Goal: Task Accomplishment & Management: Use online tool/utility

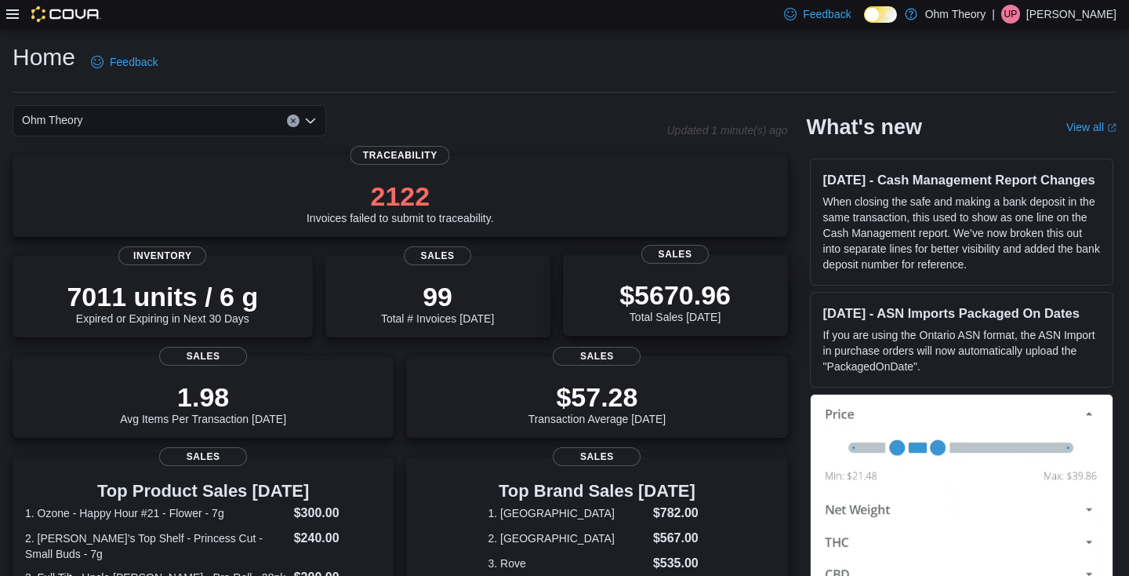
click at [644, 303] on p "$5670.96" at bounding box center [674, 294] width 111 height 31
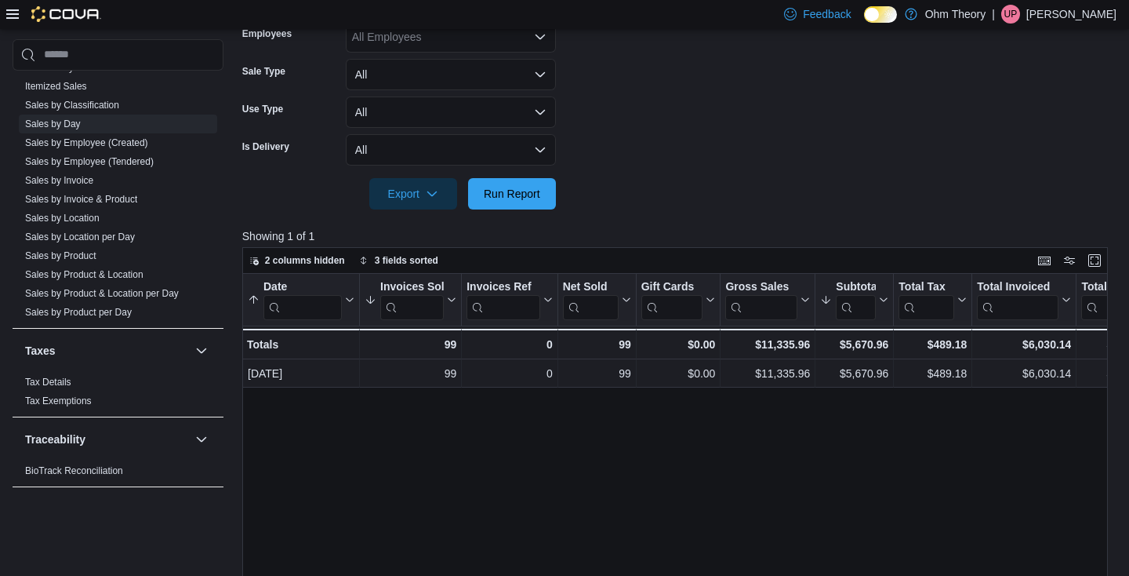
scroll to position [1106, 0]
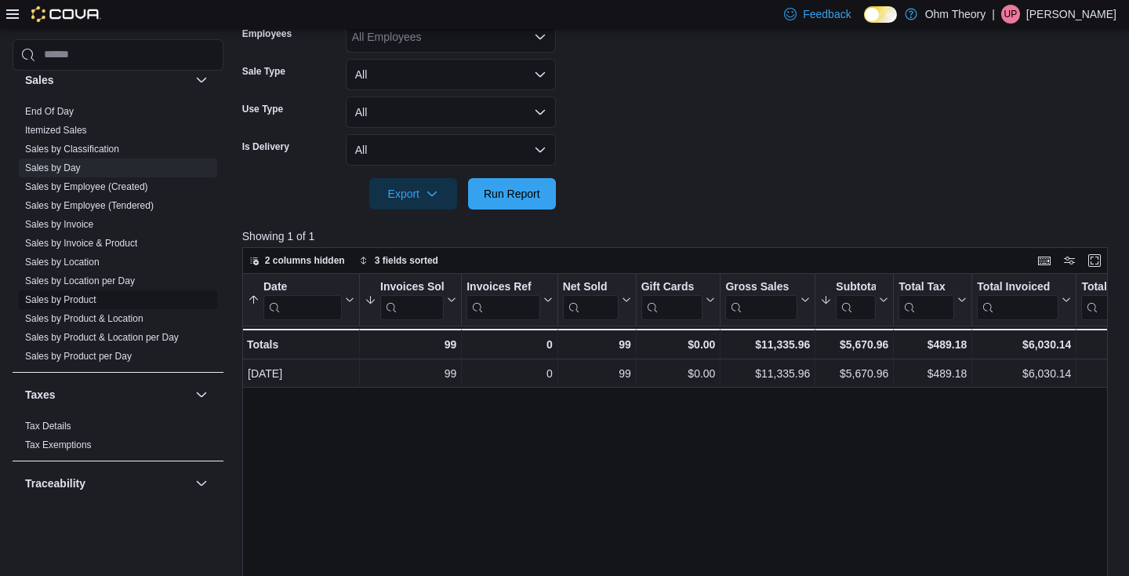
click at [70, 303] on link "Sales by Product" at bounding box center [60, 299] width 71 height 11
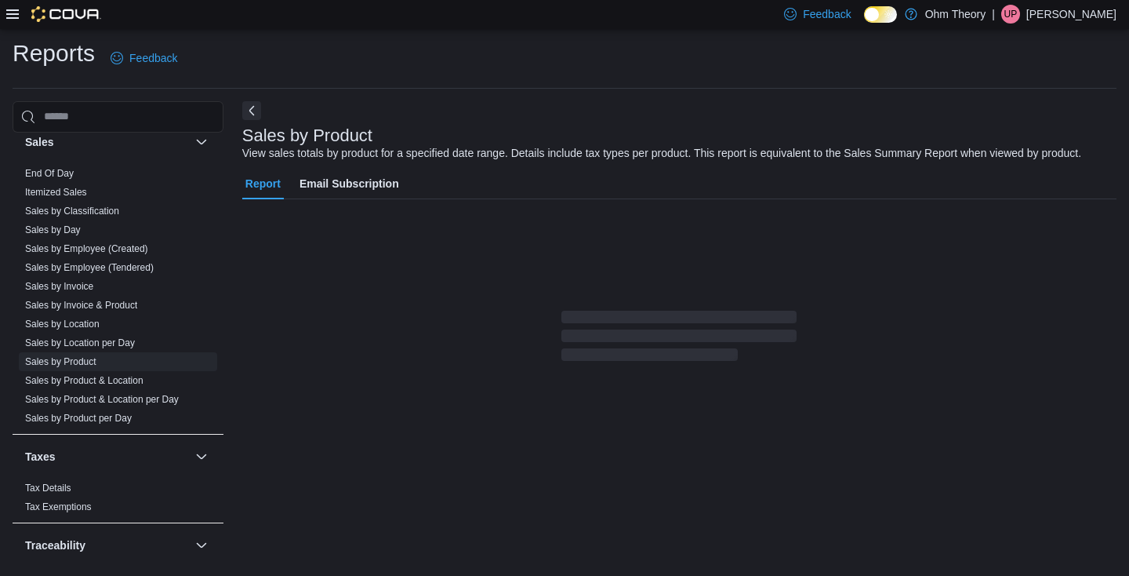
scroll to position [35, 0]
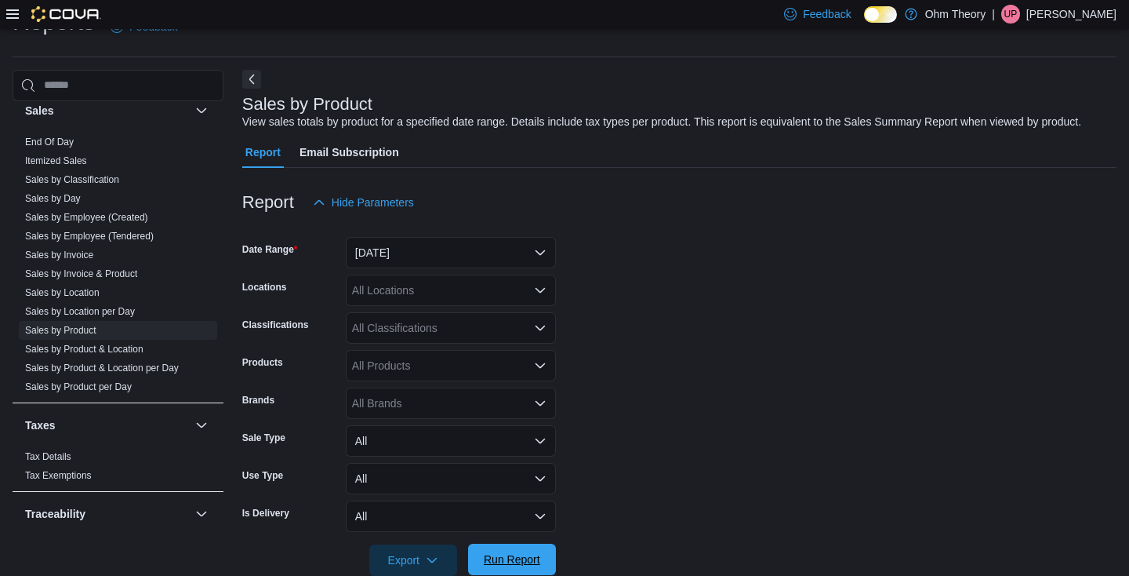
click at [509, 561] on span "Run Report" at bounding box center [512, 559] width 56 height 16
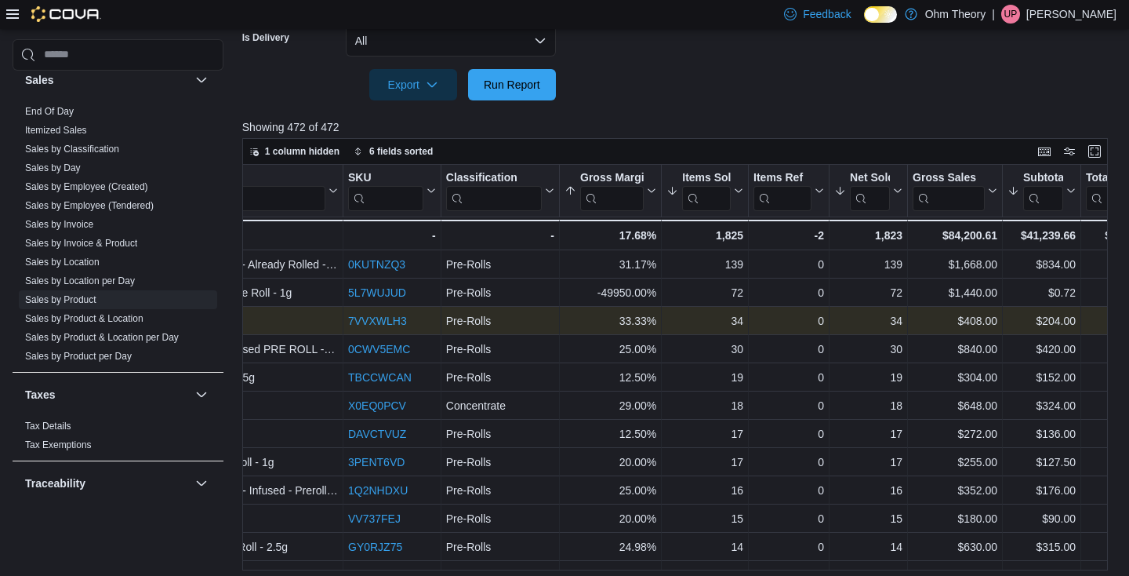
scroll to position [0, 223]
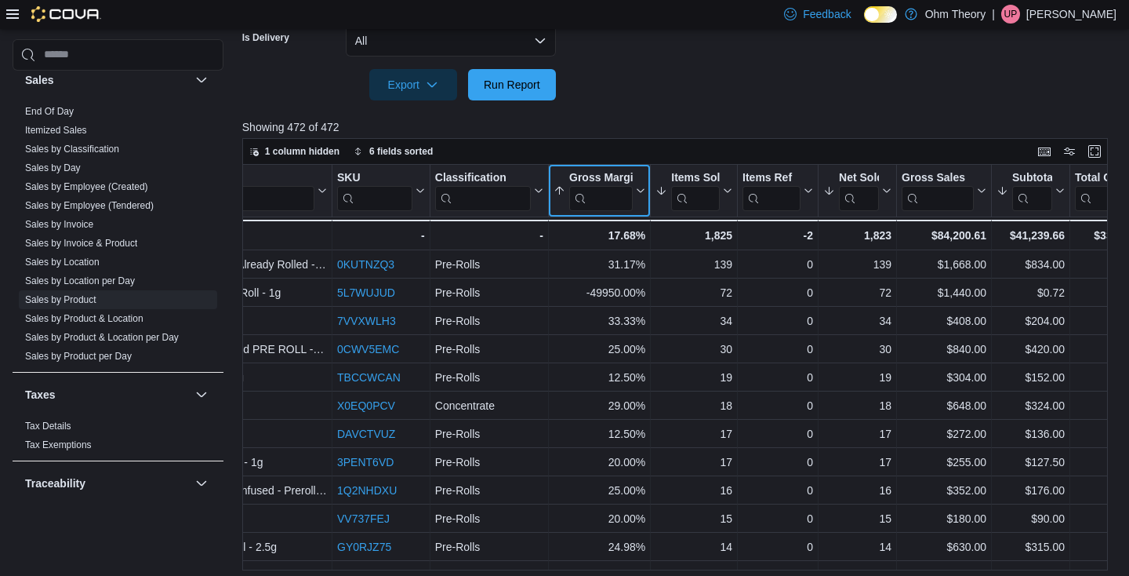
click at [636, 191] on icon at bounding box center [639, 190] width 13 height 9
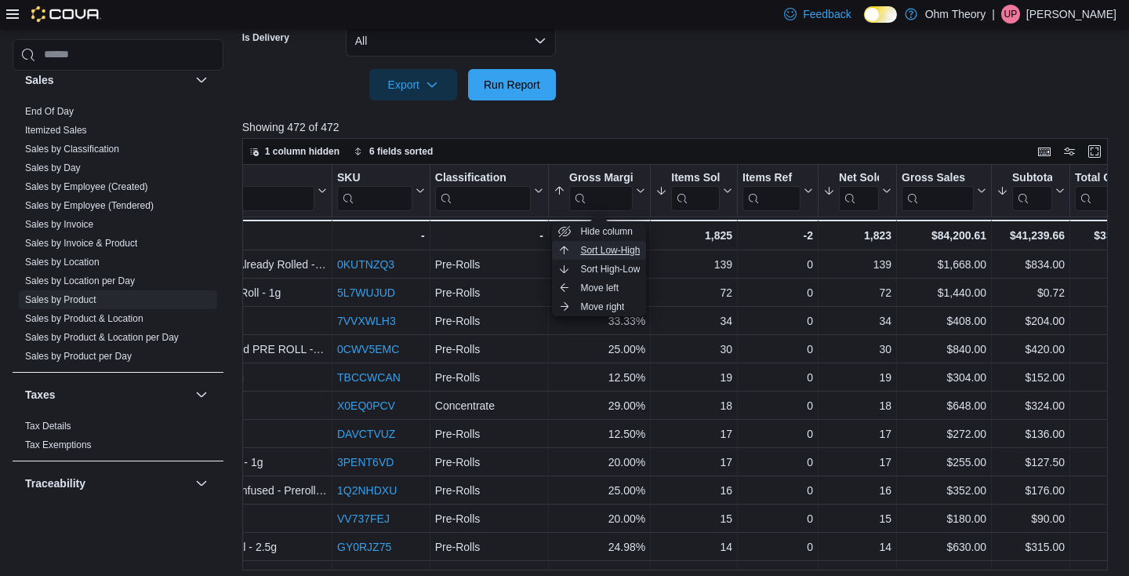
click at [626, 248] on span "Sort Low-High" at bounding box center [610, 250] width 60 height 13
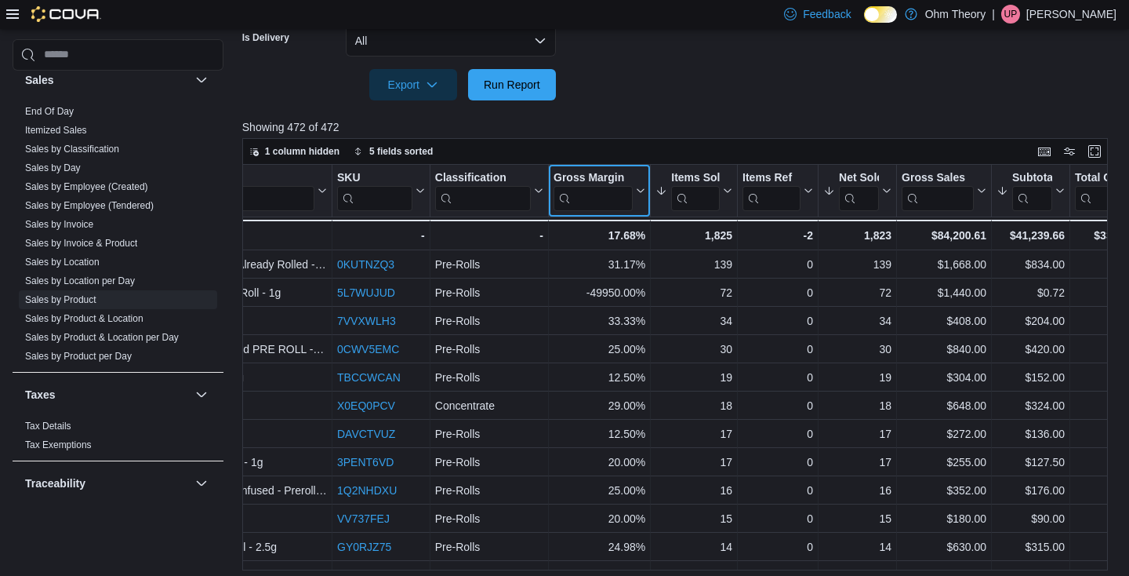
click at [641, 190] on icon at bounding box center [639, 190] width 13 height 9
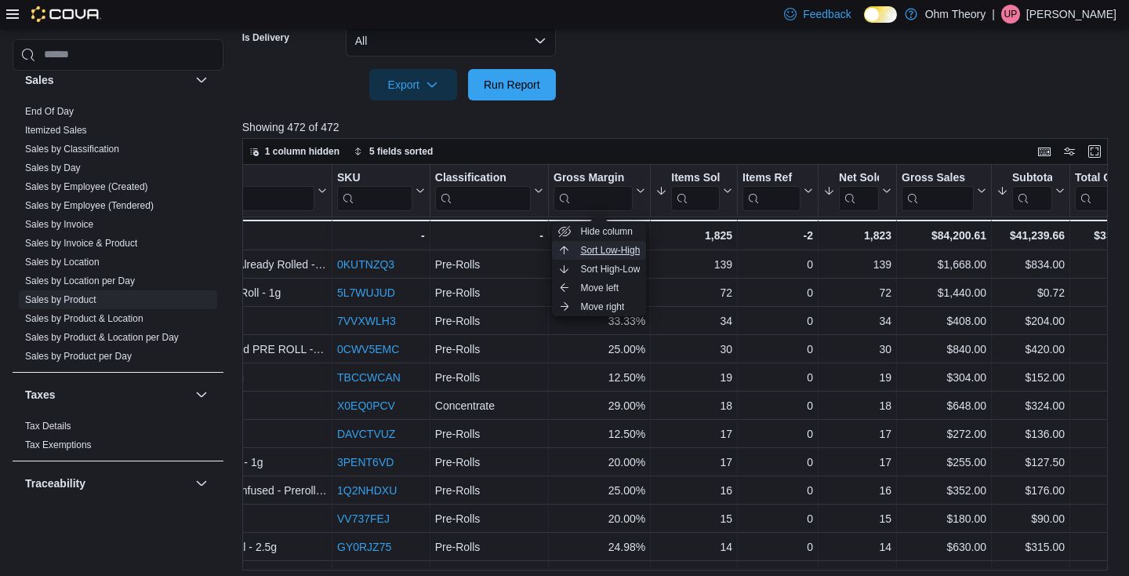
click at [634, 244] on span "Sort Low-High" at bounding box center [610, 250] width 60 height 13
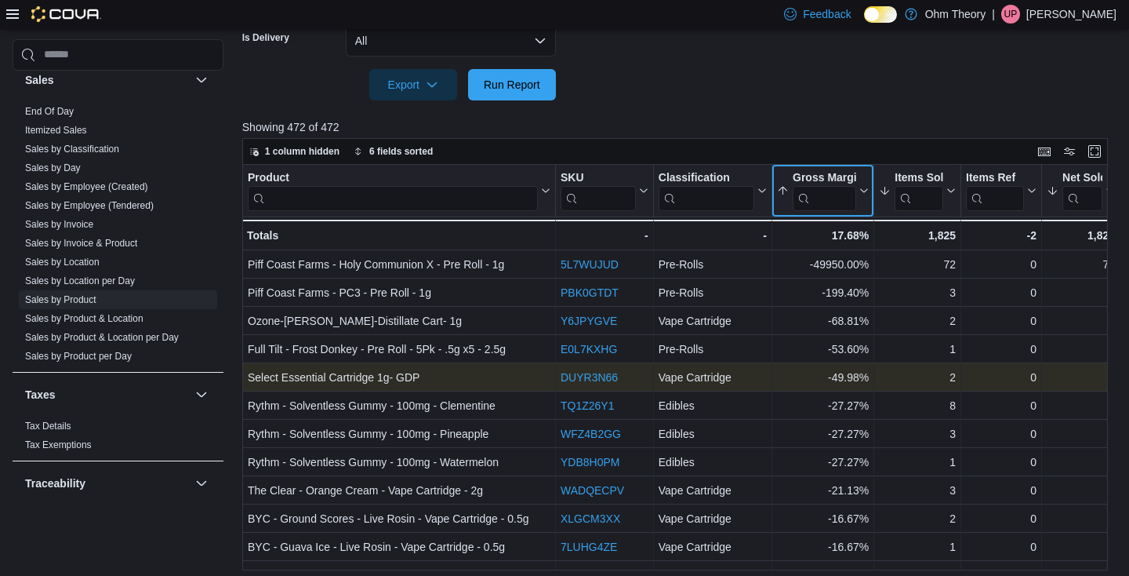
scroll to position [0, 0]
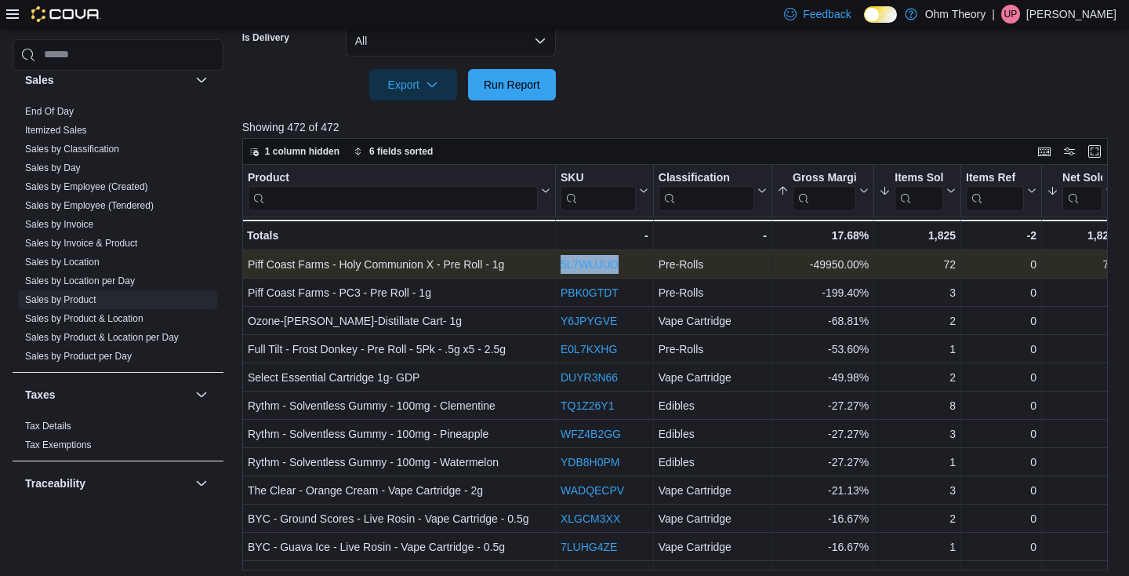
drag, startPoint x: 619, startPoint y: 267, endPoint x: 560, endPoint y: 267, distance: 59.6
click at [561, 267] on div "5L7WUJUD" at bounding box center [605, 264] width 88 height 19
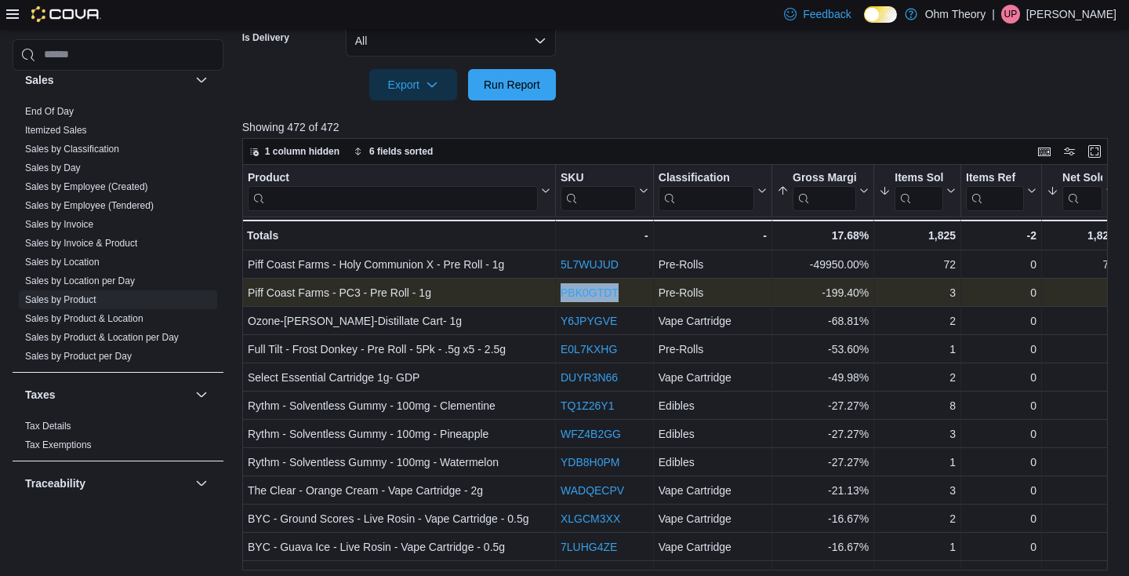
drag, startPoint x: 619, startPoint y: 291, endPoint x: 561, endPoint y: 291, distance: 58.8
click at [561, 291] on div "PBK0GTDT" at bounding box center [605, 292] width 88 height 19
copy link "PBK0GTDT"
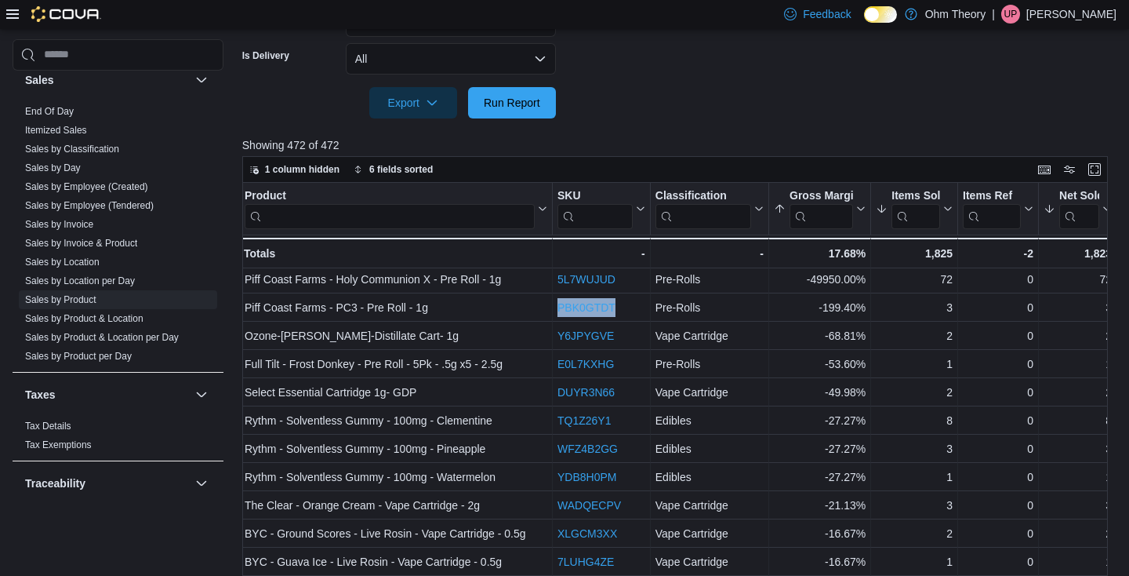
scroll to position [496, 0]
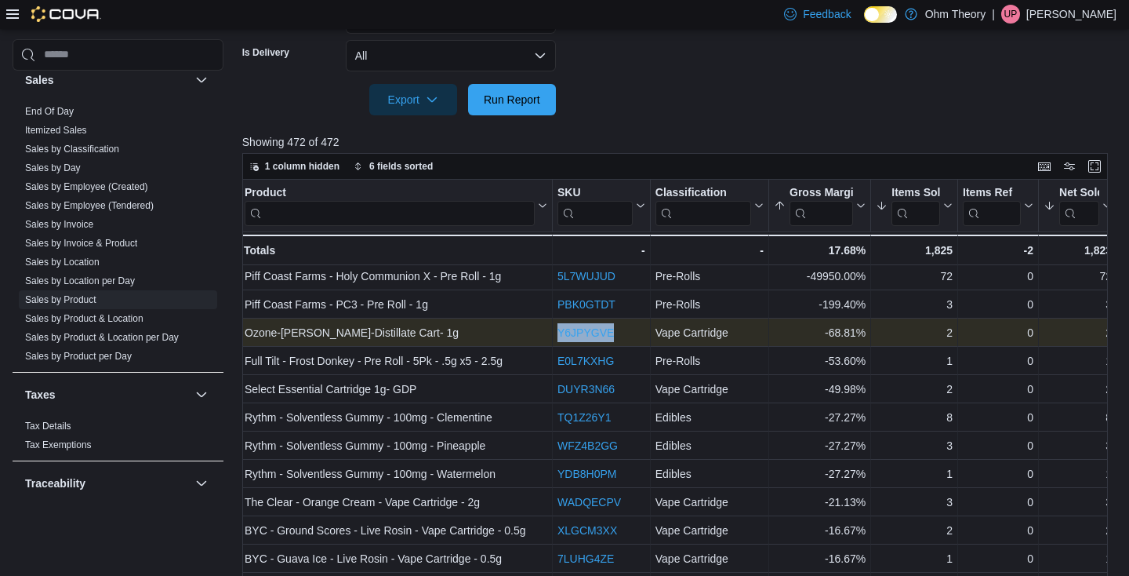
drag, startPoint x: 618, startPoint y: 334, endPoint x: 561, endPoint y: 334, distance: 57.2
click at [561, 334] on div "Y6JPYGVE" at bounding box center [601, 332] width 88 height 19
copy link "Y6JPYGVE"
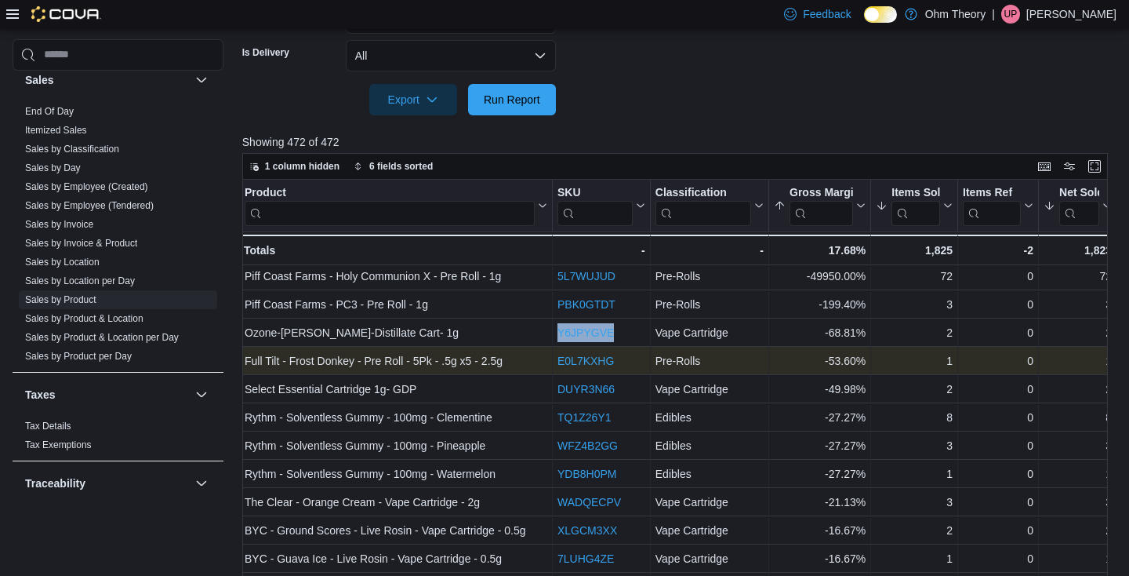
drag, startPoint x: 612, startPoint y: 366, endPoint x: 583, endPoint y: 367, distance: 29.8
click at [583, 367] on div "E0L7KXHG" at bounding box center [601, 360] width 88 height 19
drag, startPoint x: 612, startPoint y: 362, endPoint x: 590, endPoint y: 362, distance: 22.7
click at [590, 362] on link "E0L7KXHG" at bounding box center [585, 360] width 56 height 13
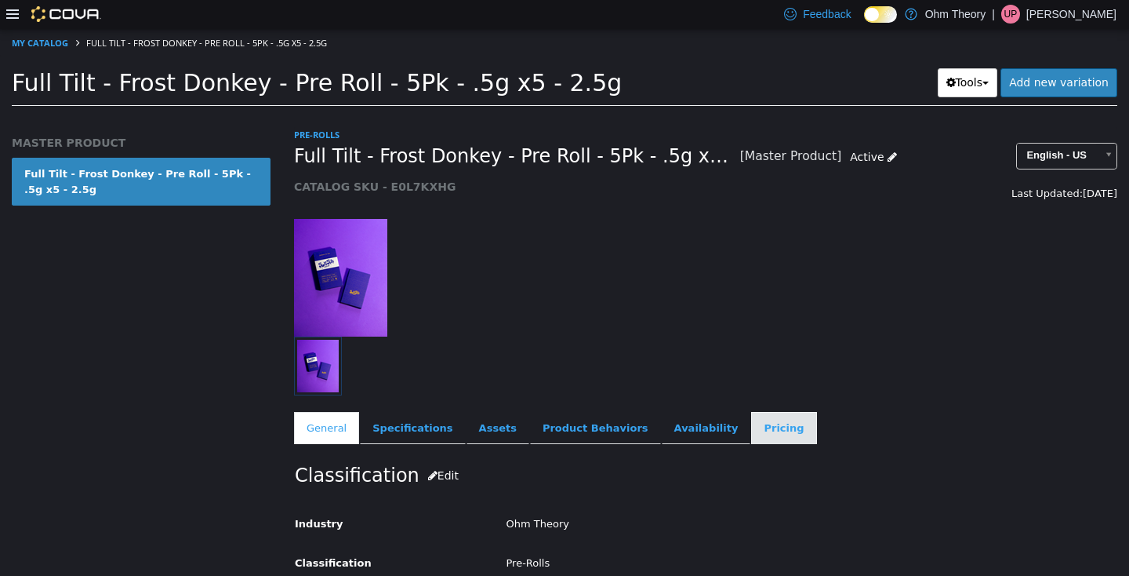
click at [755, 426] on link "Pricing" at bounding box center [783, 427] width 65 height 33
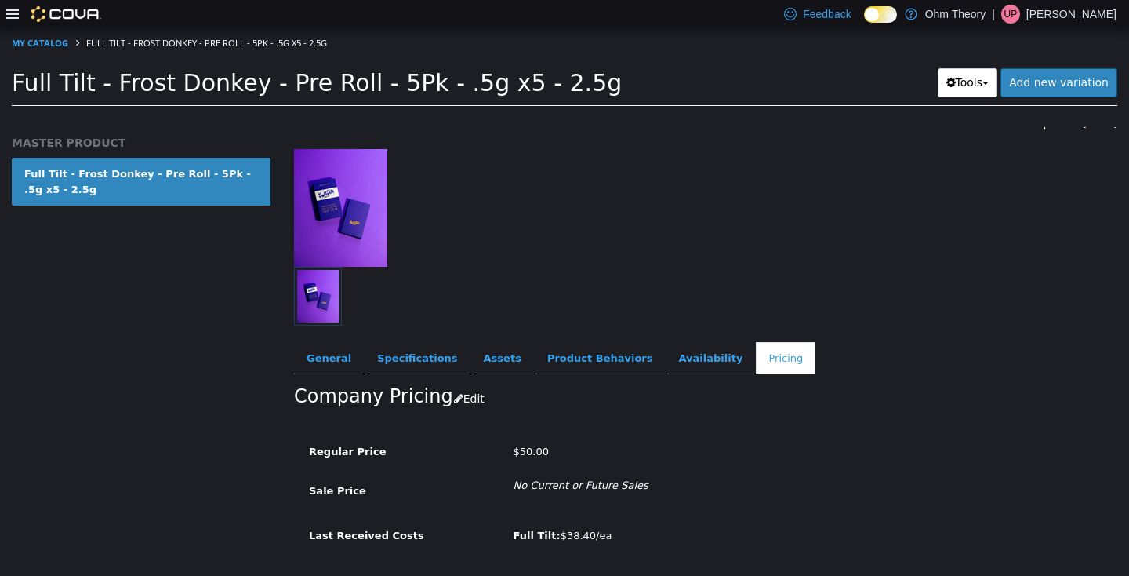
scroll to position [67, 0]
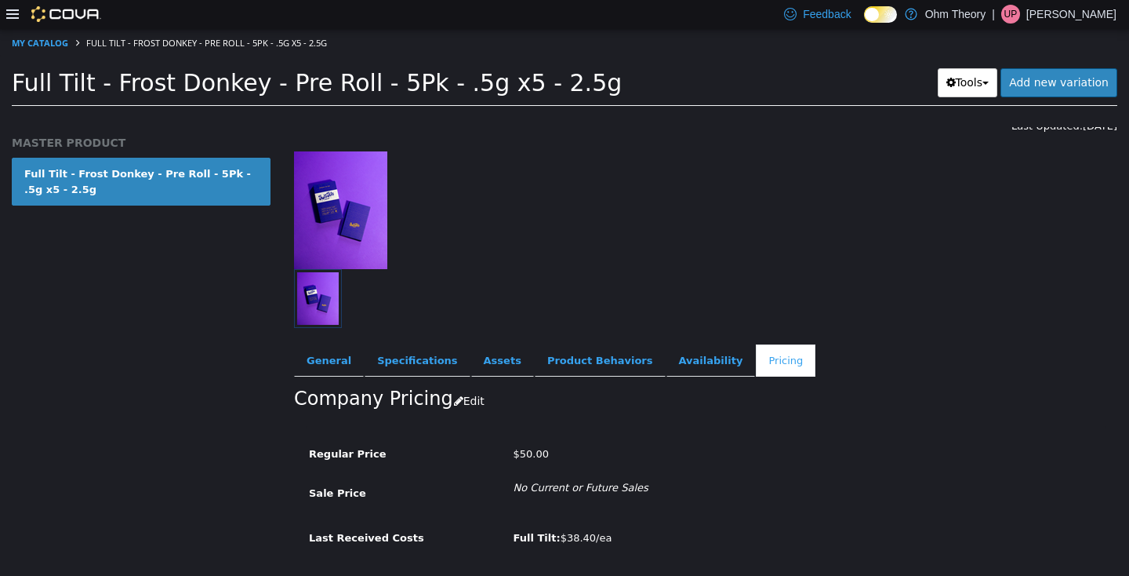
click at [870, 444] on div "$50.00" at bounding box center [808, 453] width 613 height 27
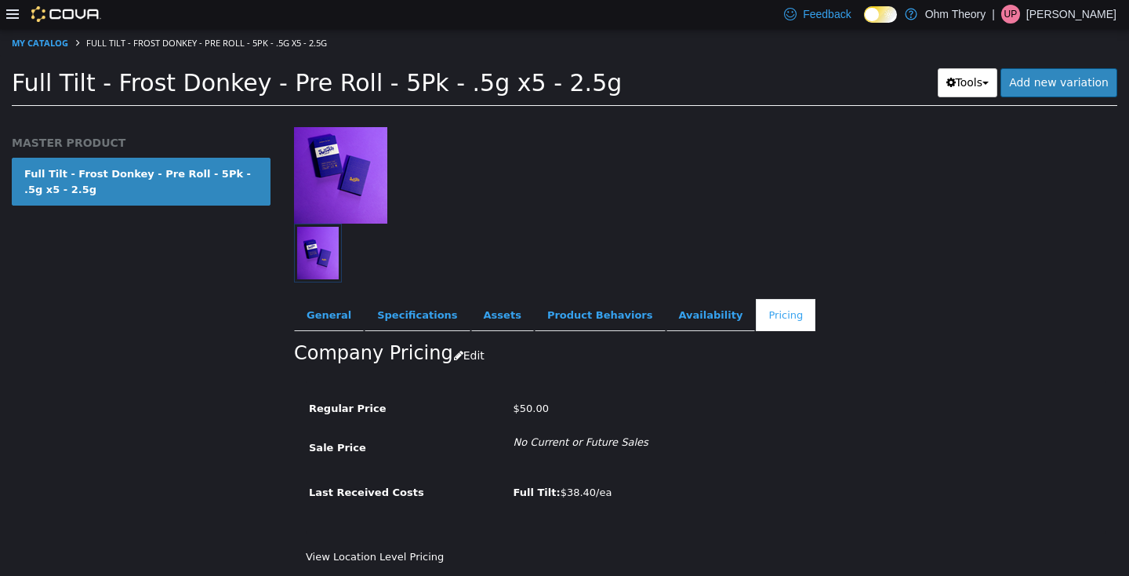
scroll to position [89, 0]
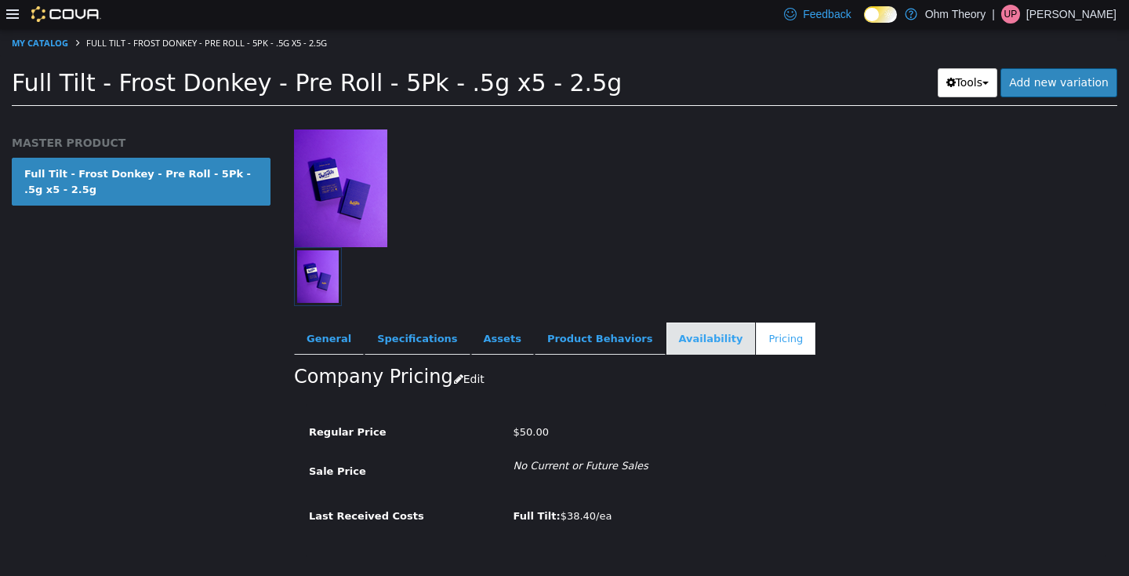
click at [669, 339] on link "Availability" at bounding box center [710, 337] width 89 height 33
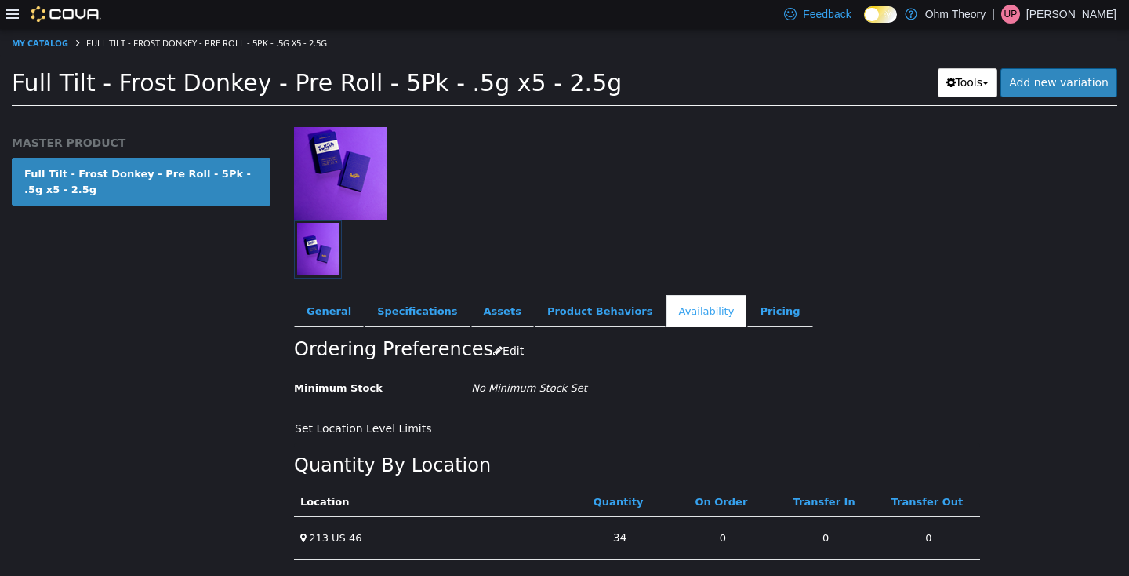
scroll to position [136, 0]
click at [622, 523] on link "34" at bounding box center [620, 536] width 31 height 29
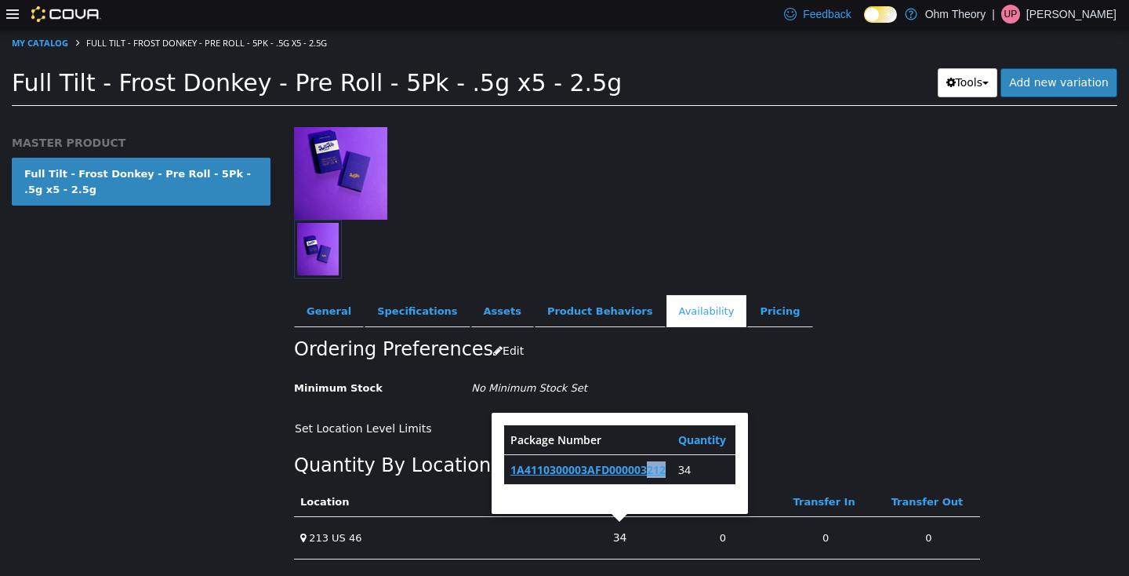
click at [645, 456] on td "1A4110300003AFD000003212" at bounding box center [588, 469] width 168 height 30
click at [649, 461] on link "1A4110300003AFD000003212" at bounding box center [587, 468] width 155 height 15
click at [15, 21] on div at bounding box center [53, 14] width 95 height 16
click at [13, 17] on icon at bounding box center [12, 14] width 13 height 13
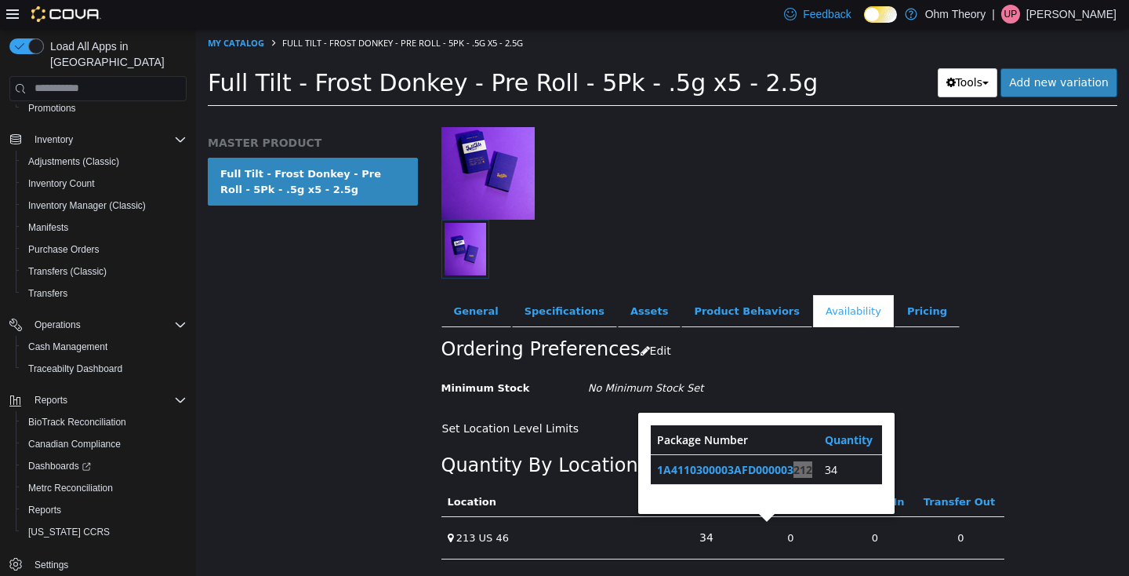
scroll to position [0, 0]
click at [57, 503] on span "Reports" at bounding box center [44, 509] width 33 height 13
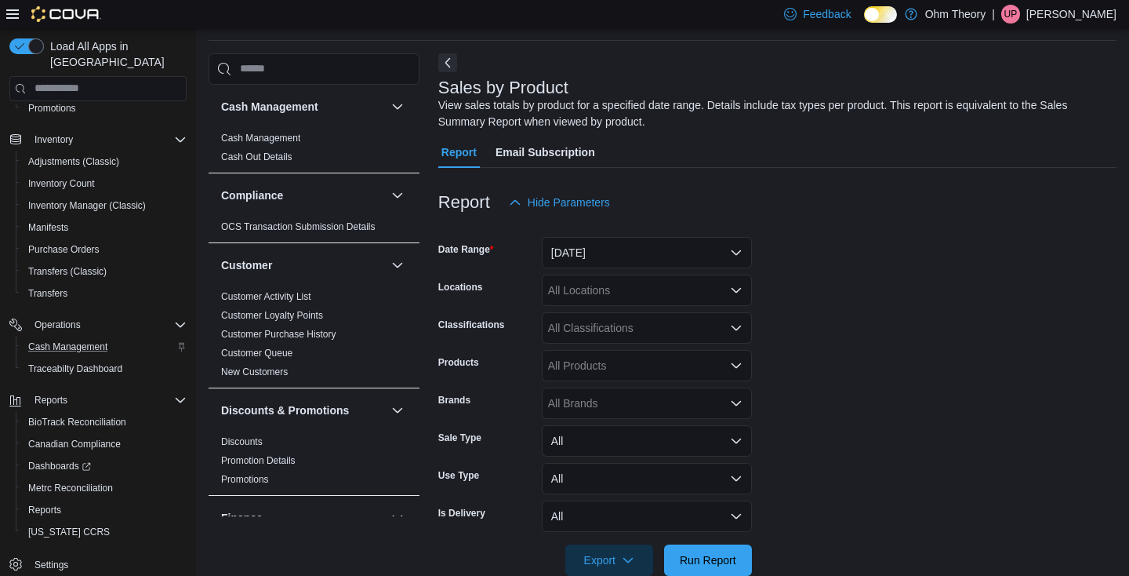
scroll to position [50, 0]
click at [717, 556] on span "Run Report" at bounding box center [708, 561] width 56 height 16
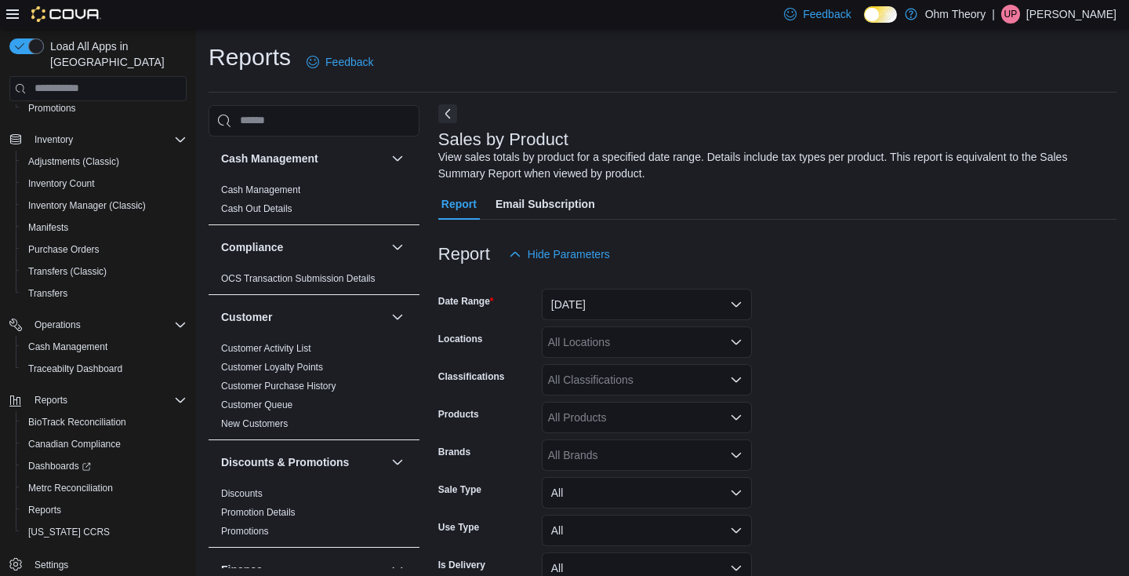
click at [448, 112] on button "Next" at bounding box center [447, 113] width 19 height 19
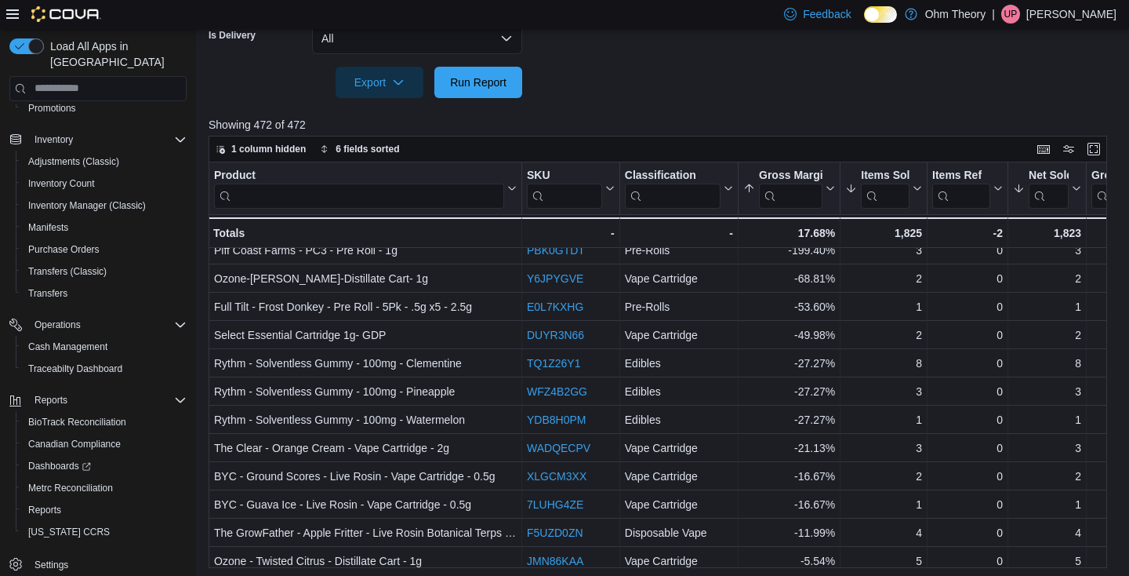
scroll to position [41, 0]
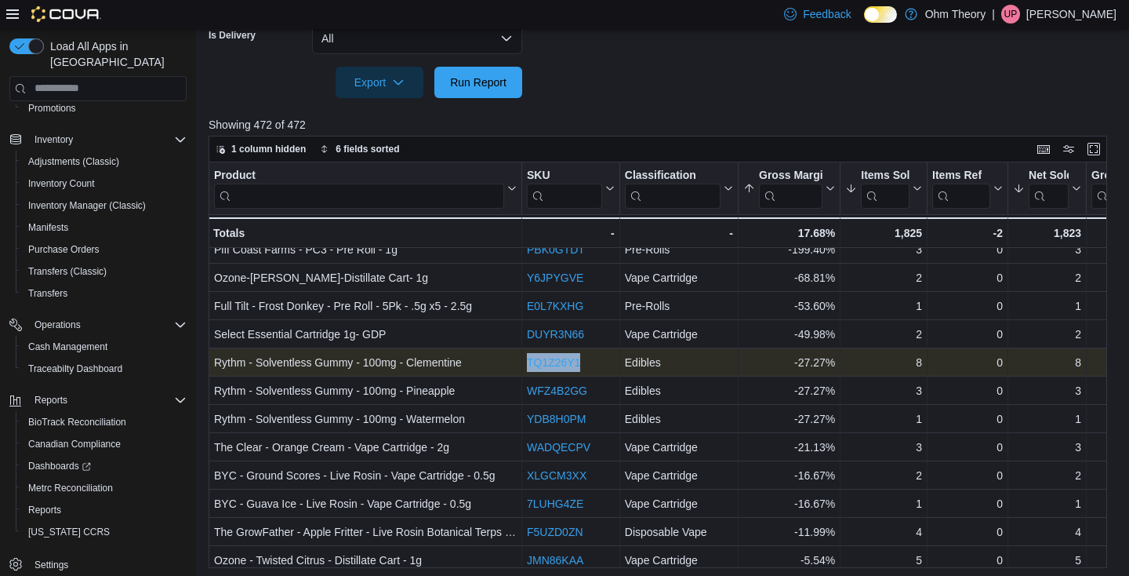
drag, startPoint x: 586, startPoint y: 365, endPoint x: 528, endPoint y: 365, distance: 58.0
click at [528, 365] on div "TQ1Z26Y1" at bounding box center [571, 362] width 88 height 19
copy link "TQ1Z26Y1"
click at [557, 364] on link "TQ1Z26Y1" at bounding box center [553, 362] width 53 height 13
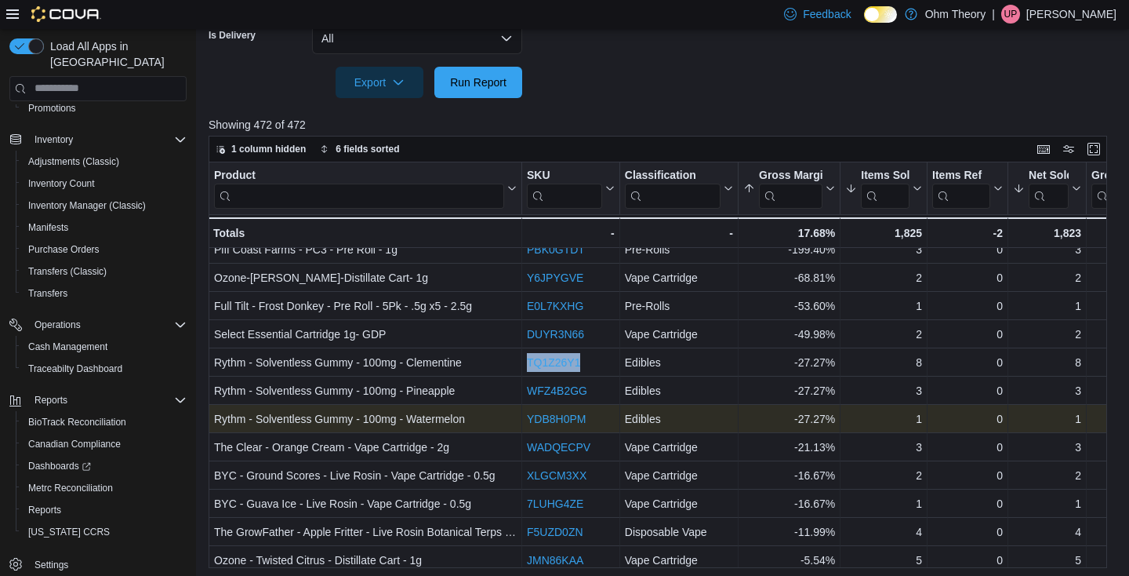
scroll to position [52, 0]
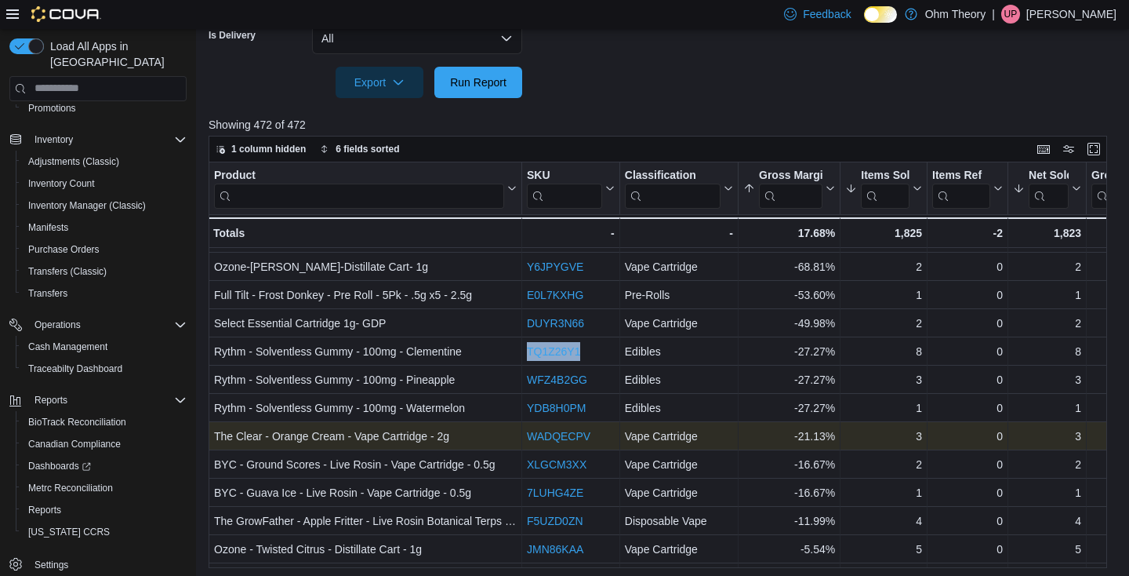
click at [568, 434] on link "WADQECPV" at bounding box center [559, 436] width 64 height 13
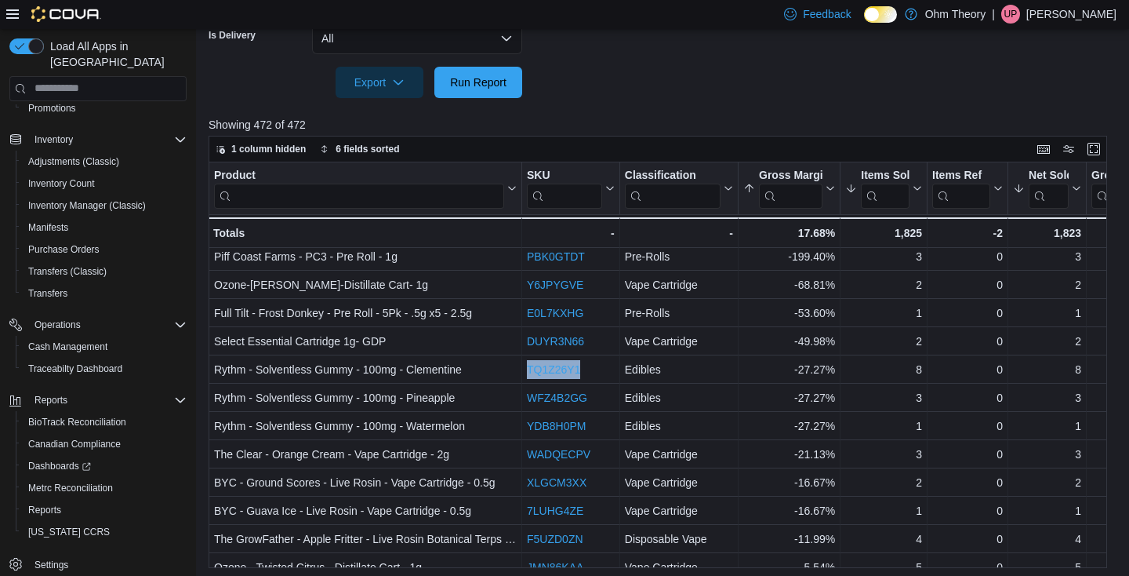
scroll to position [29, 0]
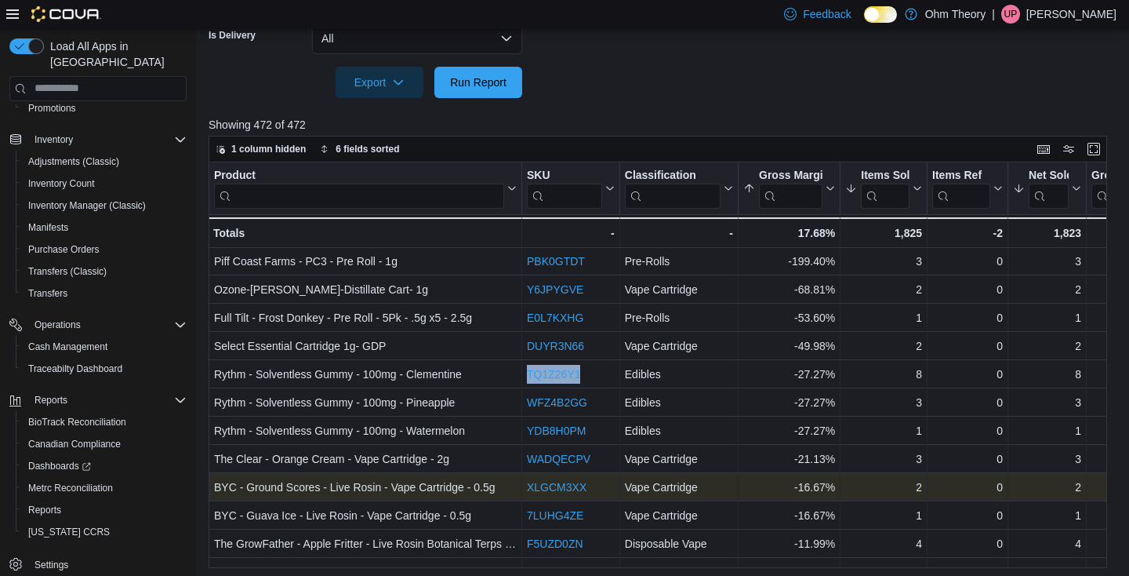
click at [558, 486] on link "XLGCM3XX" at bounding box center [557, 487] width 60 height 13
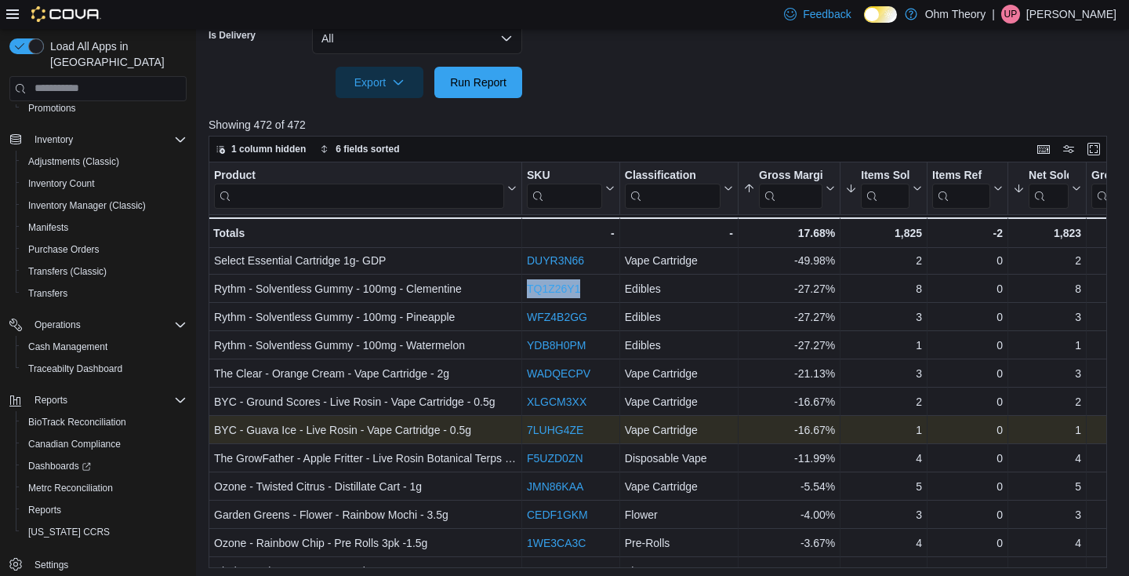
scroll to position [122, 0]
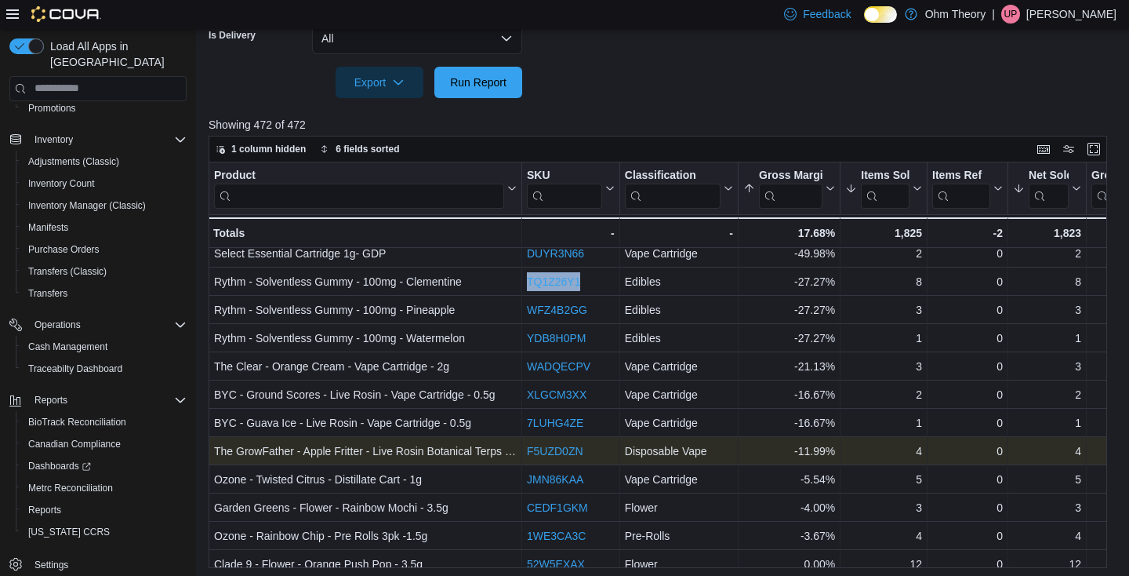
click at [565, 445] on link "F5UZD0ZN" at bounding box center [555, 451] width 56 height 13
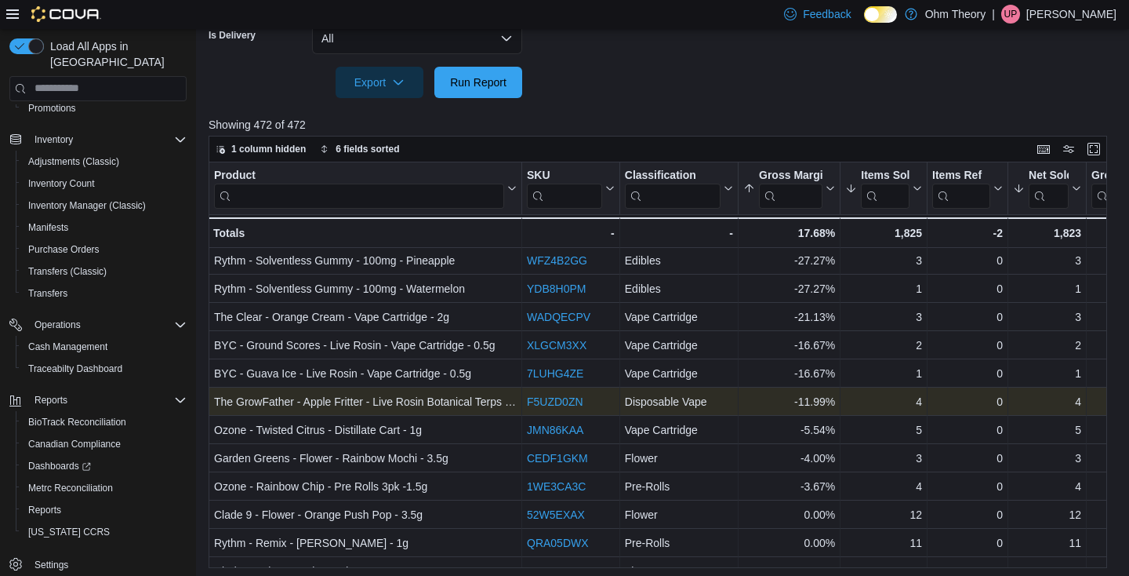
scroll to position [171, 0]
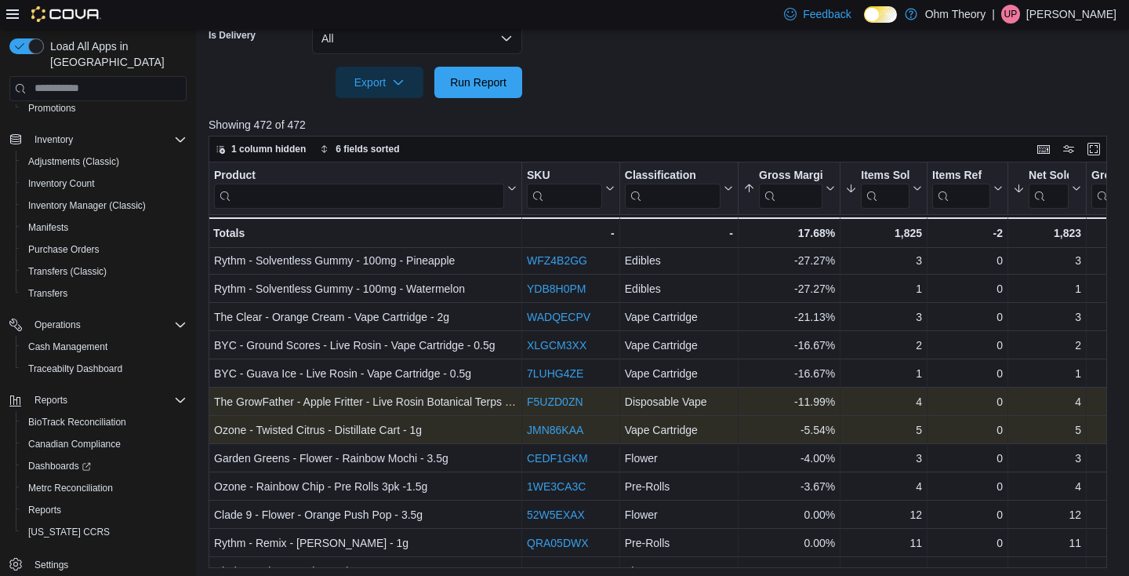
click at [575, 429] on link "JMN86KAA" at bounding box center [555, 429] width 56 height 13
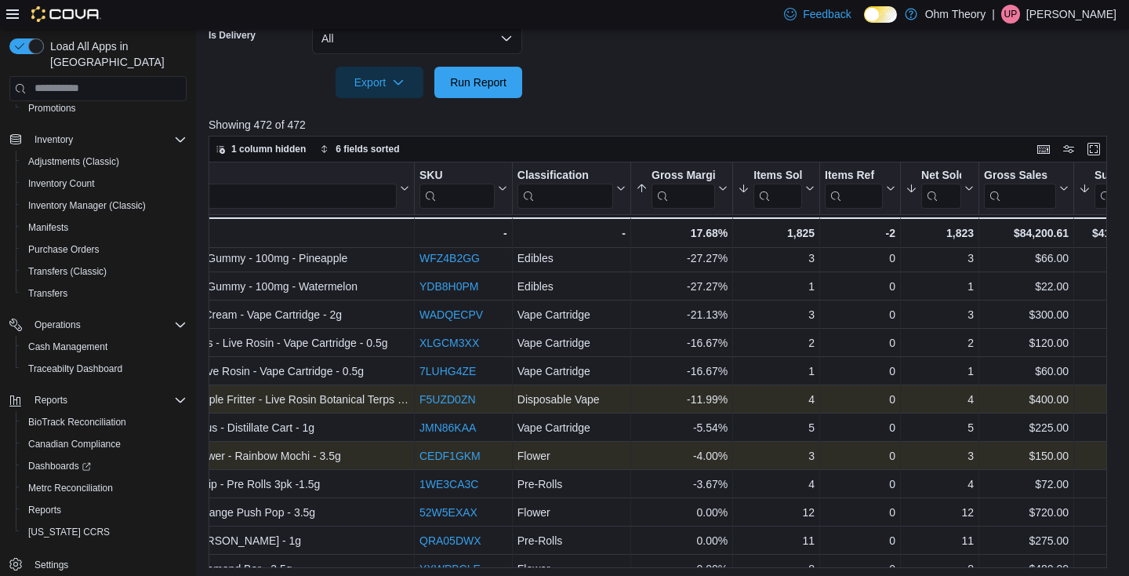
scroll to position [174, 108]
click at [460, 458] on link "CEDF1GKM" at bounding box center [449, 454] width 61 height 13
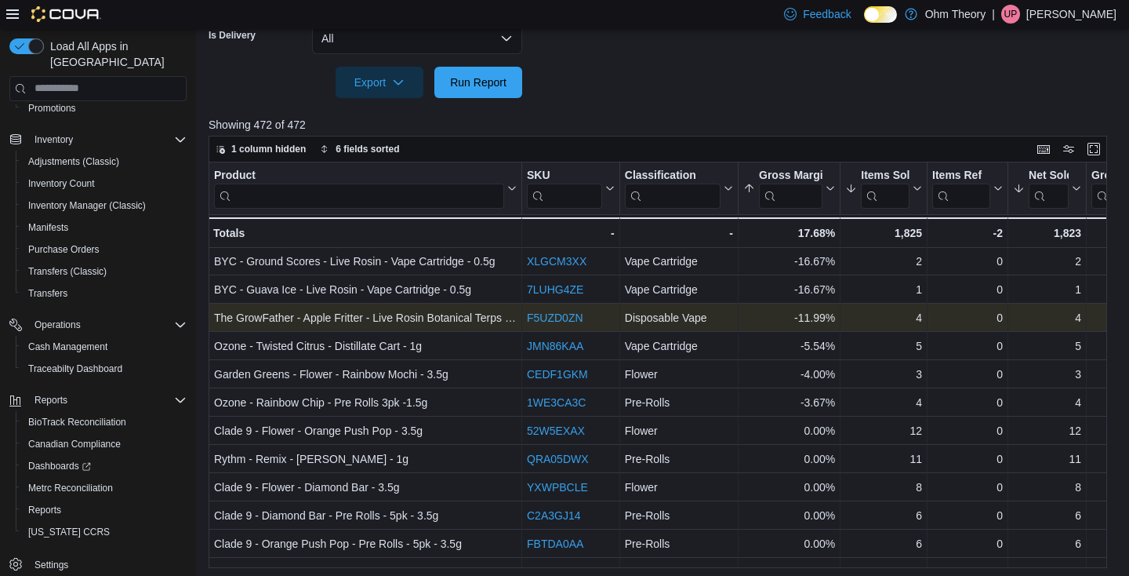
scroll to position [255, 0]
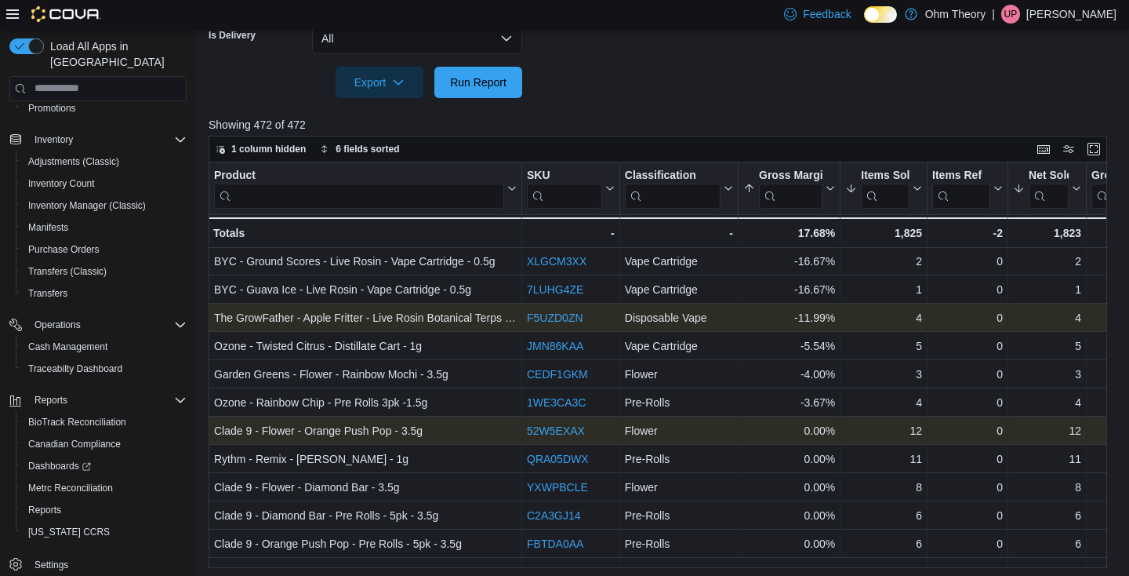
click at [565, 435] on link "52W5EXAX" at bounding box center [556, 430] width 58 height 13
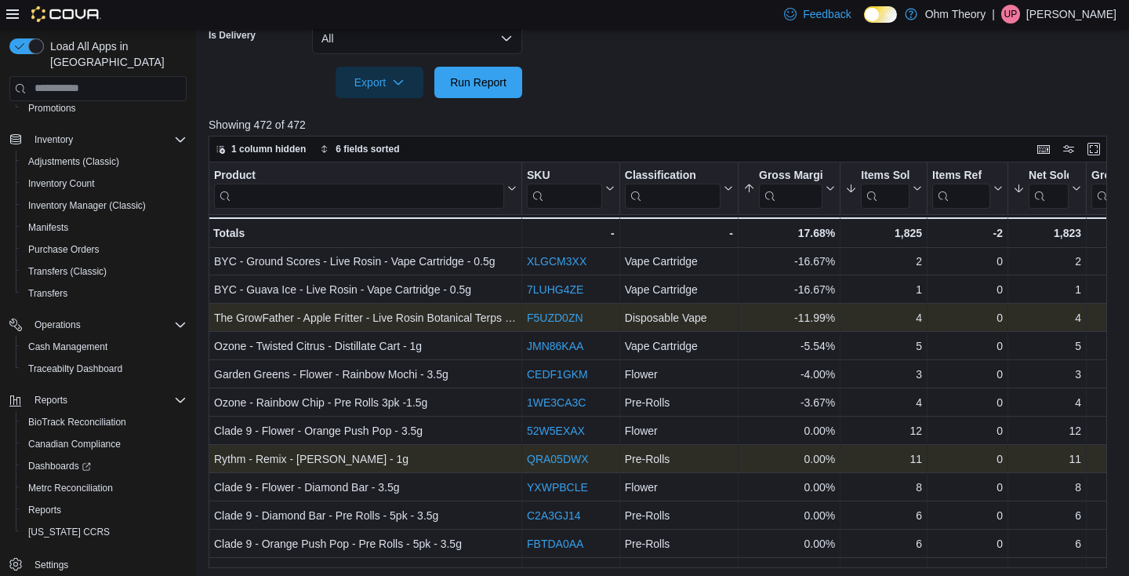
click at [561, 461] on link "QRA05DWX" at bounding box center [558, 458] width 62 height 13
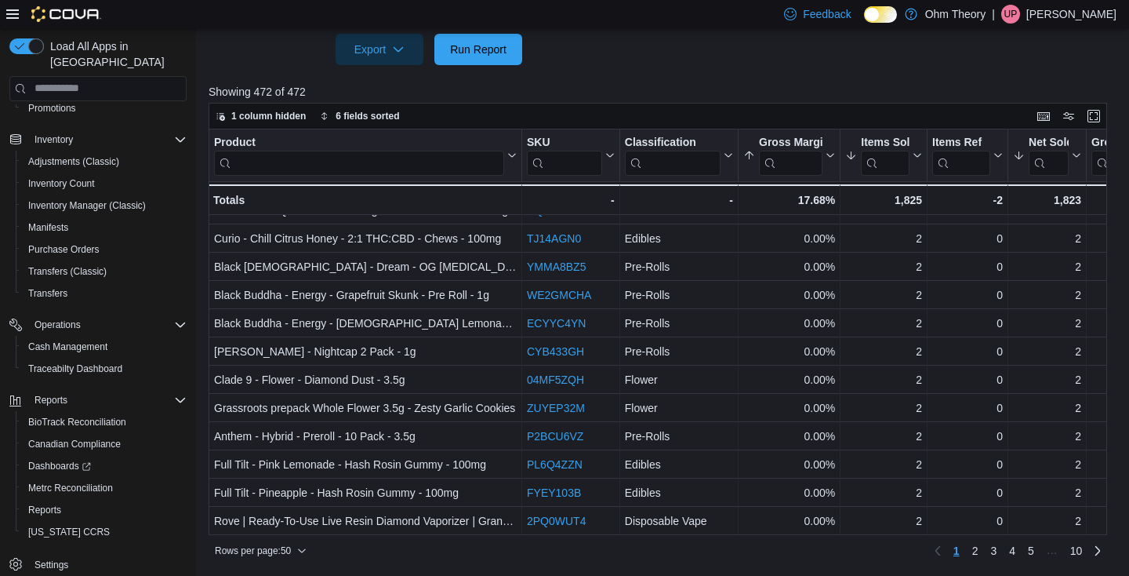
scroll to position [545, 0]
click at [981, 550] on link "2" at bounding box center [975, 551] width 19 height 25
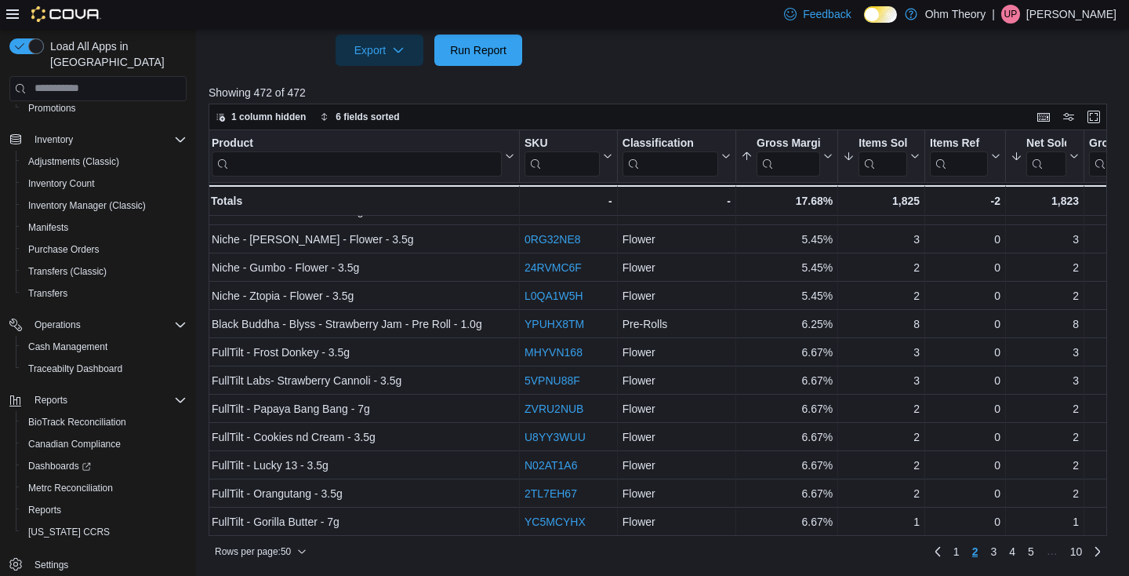
scroll to position [1091, 2]
click at [961, 549] on link "1" at bounding box center [956, 551] width 19 height 25
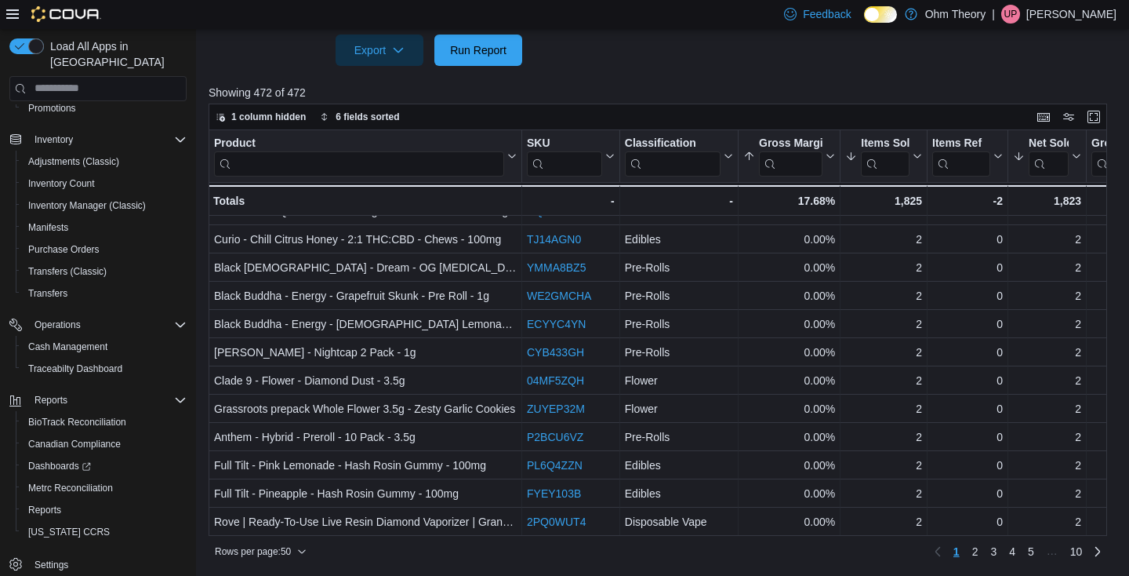
scroll to position [1091, 0]
click at [974, 550] on span "2" at bounding box center [975, 551] width 6 height 16
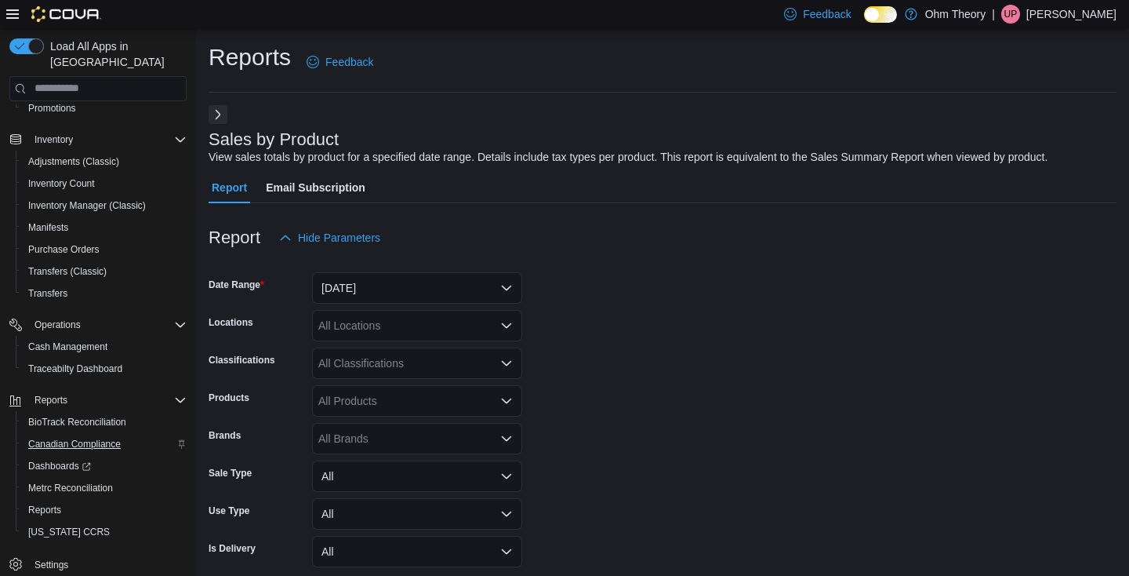
scroll to position [197, 0]
click at [180, 318] on icon "Complex example" at bounding box center [180, 324] width 13 height 13
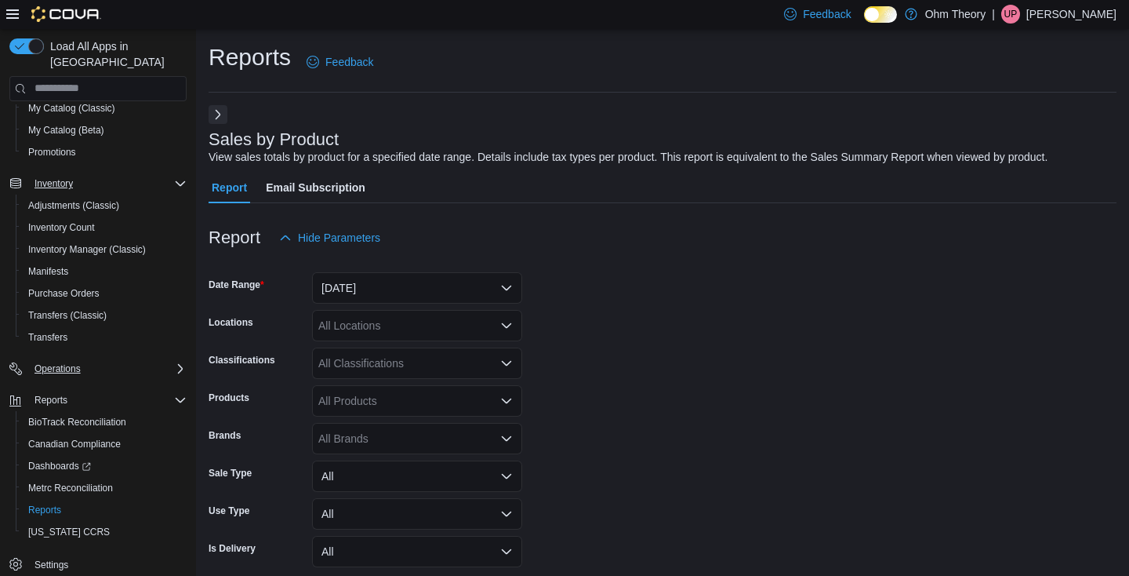
click at [178, 177] on icon "Complex example" at bounding box center [180, 183] width 13 height 13
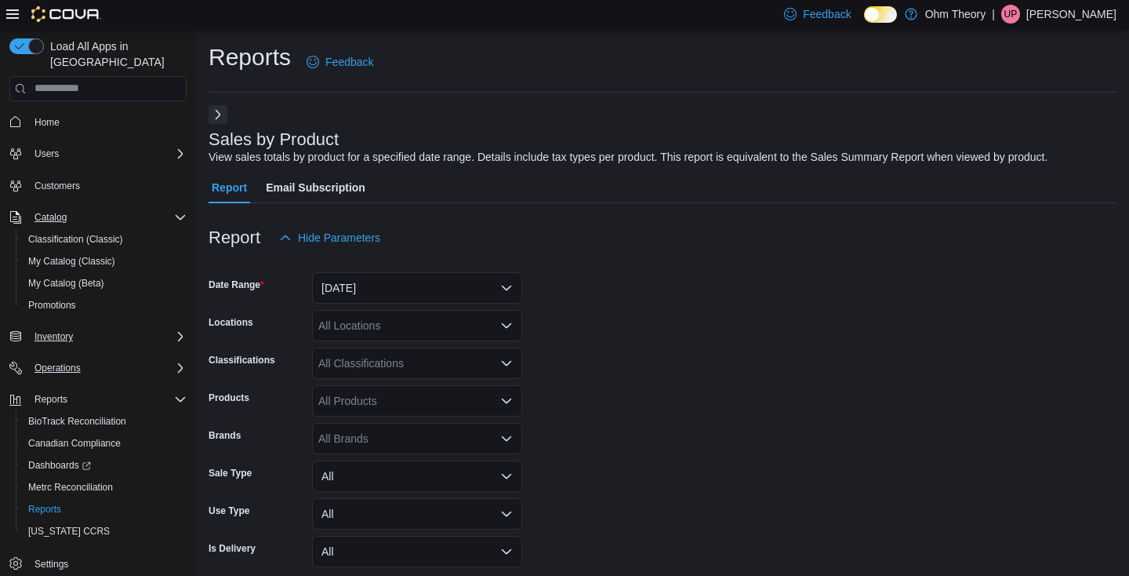
click at [182, 215] on icon "Complex example" at bounding box center [180, 217] width 9 height 5
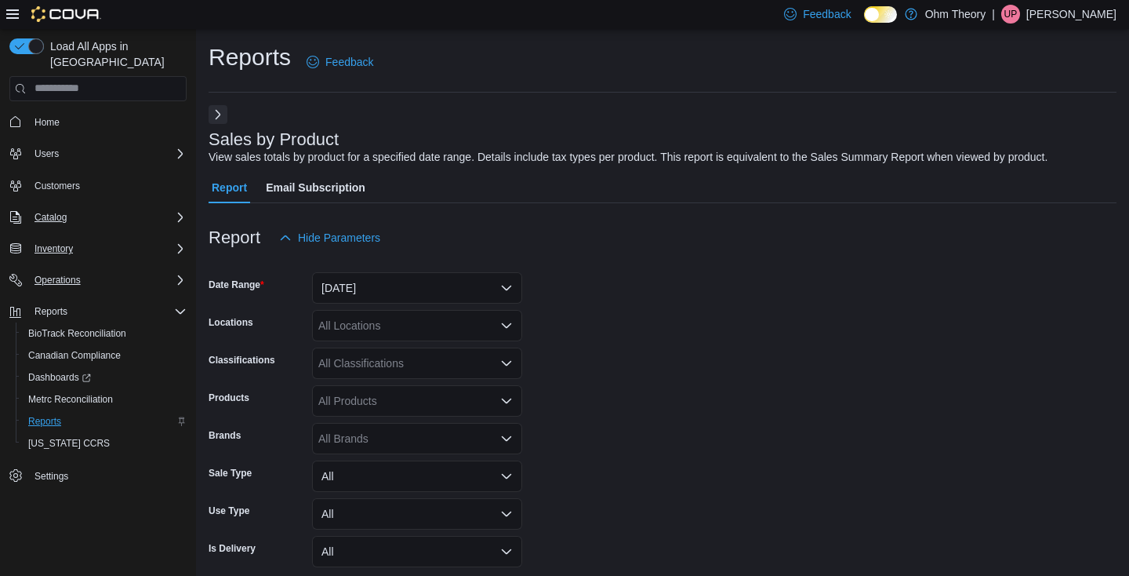
click at [42, 415] on span "Reports" at bounding box center [44, 421] width 33 height 13
click at [214, 110] on button "Next" at bounding box center [218, 113] width 19 height 19
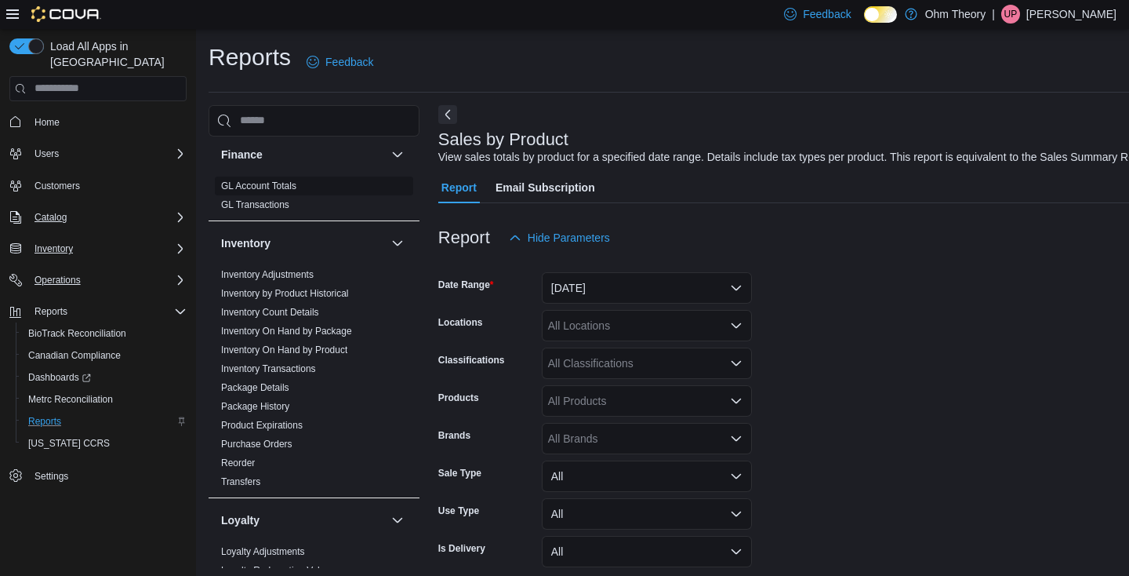
scroll to position [417, 0]
click at [275, 424] on link "Product Expirations" at bounding box center [262, 422] width 82 height 11
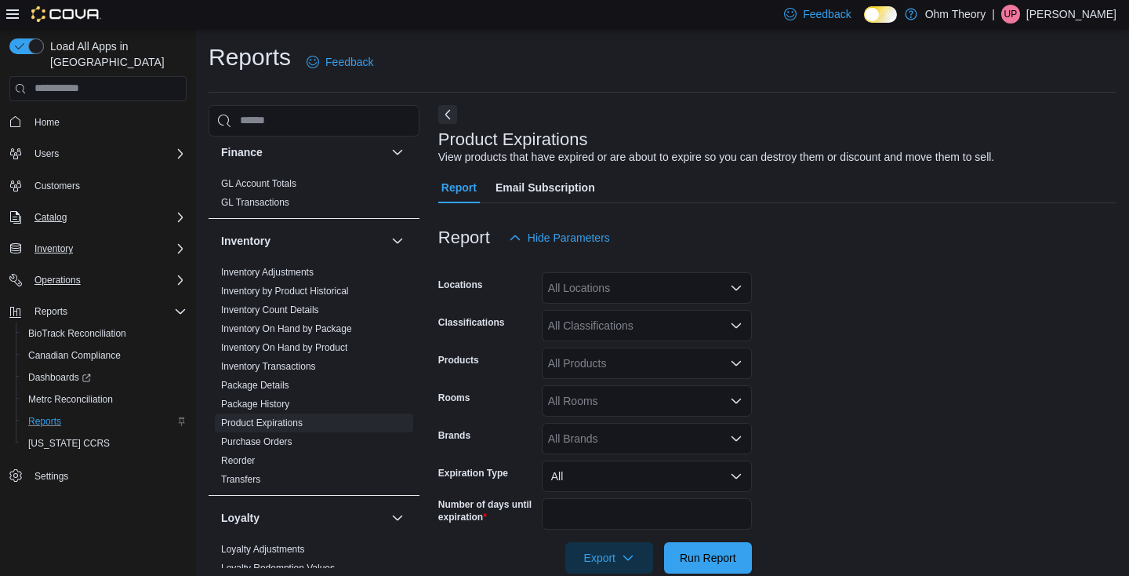
scroll to position [28, 0]
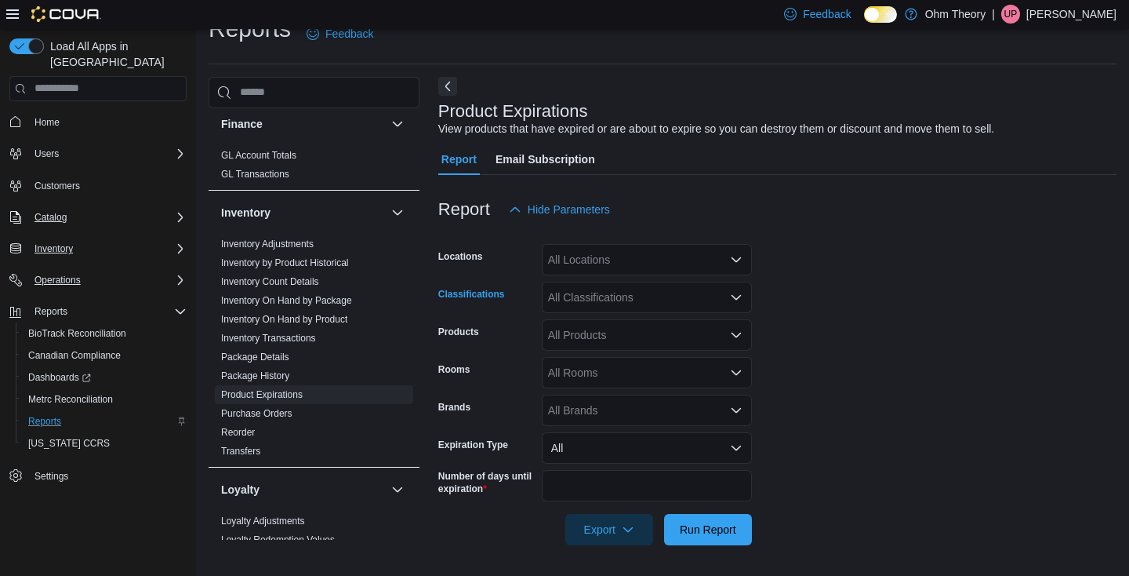
click at [617, 304] on div "All Classifications" at bounding box center [647, 296] width 210 height 31
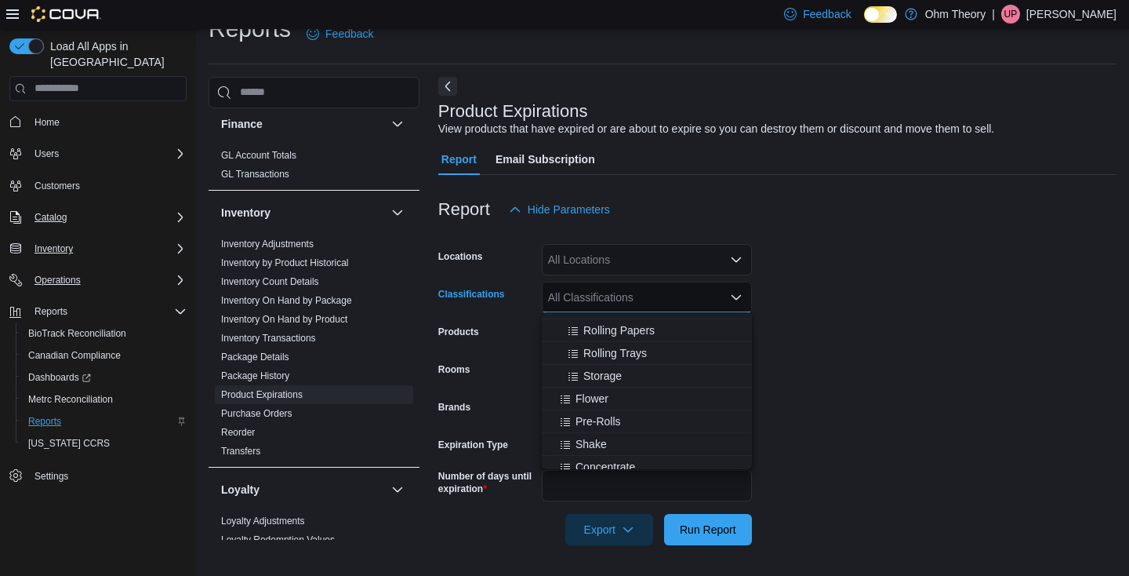
scroll to position [216, 0]
click at [590, 377] on span "Flower" at bounding box center [592, 380] width 33 height 16
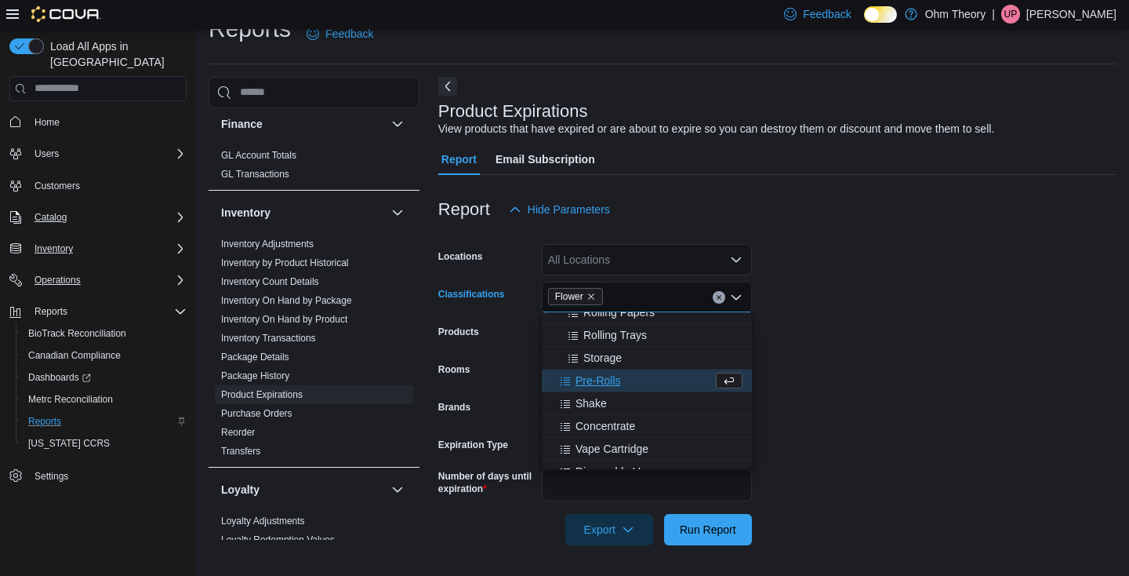
click at [590, 381] on span "Pre-Rolls" at bounding box center [598, 380] width 45 height 16
click at [590, 384] on span "Shake" at bounding box center [591, 380] width 31 height 16
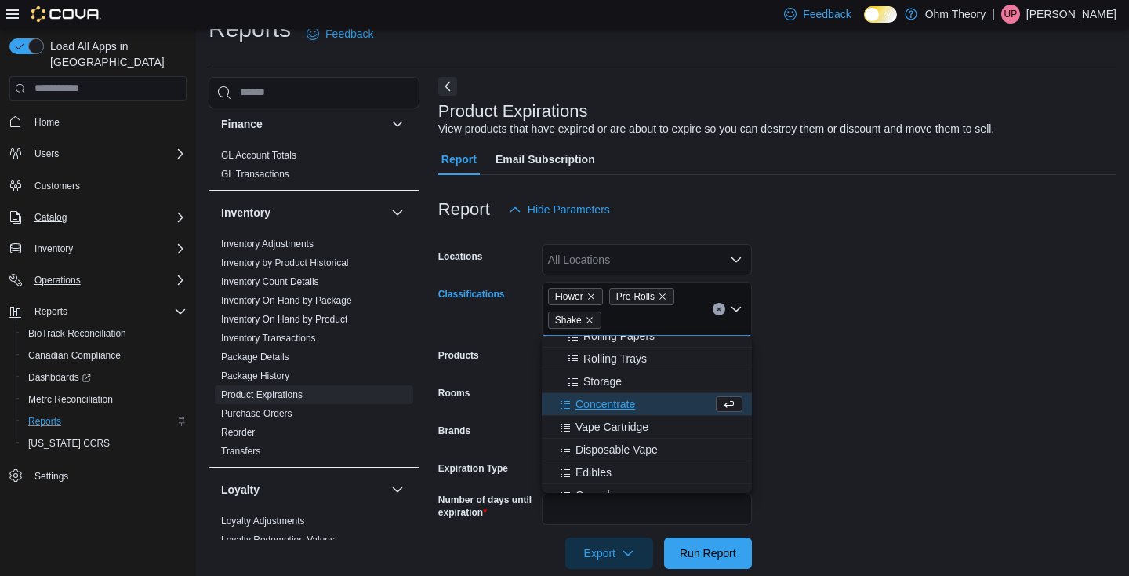
click at [593, 401] on span "Concentrate" at bounding box center [606, 404] width 60 height 16
click at [594, 406] on span "Vape Cartridge" at bounding box center [612, 404] width 73 height 16
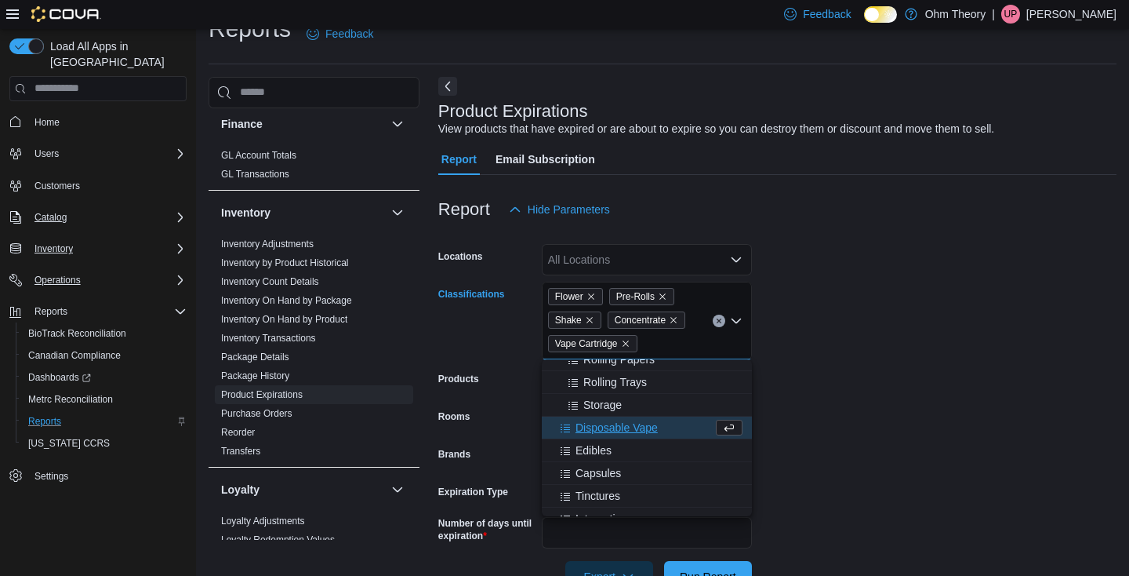
click at [598, 423] on span "Disposable Vape" at bounding box center [617, 427] width 82 height 16
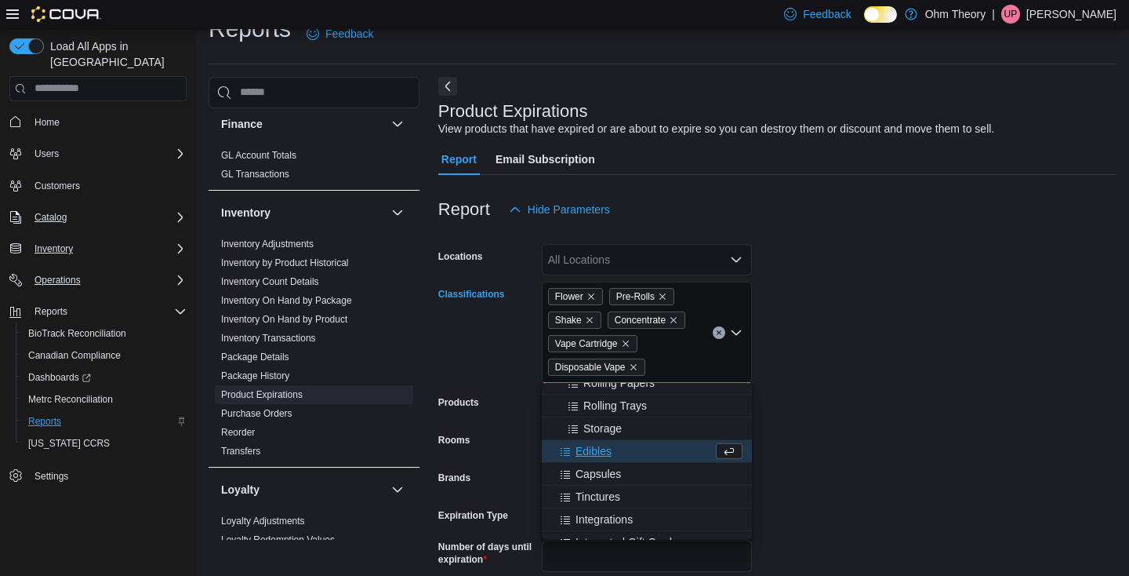
click at [598, 445] on span "Edibles" at bounding box center [594, 451] width 36 height 16
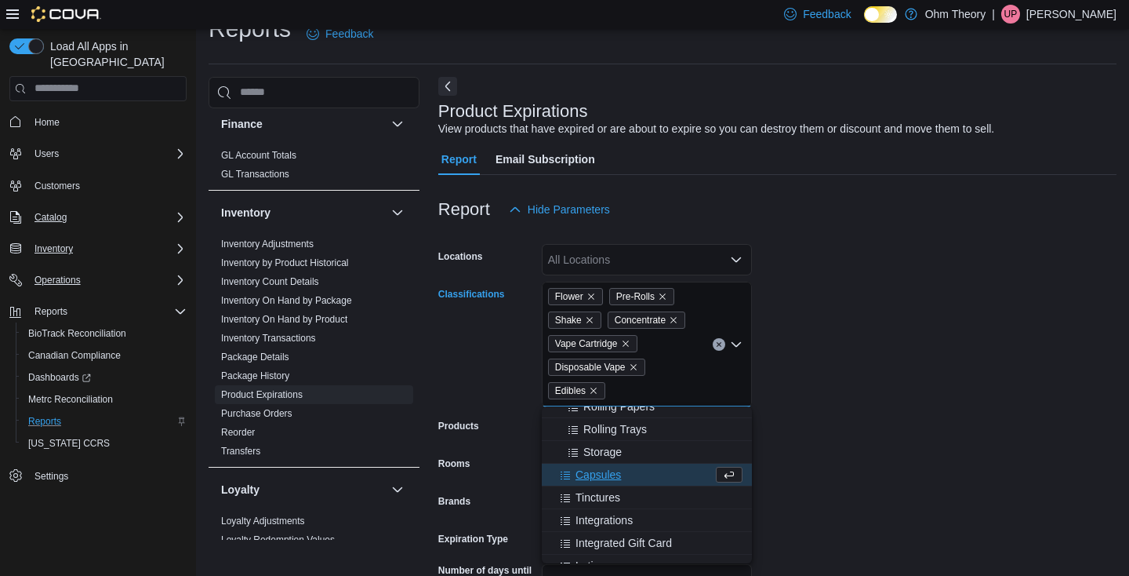
click at [599, 475] on span "Capsules" at bounding box center [598, 475] width 45 height 16
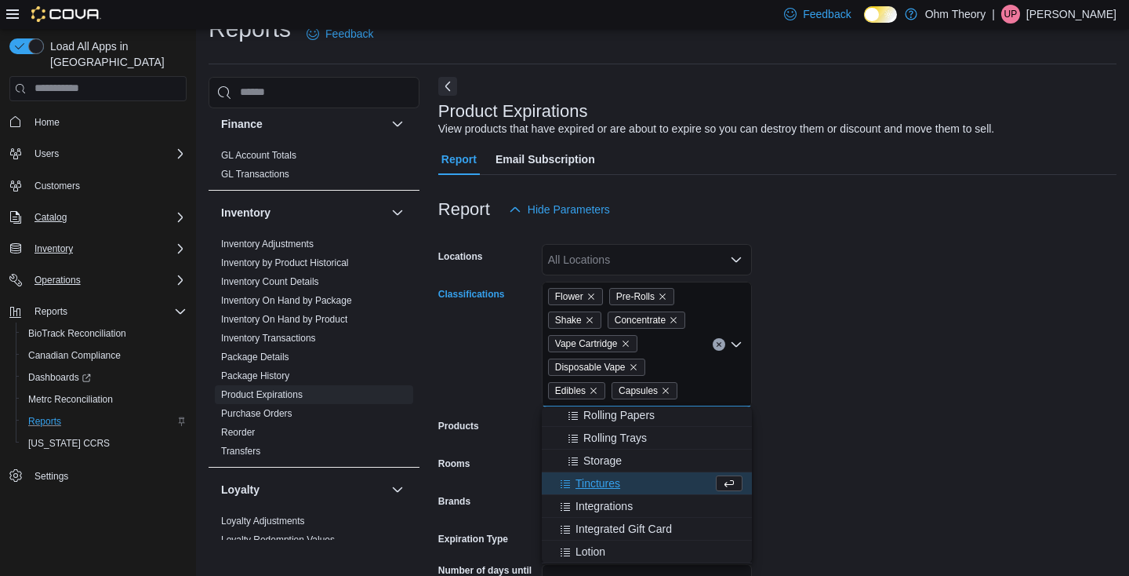
click at [599, 485] on span "Tinctures" at bounding box center [598, 483] width 45 height 16
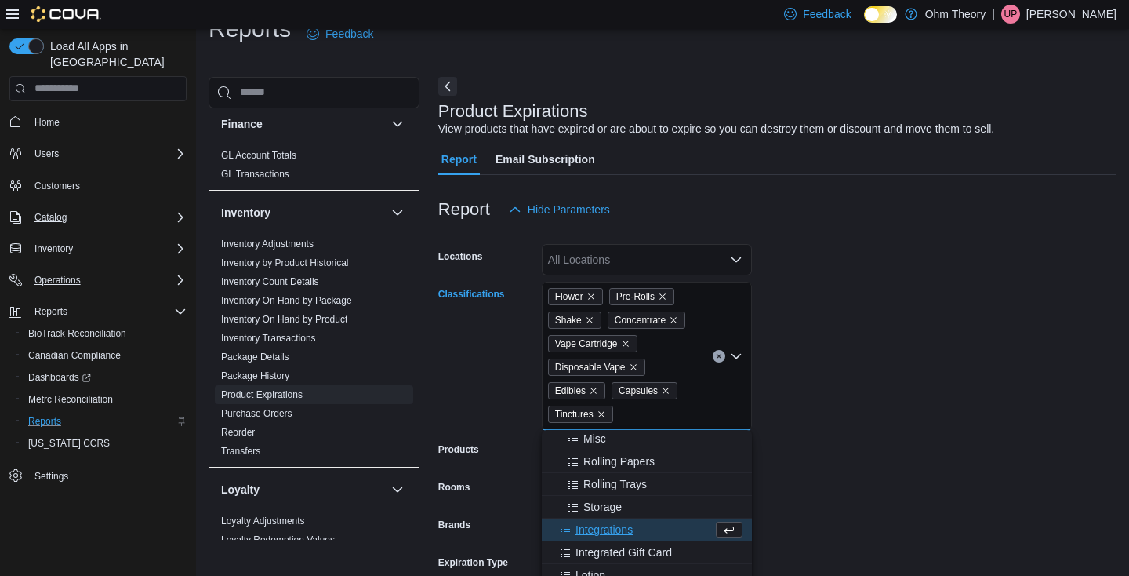
click at [597, 569] on span "Lotion" at bounding box center [591, 575] width 30 height 16
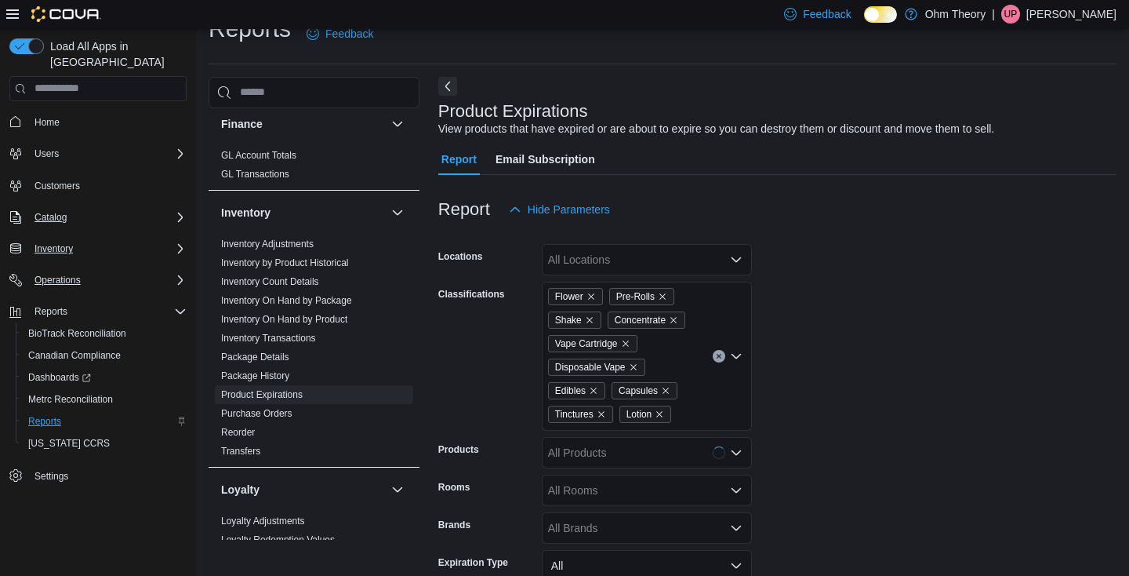
click at [873, 416] on form "Locations All Locations Classifications Flower Pre-Rolls Shake Concentrate Vape…" at bounding box center [777, 444] width 678 height 438
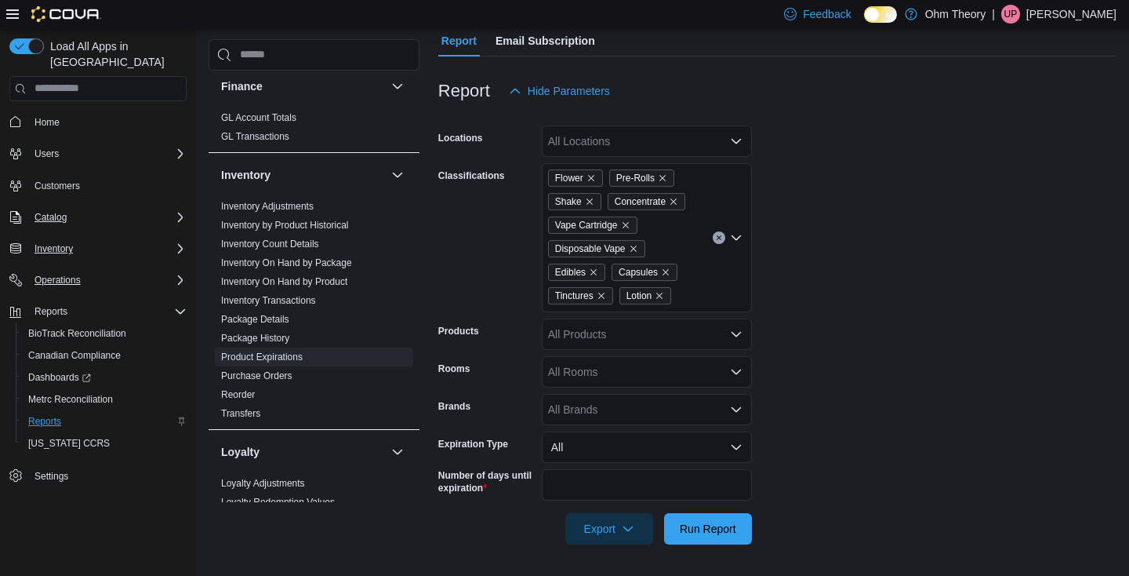
scroll to position [146, 0]
click at [731, 534] on span "Run Report" at bounding box center [708, 529] width 56 height 16
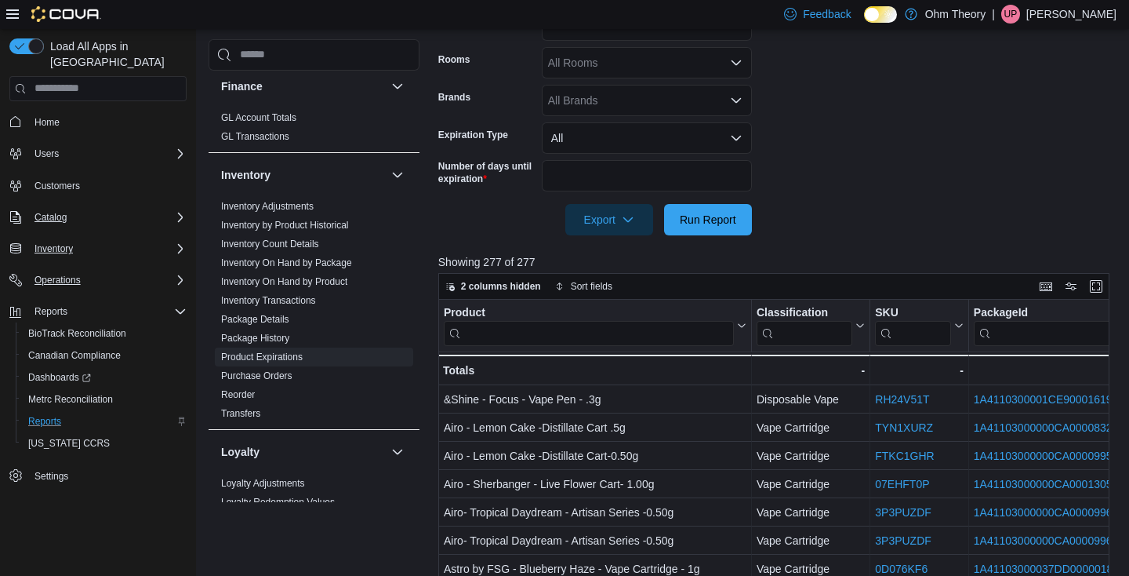
scroll to position [470, 0]
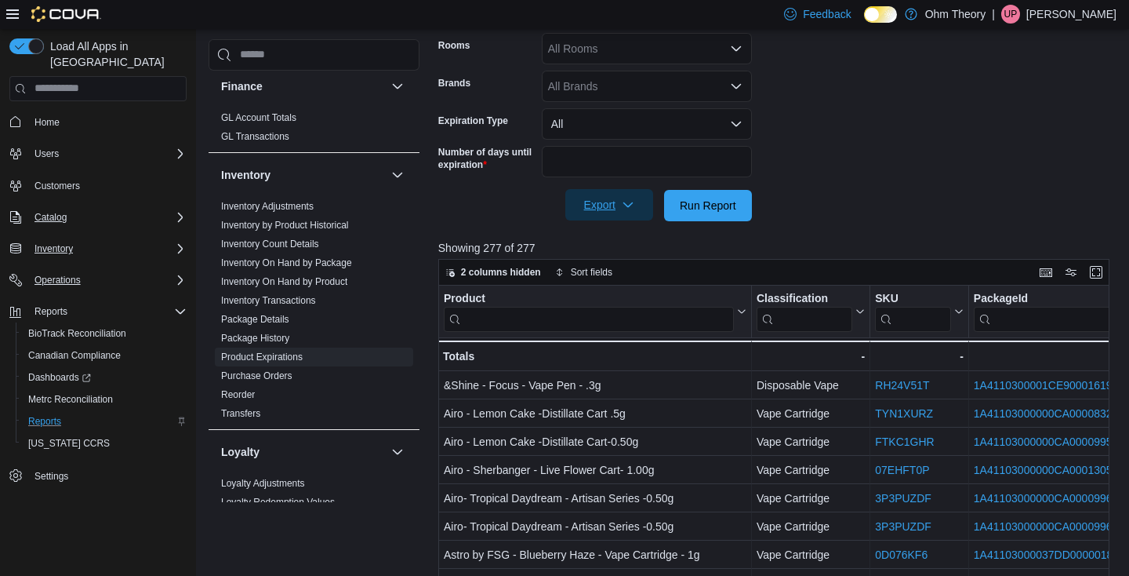
click at [622, 199] on span "Export" at bounding box center [609, 204] width 69 height 31
click at [866, 200] on form "Locations All Locations Classifications Flower Pre-Rolls Shake Concentrate Vape…" at bounding box center [777, 3] width 678 height 438
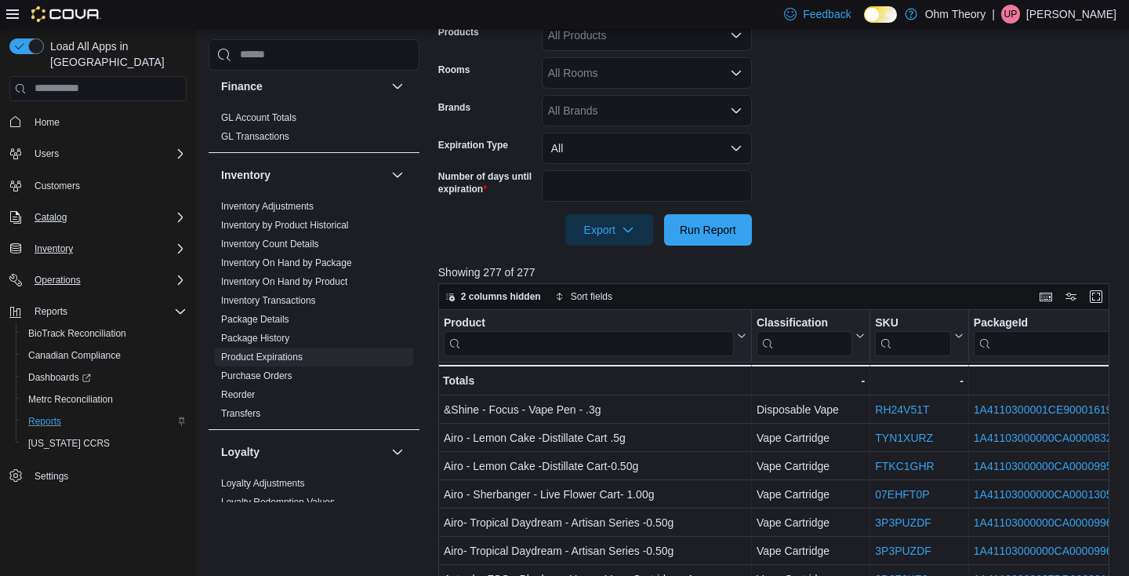
scroll to position [438, 0]
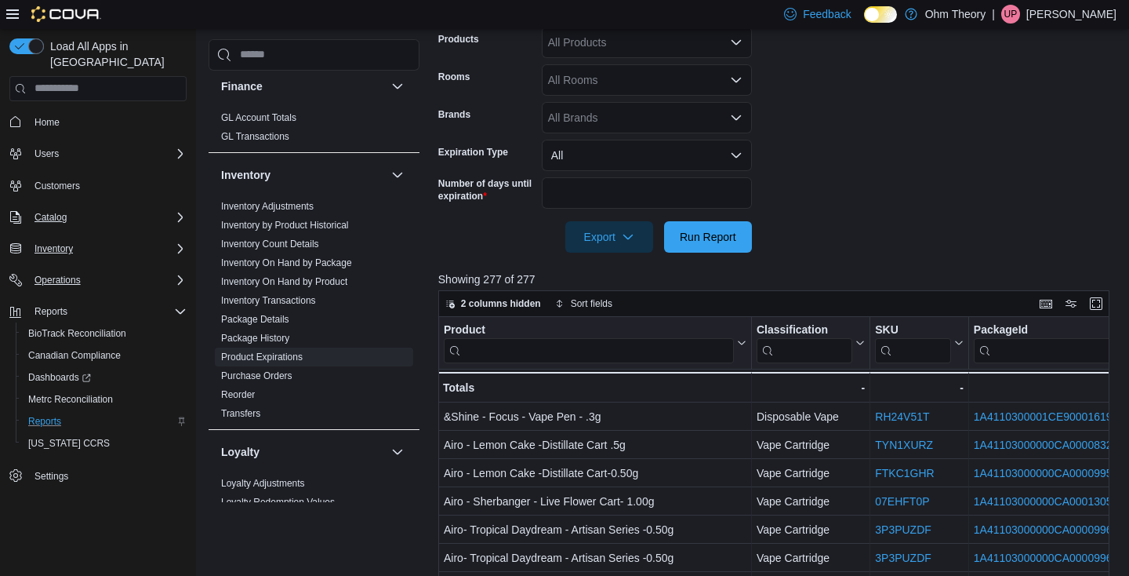
click at [690, 160] on button "All" at bounding box center [647, 155] width 210 height 31
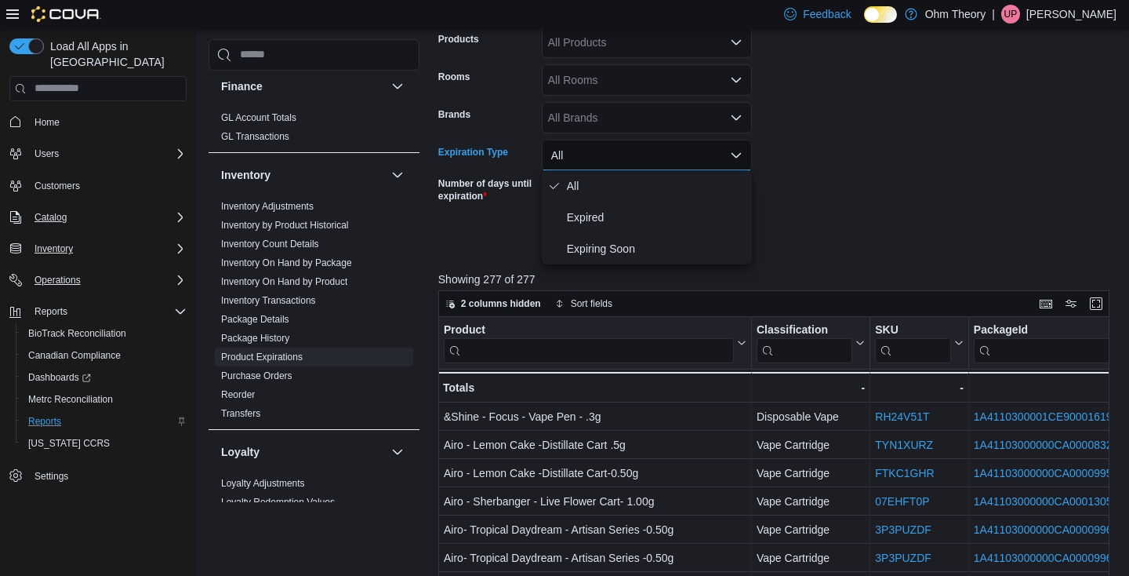
click at [689, 159] on button "All" at bounding box center [647, 155] width 210 height 31
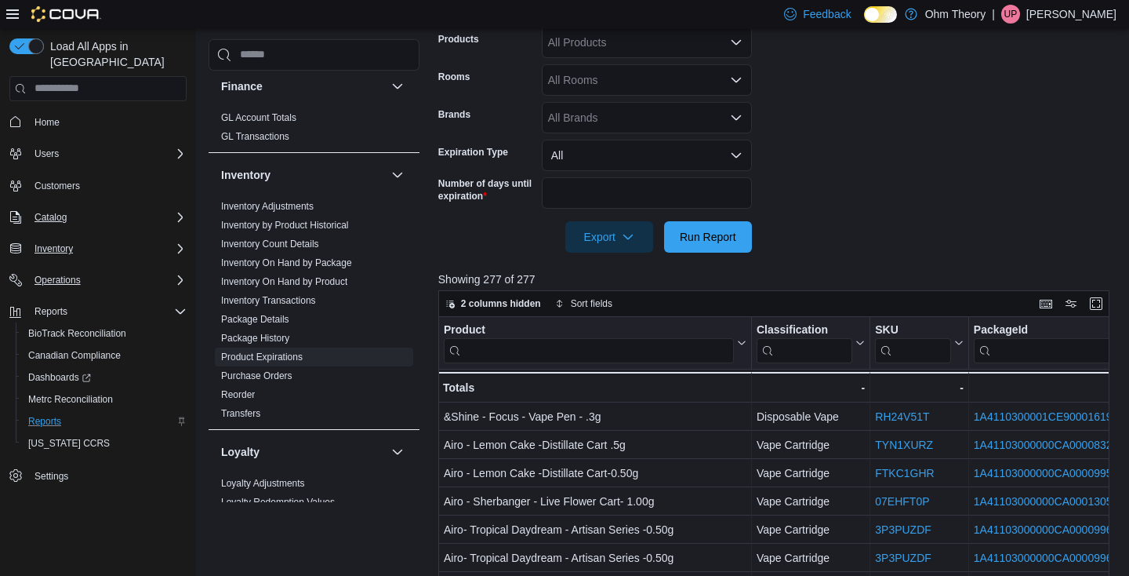
click at [795, 159] on form "Locations All Locations Classifications Flower Pre-Rolls Shake Concentrate Vape…" at bounding box center [777, 34] width 678 height 438
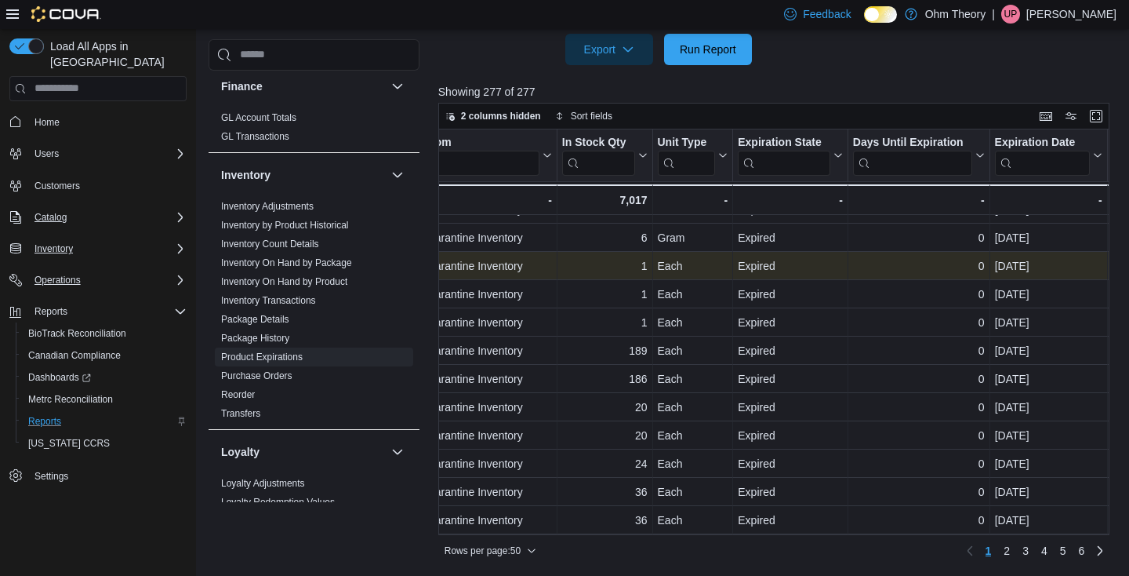
scroll to position [625, 0]
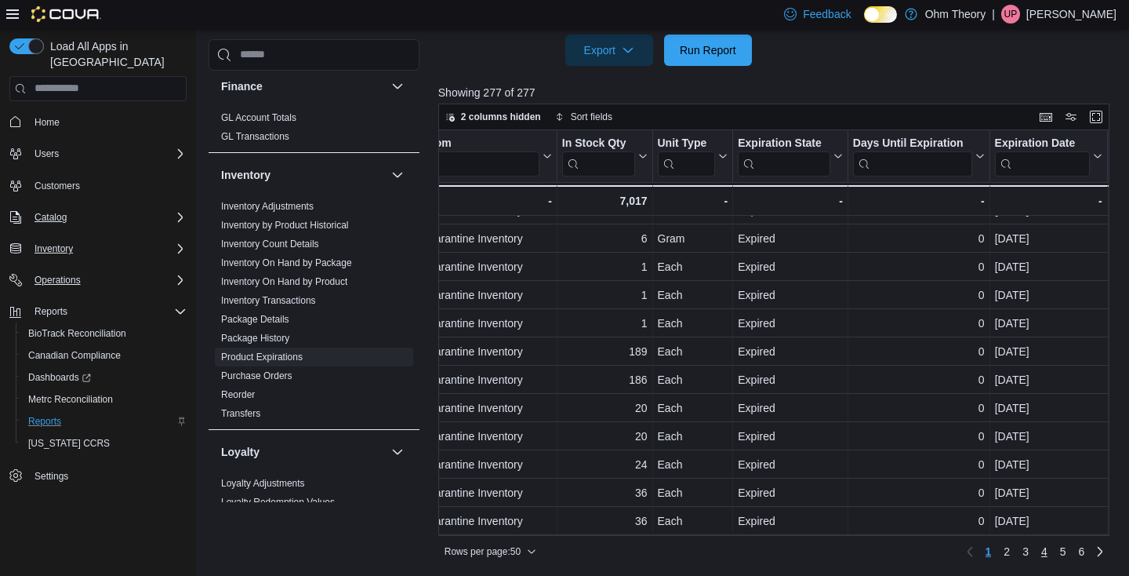
click at [1048, 551] on link "4" at bounding box center [1044, 551] width 19 height 25
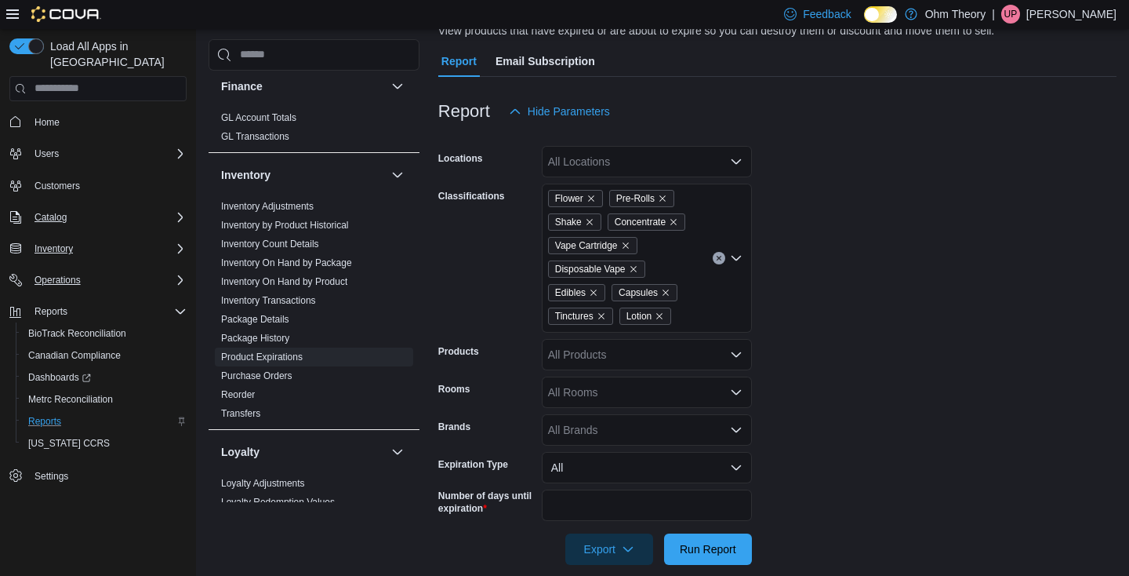
scroll to position [27, 0]
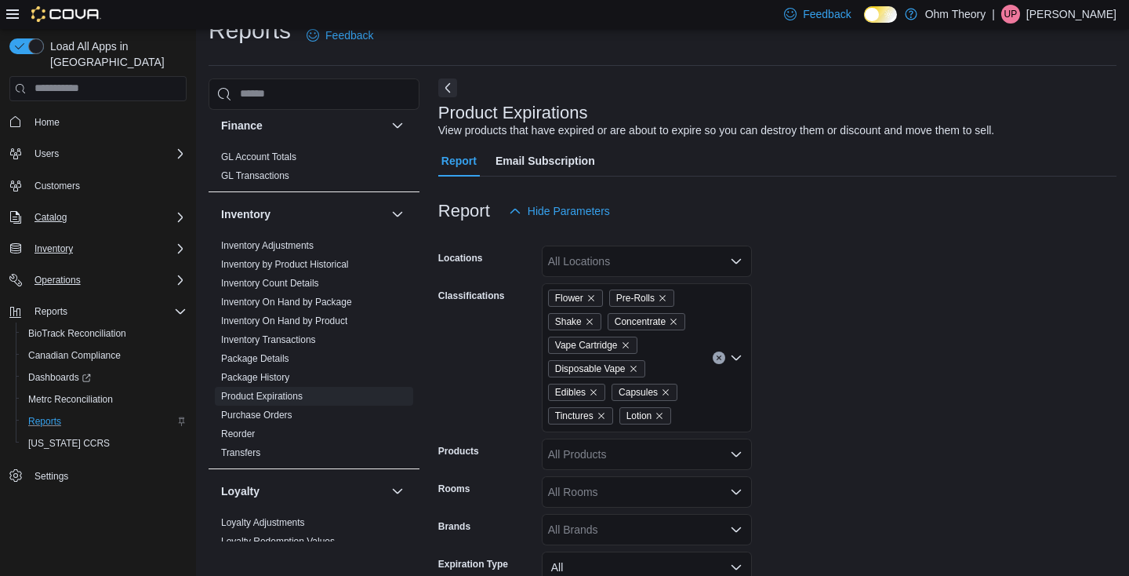
click at [79, 239] on button "Inventory" at bounding box center [53, 248] width 51 height 19
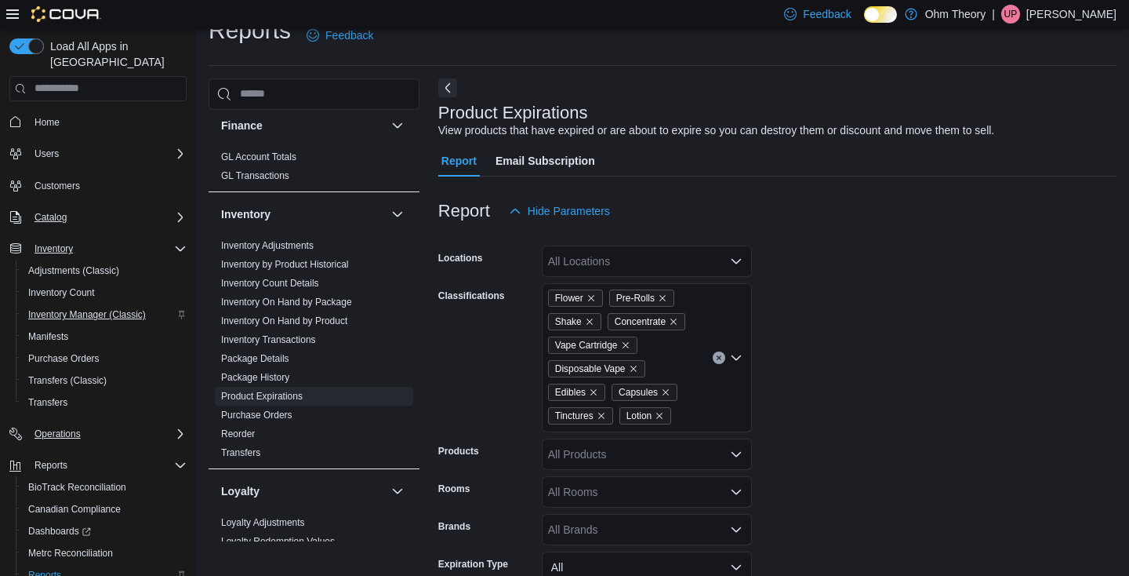
click at [83, 308] on span "Inventory Manager (Classic)" at bounding box center [87, 314] width 118 height 13
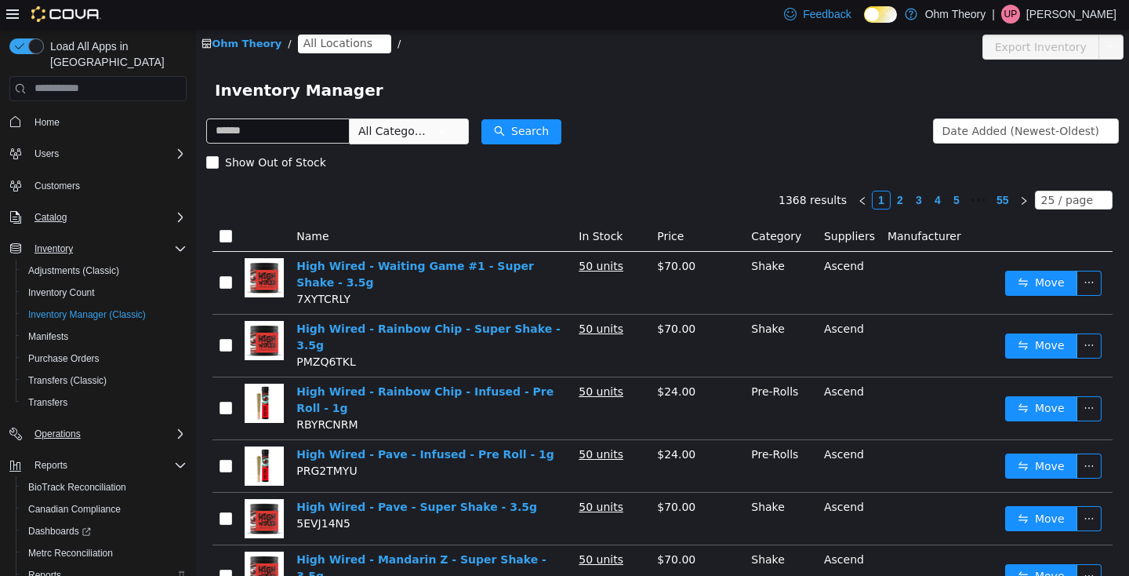
click at [668, 149] on div "Show Out of Stock" at bounding box center [662, 161] width 913 height 31
click at [751, 86] on div "Inventory Manager" at bounding box center [662, 89] width 895 height 25
click at [865, 116] on form "All Categories Date Added (Newest-Oldest) Search Show Out of Stock" at bounding box center [662, 145] width 913 height 63
click at [808, 115] on form "All Categories Date Added (Newest-Oldest) Search Show Out of Stock" at bounding box center [662, 145] width 913 height 63
click at [329, 40] on span "All Locations" at bounding box center [337, 42] width 69 height 17
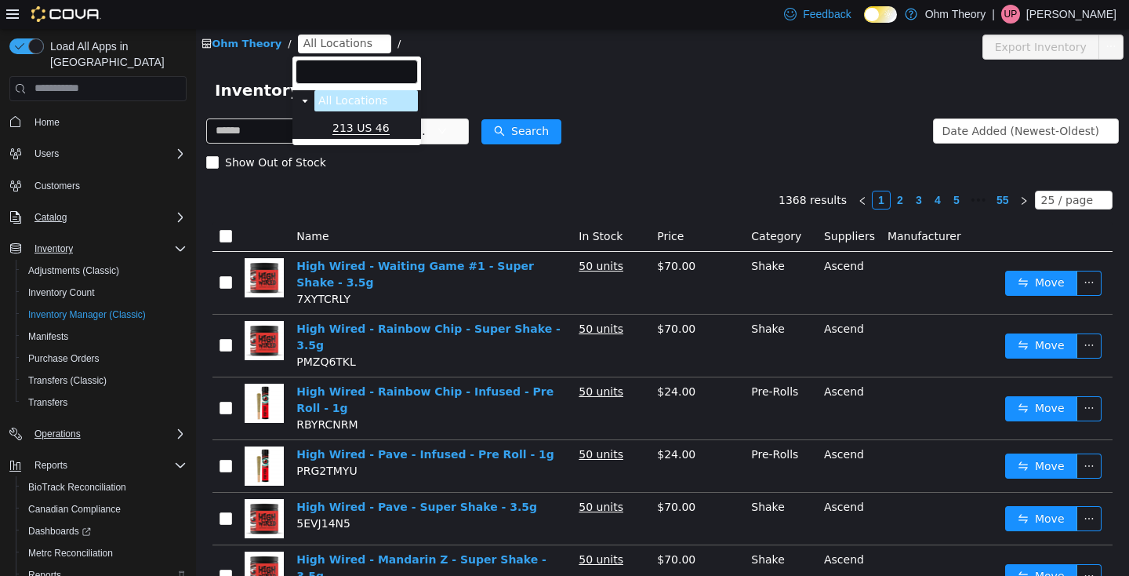
click at [354, 125] on span "213 US 46" at bounding box center [360, 127] width 57 height 13
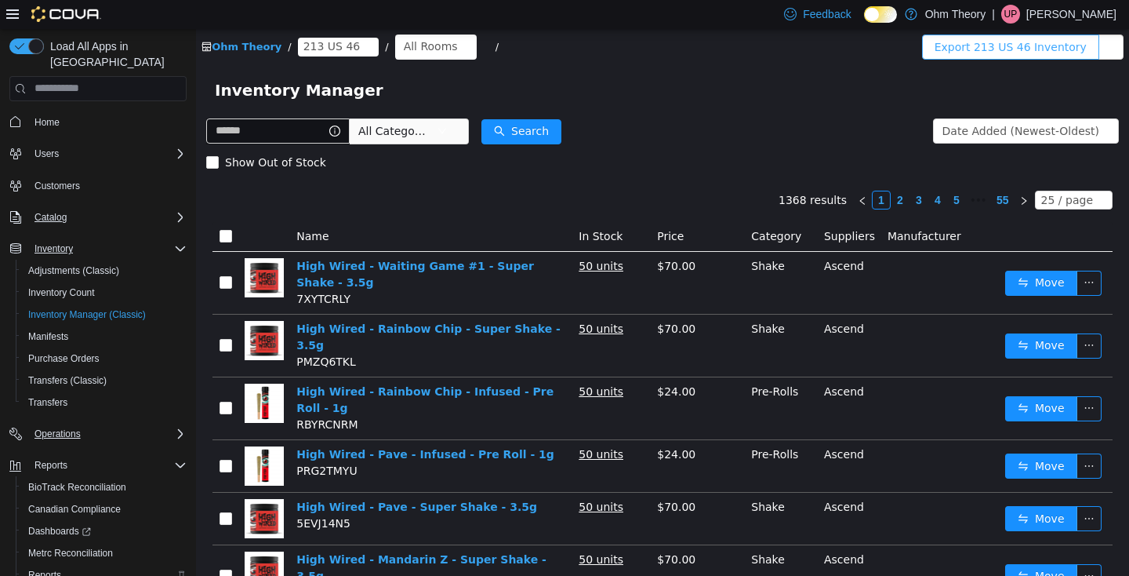
click at [988, 52] on button "Export 213 US 46 Inventory" at bounding box center [1010, 46] width 177 height 25
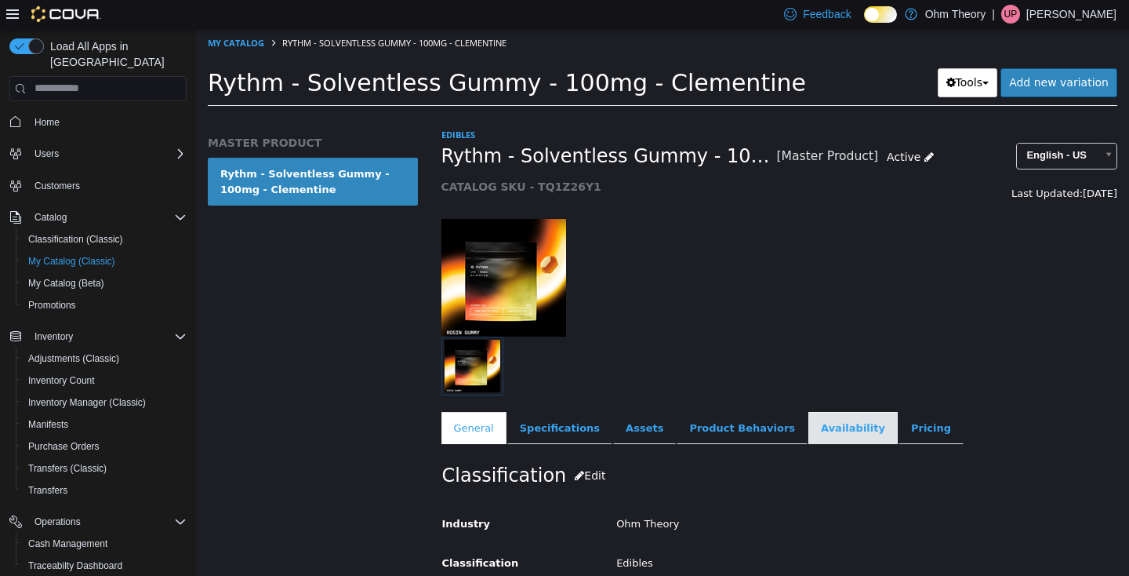
click at [816, 422] on link "Availability" at bounding box center [852, 427] width 89 height 33
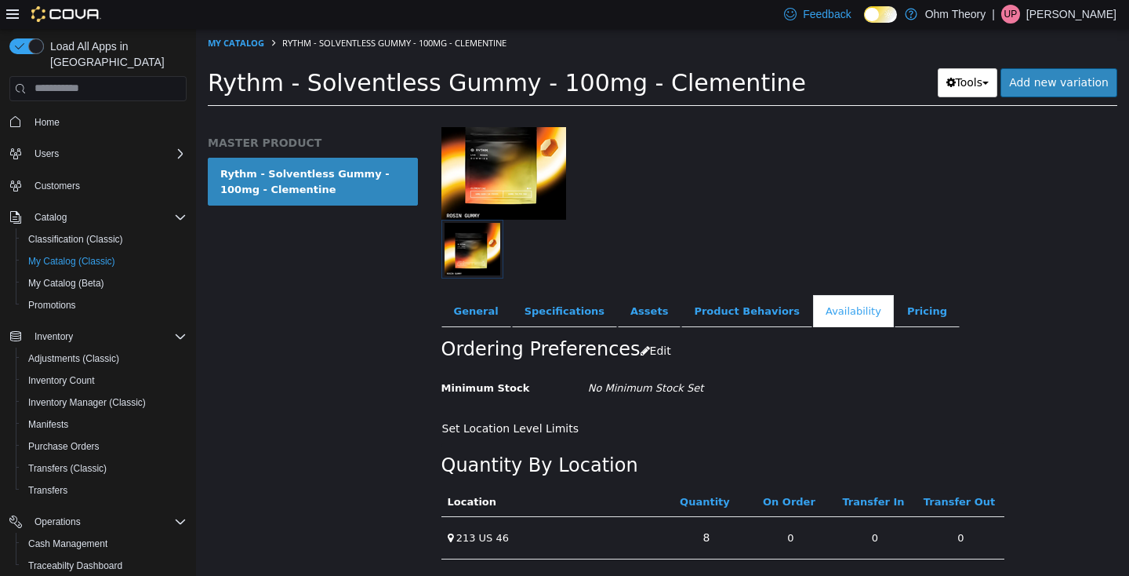
scroll to position [136, 0]
click at [710, 522] on link "8" at bounding box center [706, 536] width 24 height 29
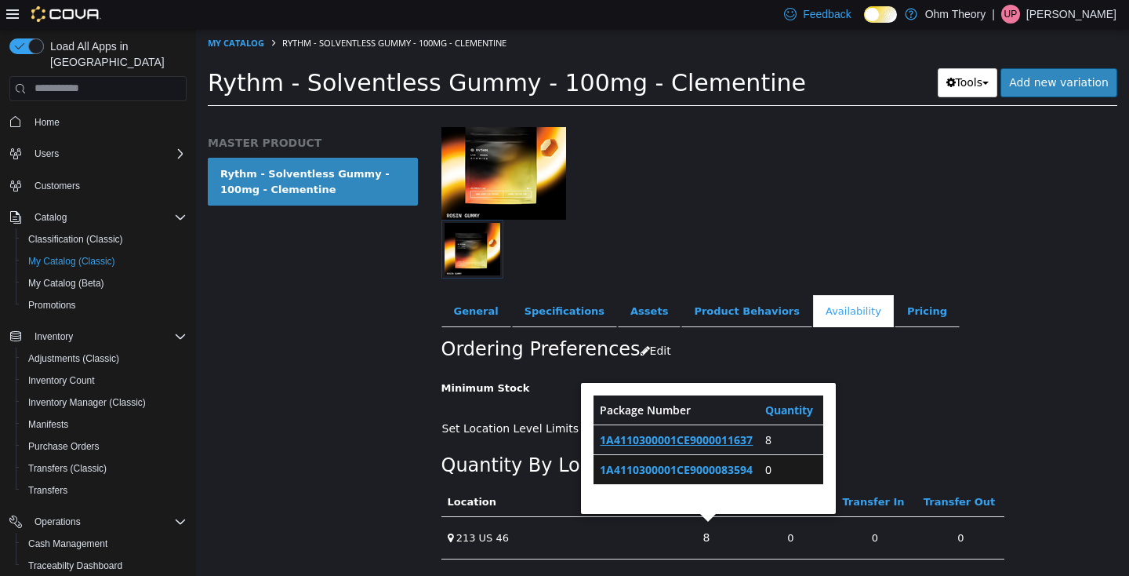
click at [744, 431] on link "1A4110300001CE9000011637" at bounding box center [676, 438] width 153 height 15
click at [829, 219] on div at bounding box center [721, 248] width 560 height 59
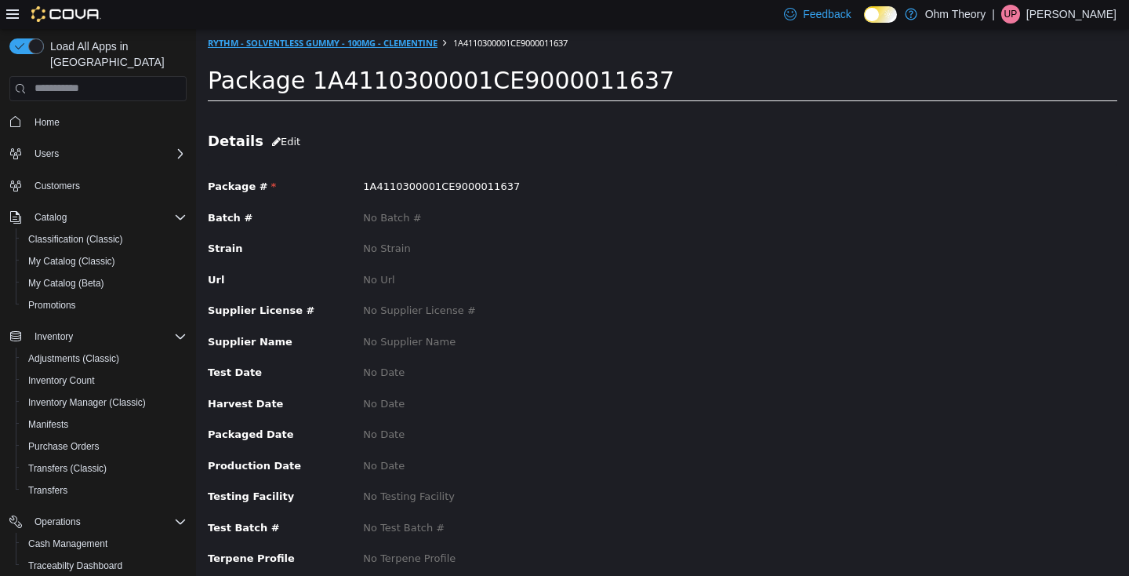
click at [368, 46] on link "Rythm - Solventless Gummy - 100mg - Clementine" at bounding box center [323, 42] width 230 height 12
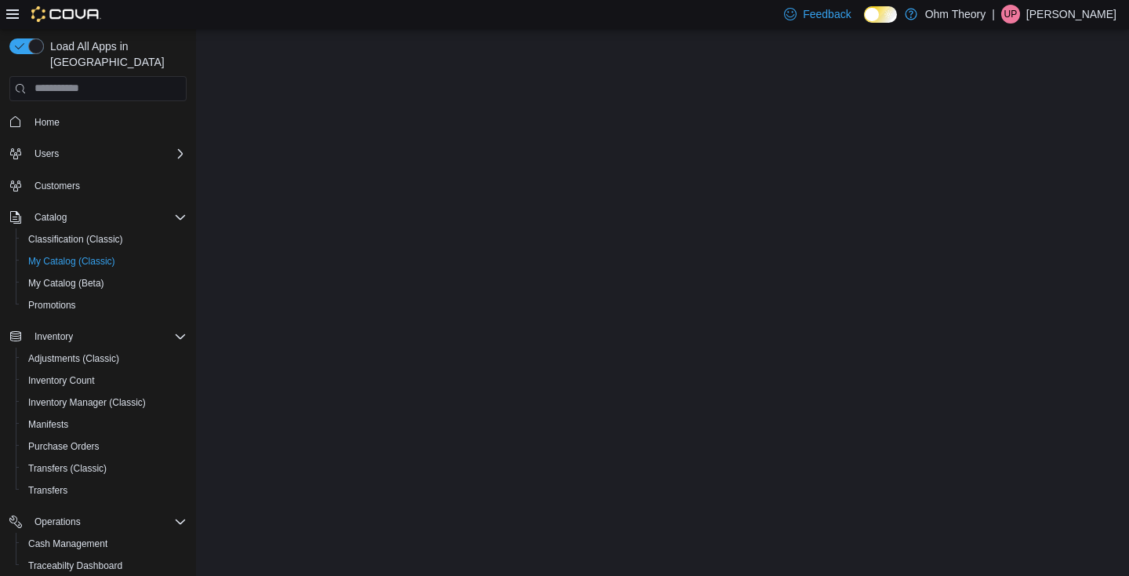
click at [486, 2] on div "Feedback Dark Mode Ohm Theory | UP [PERSON_NAME]" at bounding box center [564, 14] width 1129 height 29
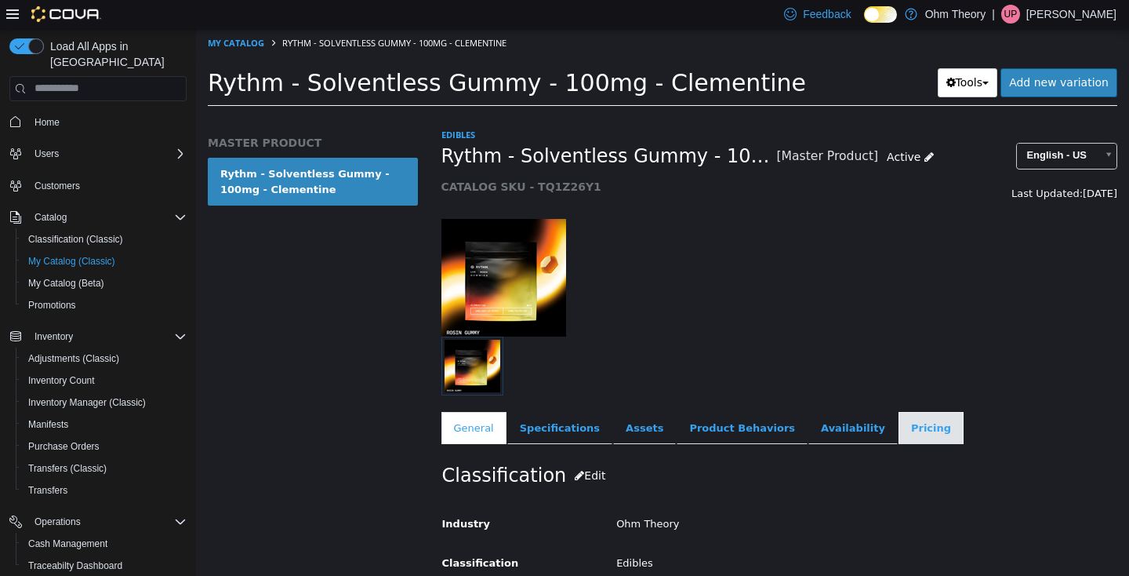
click at [899, 438] on link "Pricing" at bounding box center [931, 427] width 65 height 33
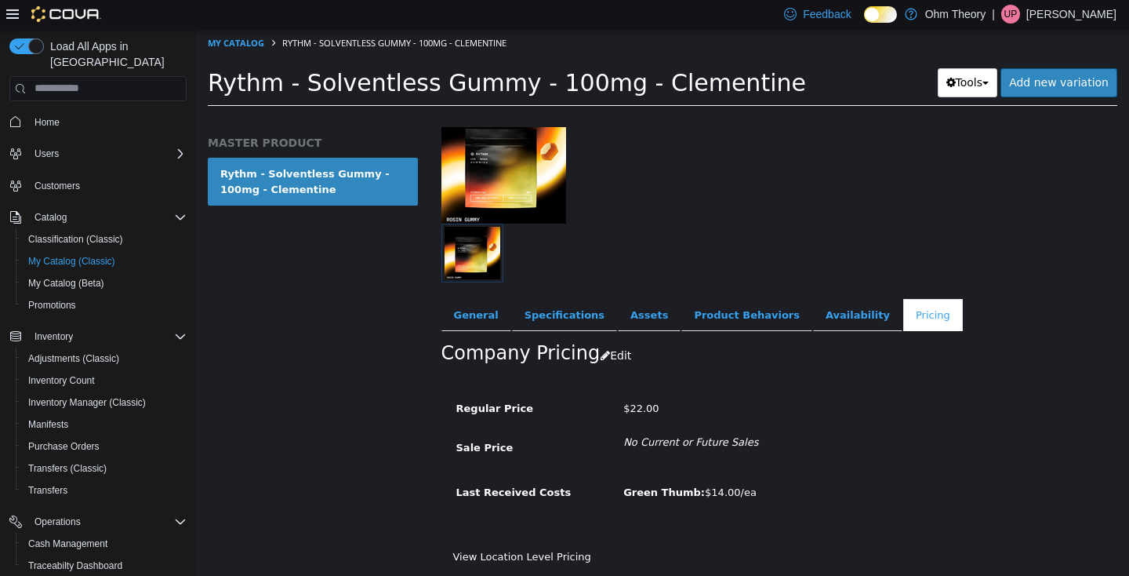
scroll to position [132, 0]
click at [602, 340] on button "Edit" at bounding box center [620, 354] width 40 height 29
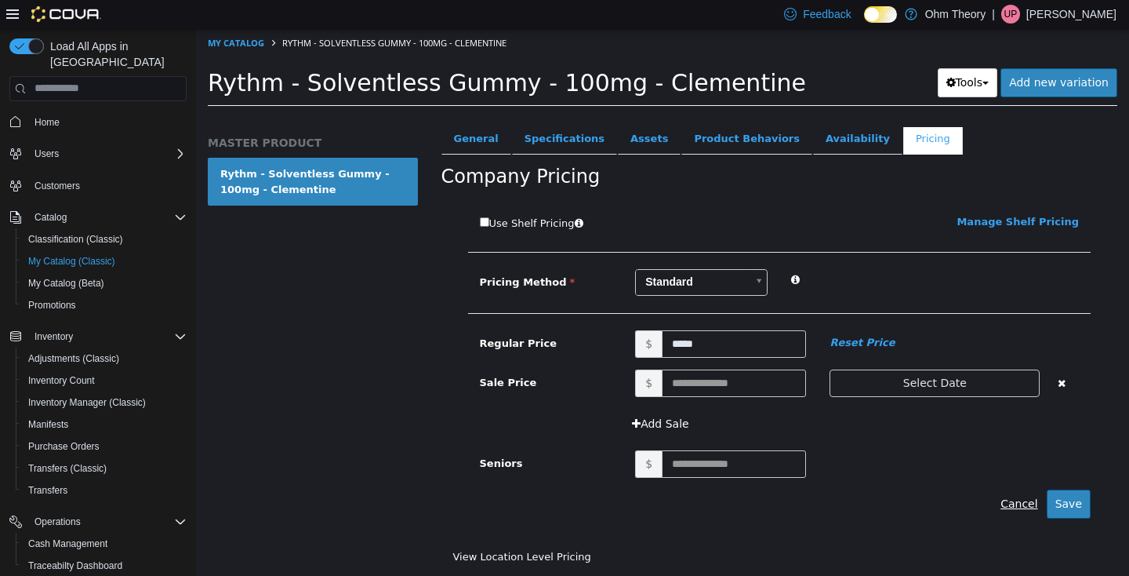
click at [1027, 488] on button "Cancel" at bounding box center [1019, 502] width 54 height 29
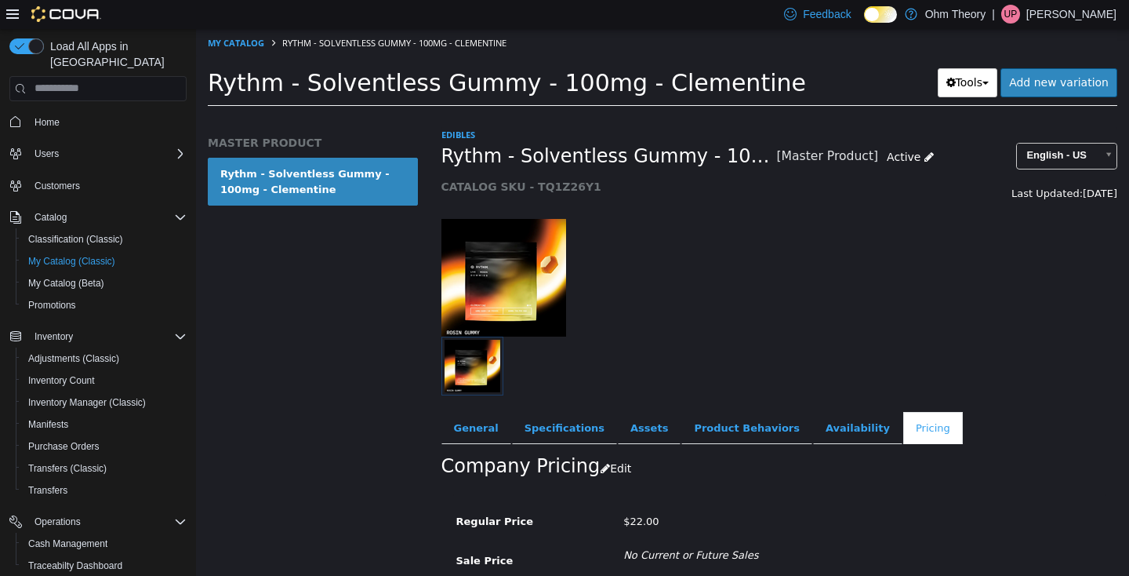
scroll to position [0, 0]
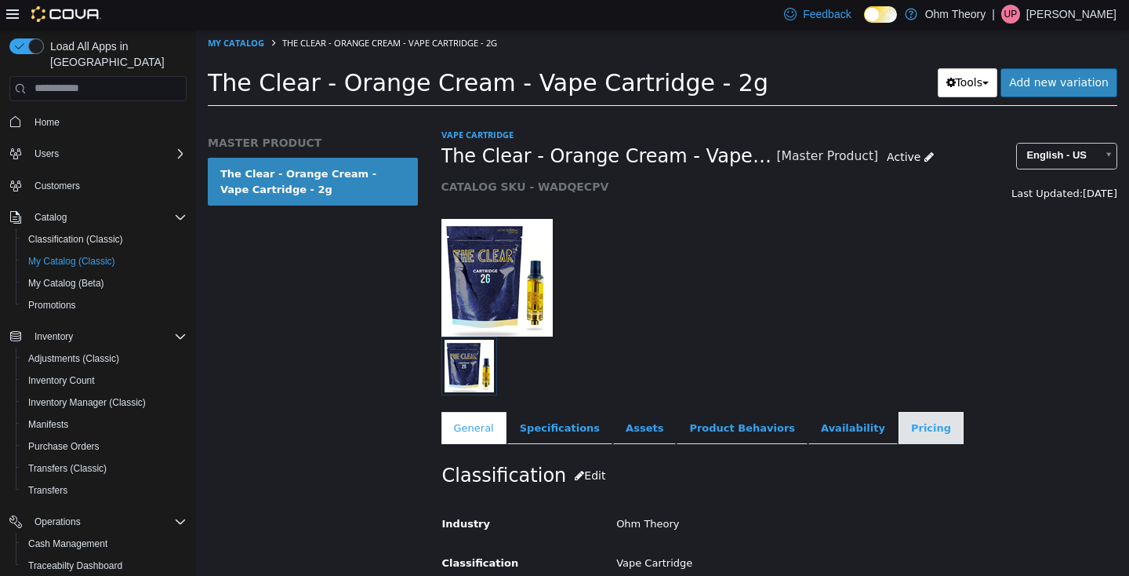
click at [899, 431] on link "Pricing" at bounding box center [931, 427] width 65 height 33
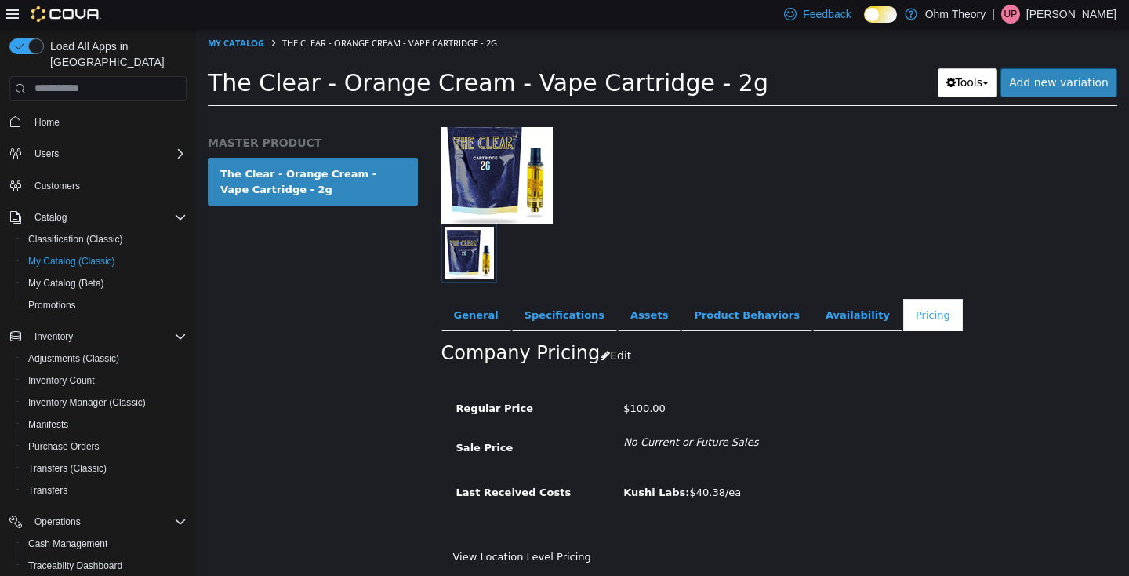
scroll to position [132, 0]
click at [832, 305] on link "Availability" at bounding box center [857, 314] width 89 height 33
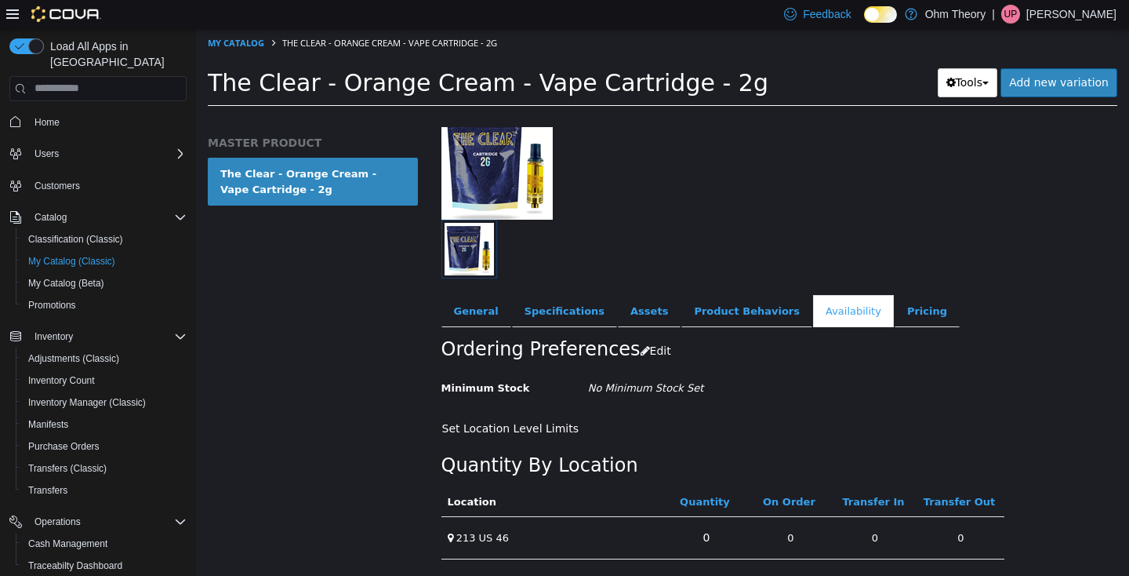
scroll to position [127, 0]
click at [706, 522] on link "0" at bounding box center [706, 536] width 24 height 29
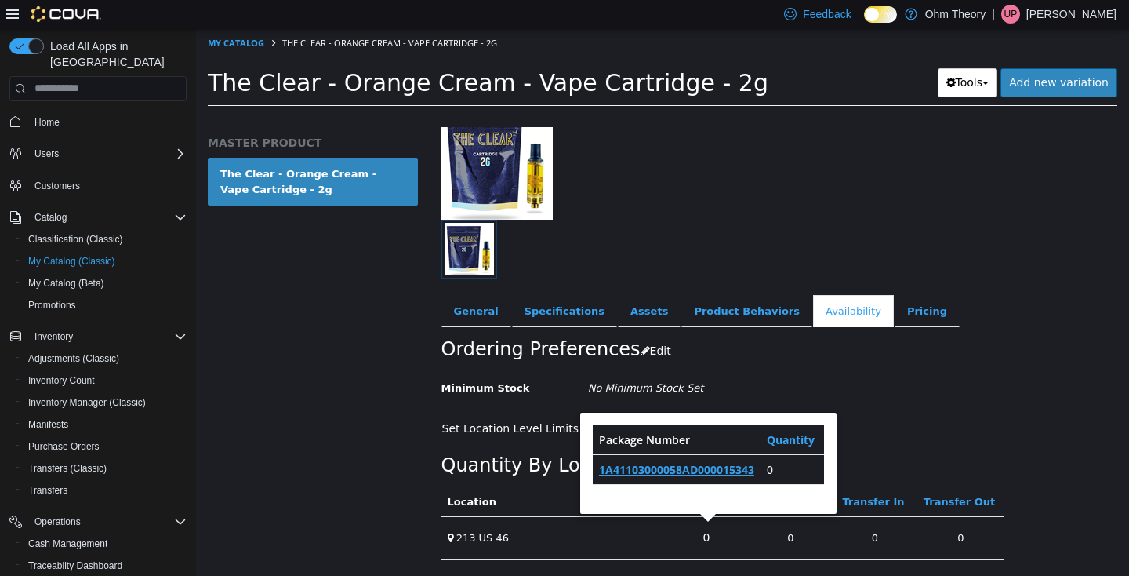
click at [705, 463] on link "1A41103000058AD000015343" at bounding box center [676, 468] width 155 height 15
click at [895, 303] on link "Pricing" at bounding box center [927, 310] width 65 height 33
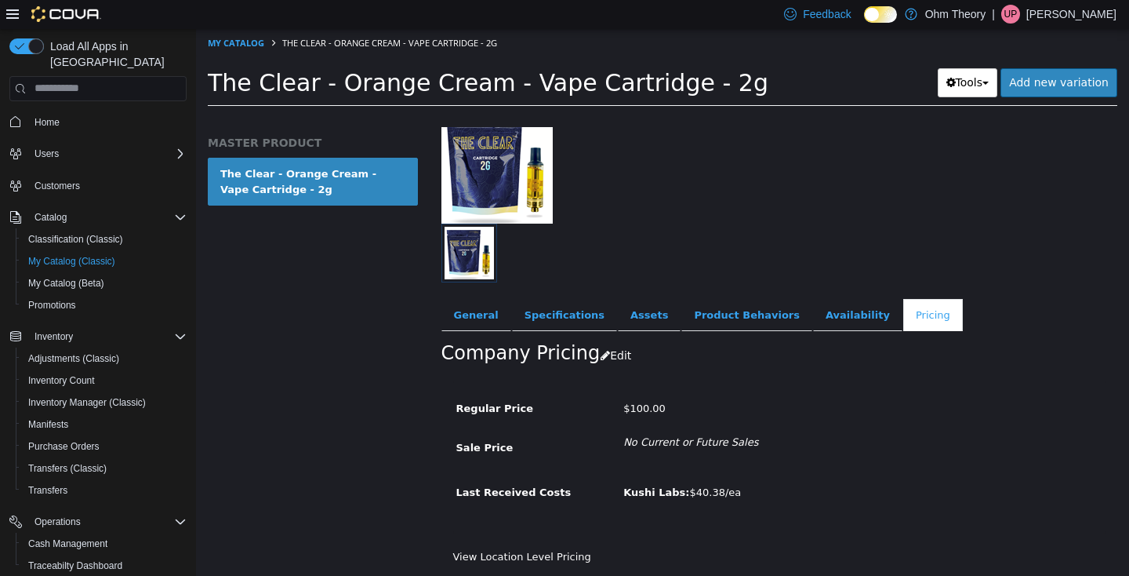
scroll to position [132, 0]
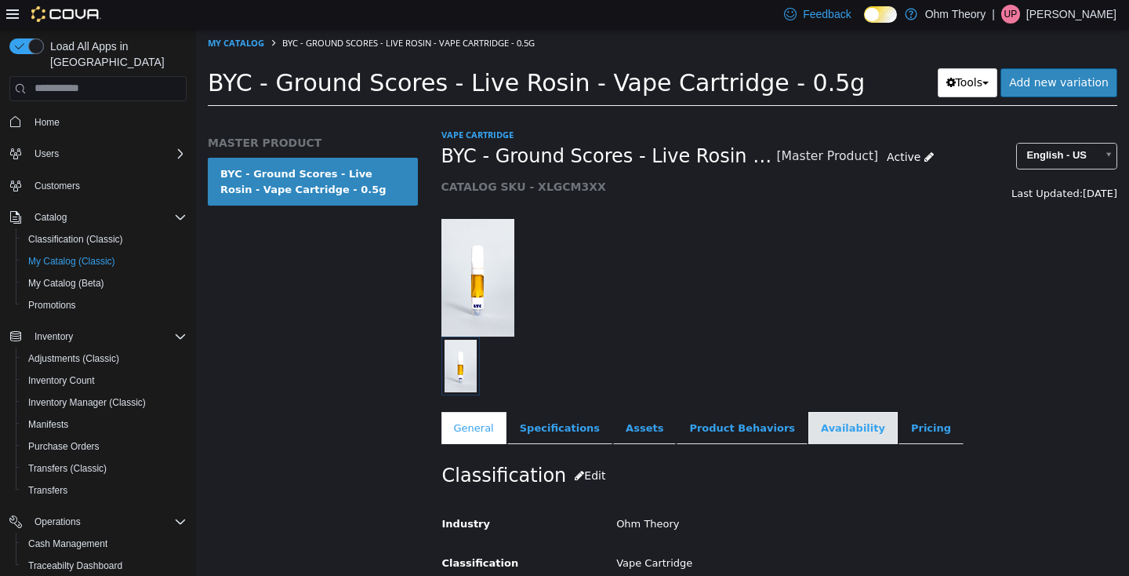
click at [808, 437] on link "Availability" at bounding box center [852, 427] width 89 height 33
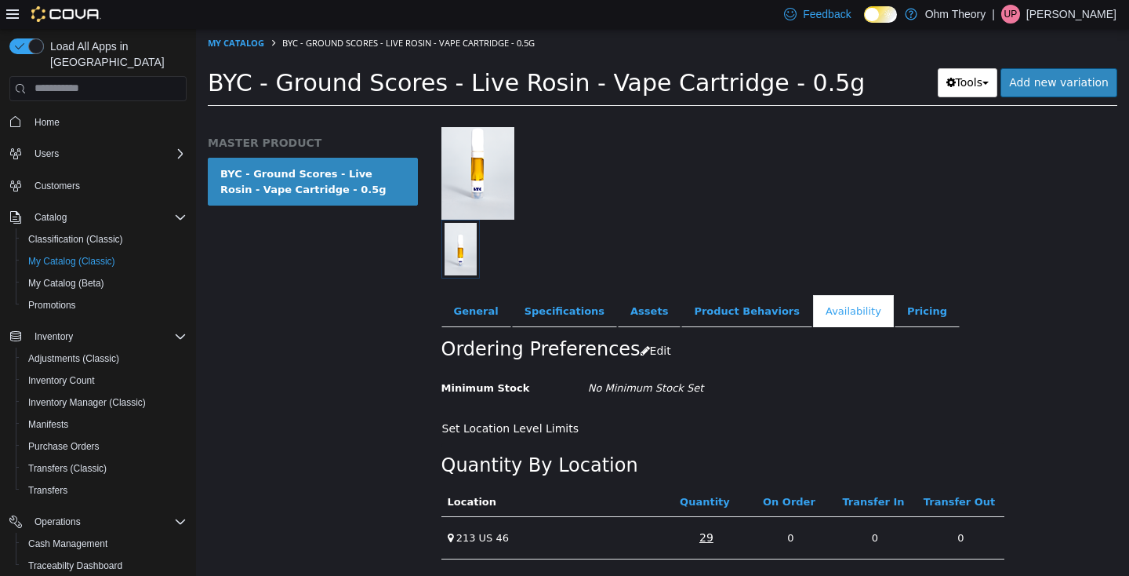
scroll to position [136, 0]
click at [707, 522] on link "29" at bounding box center [706, 536] width 31 height 29
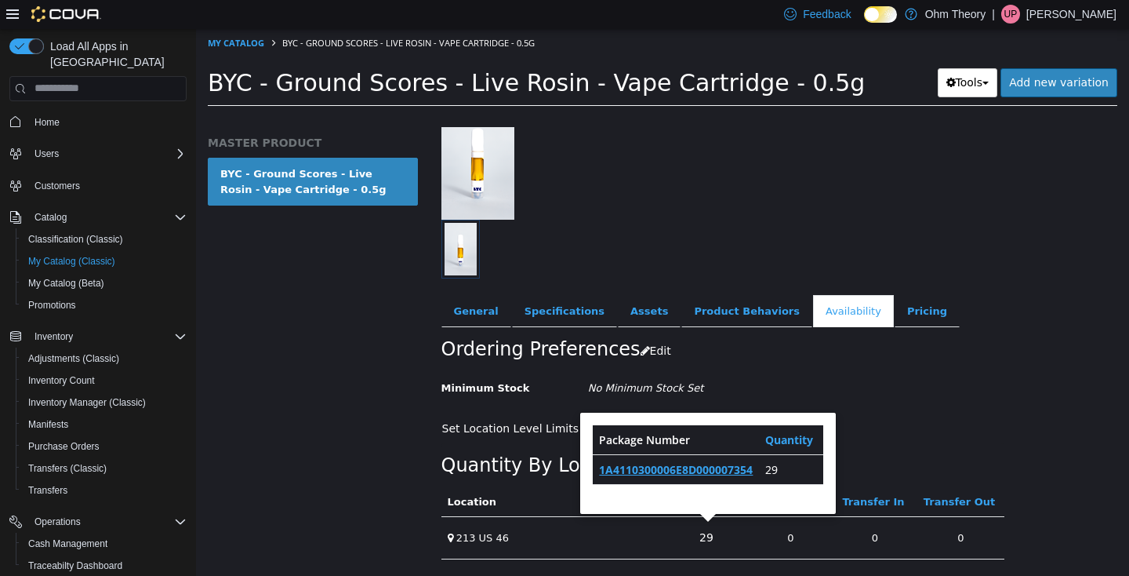
click at [717, 461] on link "1A4110300006E8D000007354" at bounding box center [676, 468] width 154 height 15
click at [906, 294] on link "Pricing" at bounding box center [927, 310] width 65 height 33
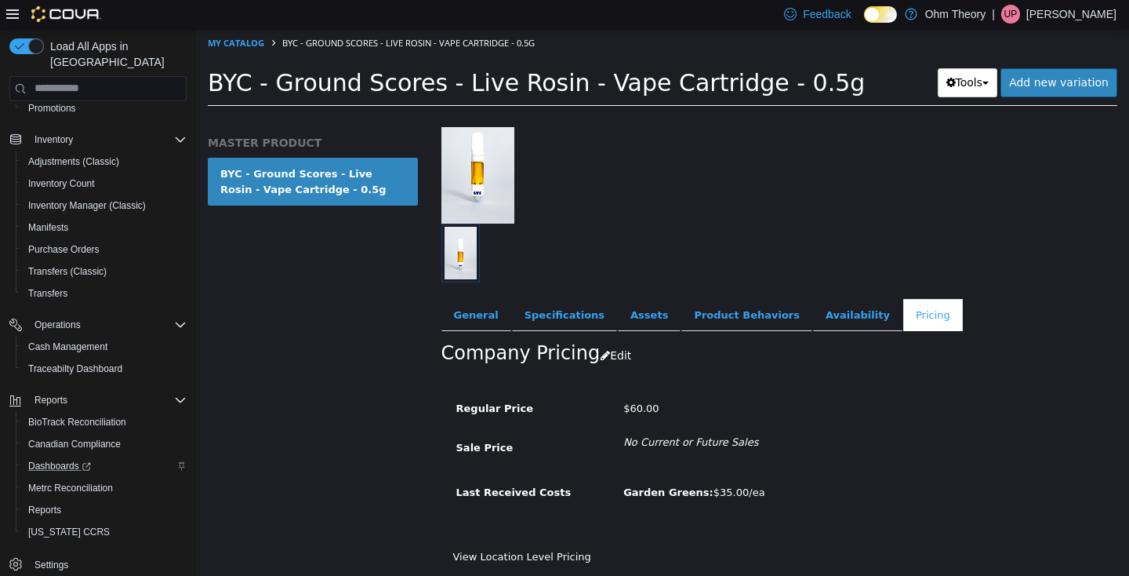
scroll to position [197, 0]
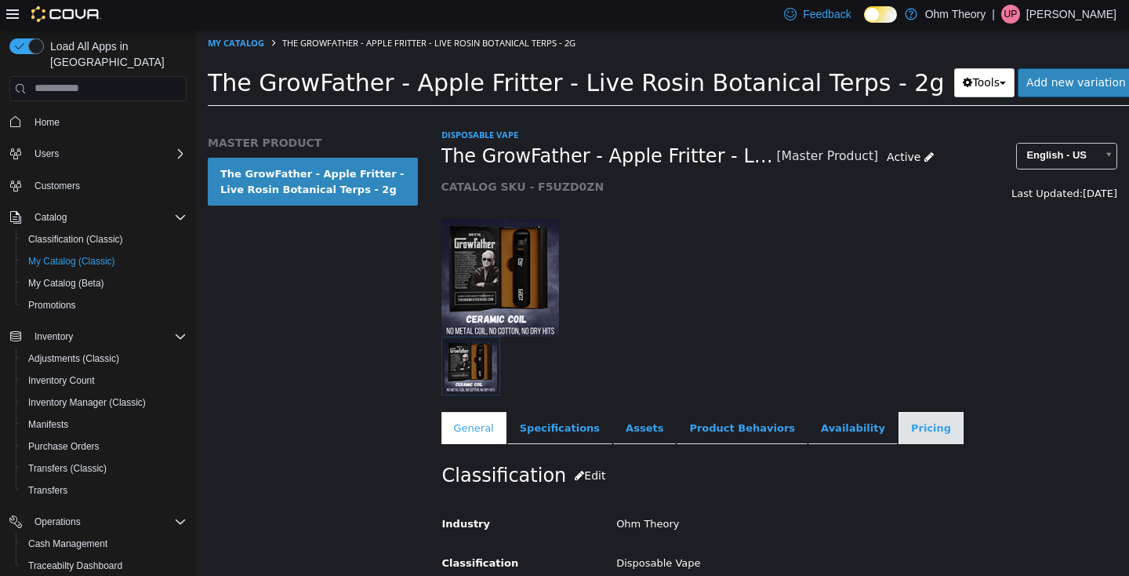
click at [899, 438] on link "Pricing" at bounding box center [931, 427] width 65 height 33
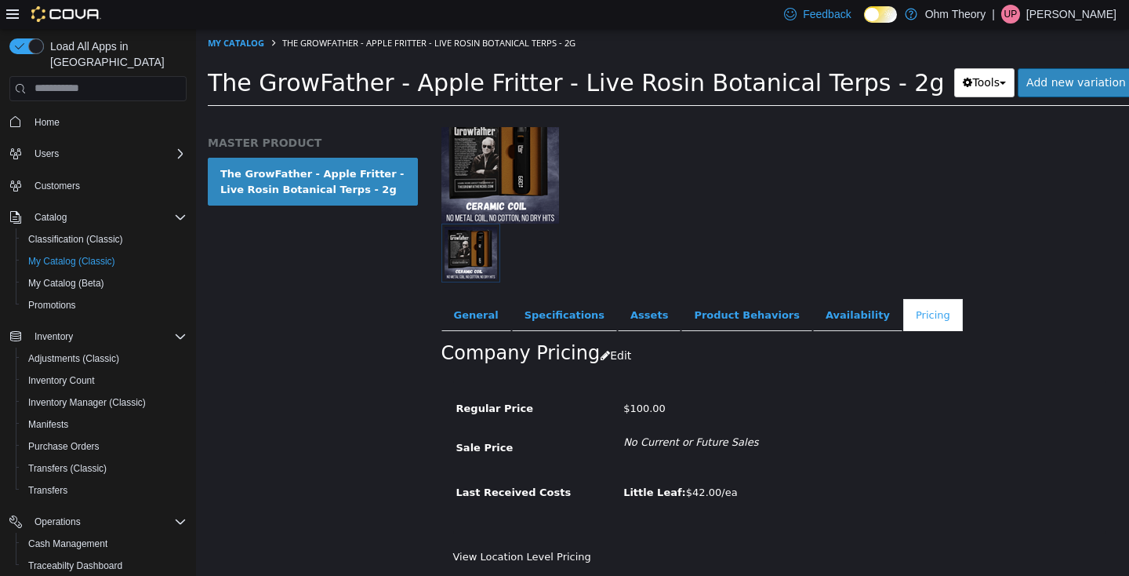
scroll to position [132, 0]
click at [826, 300] on link "Availability" at bounding box center [857, 314] width 89 height 33
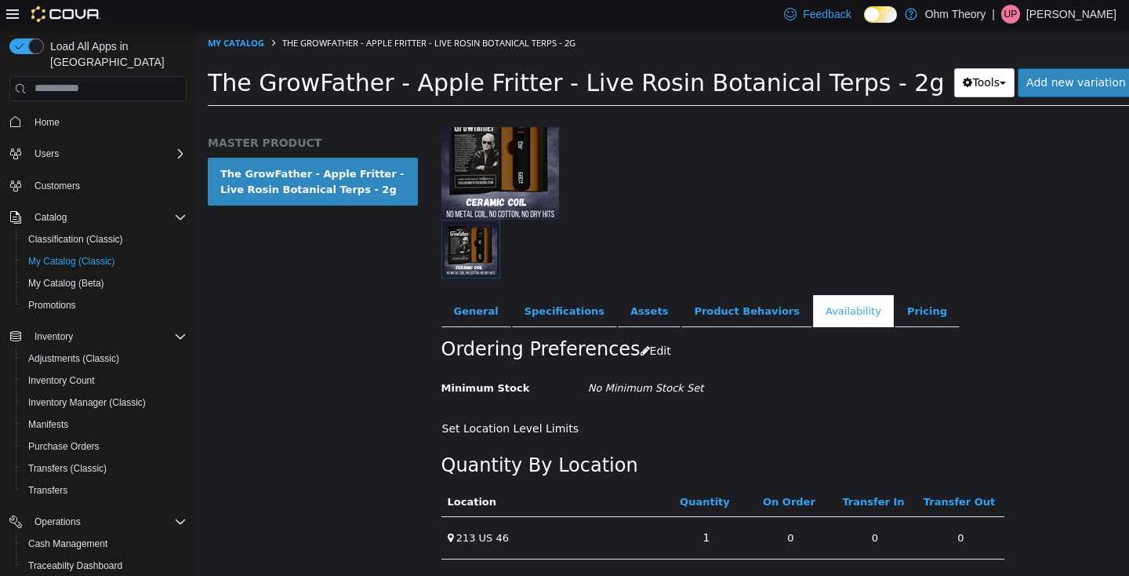
scroll to position [136, 0]
click at [713, 522] on link "1" at bounding box center [706, 536] width 24 height 29
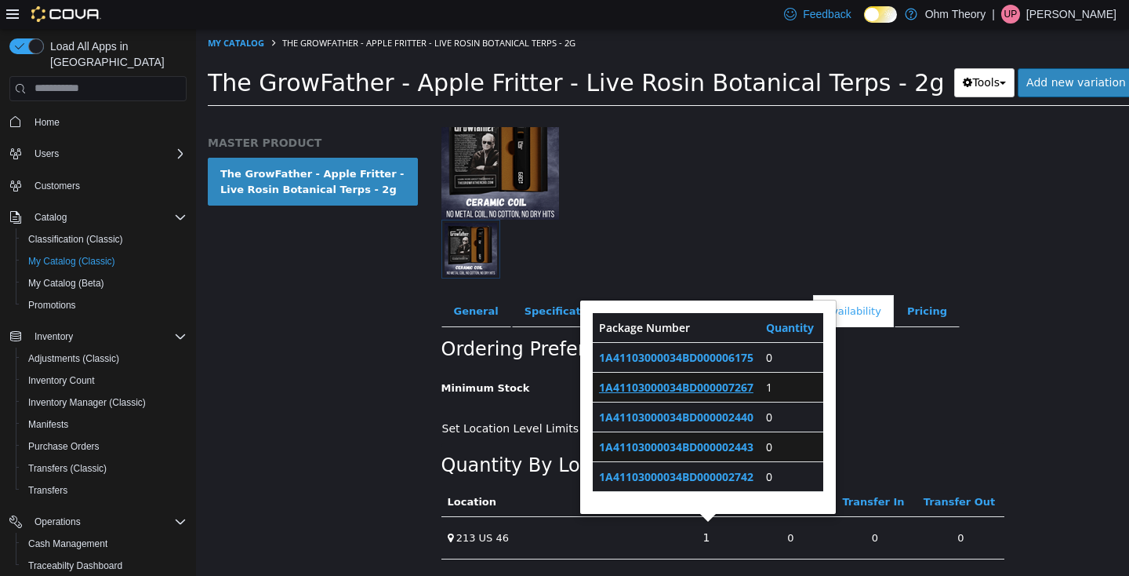
click at [716, 379] on link "1A41103000034BD000007267" at bounding box center [676, 386] width 154 height 15
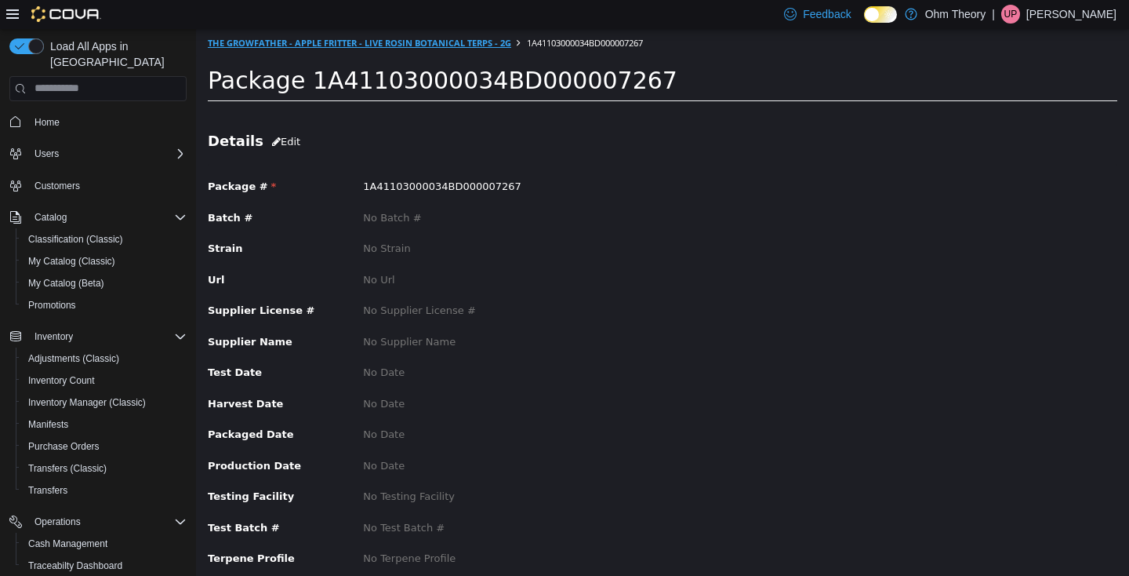
click at [409, 41] on link "The GrowFather - Apple Fritter - Live Rosin Botanical Terps - 2g" at bounding box center [359, 42] width 303 height 12
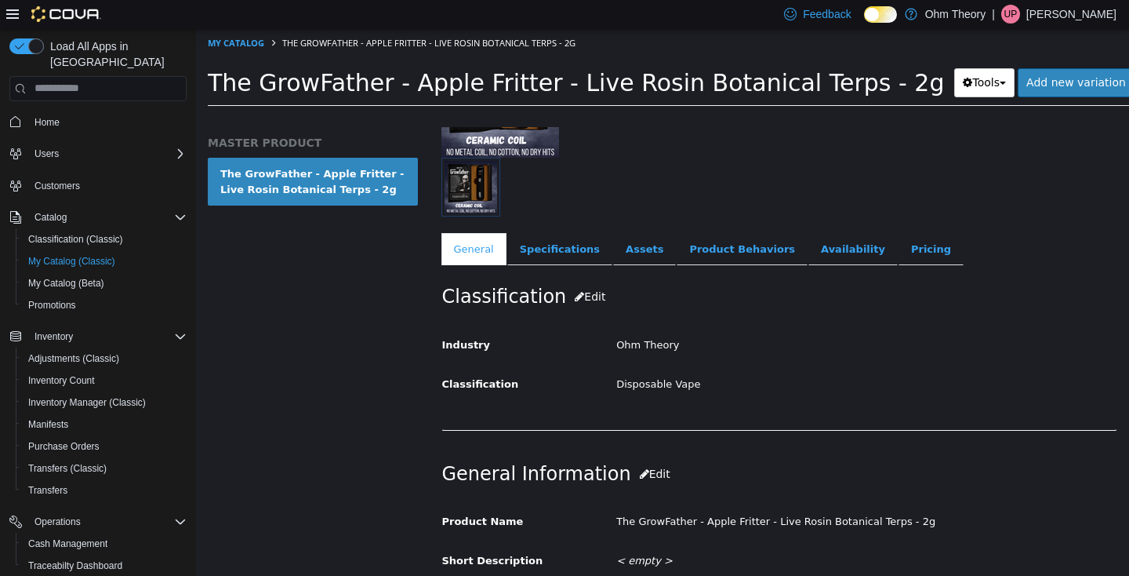
scroll to position [258, 0]
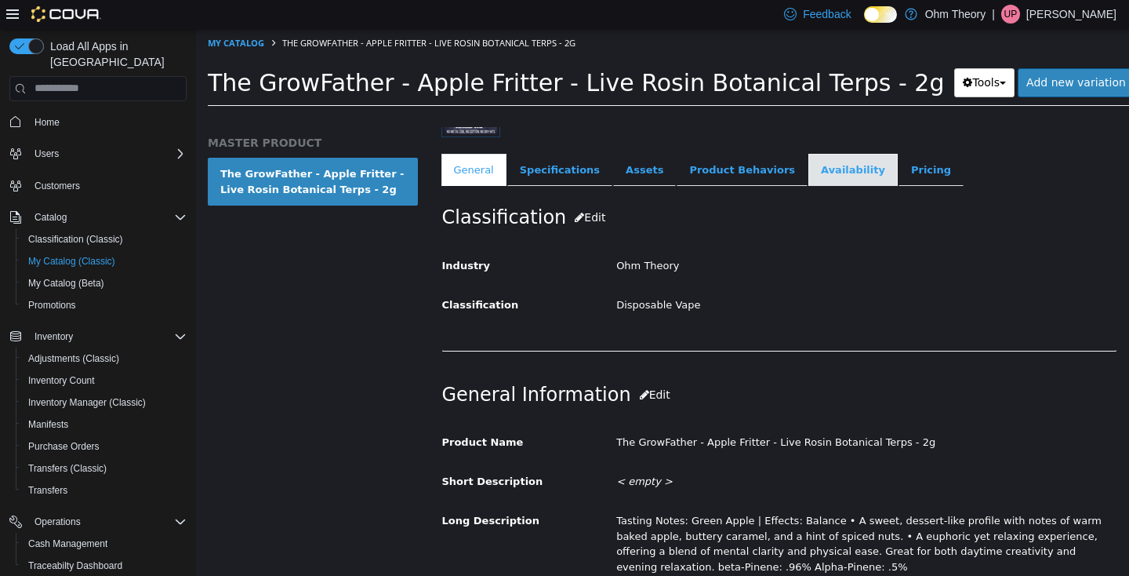
click at [840, 162] on link "Availability" at bounding box center [852, 169] width 89 height 33
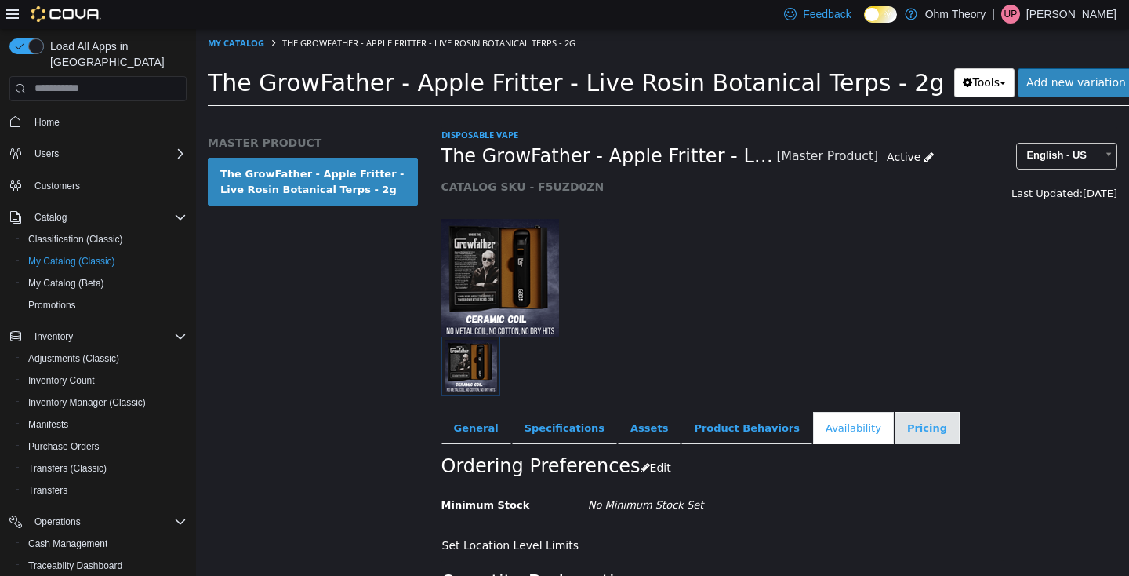
click at [899, 429] on link "Pricing" at bounding box center [927, 427] width 65 height 33
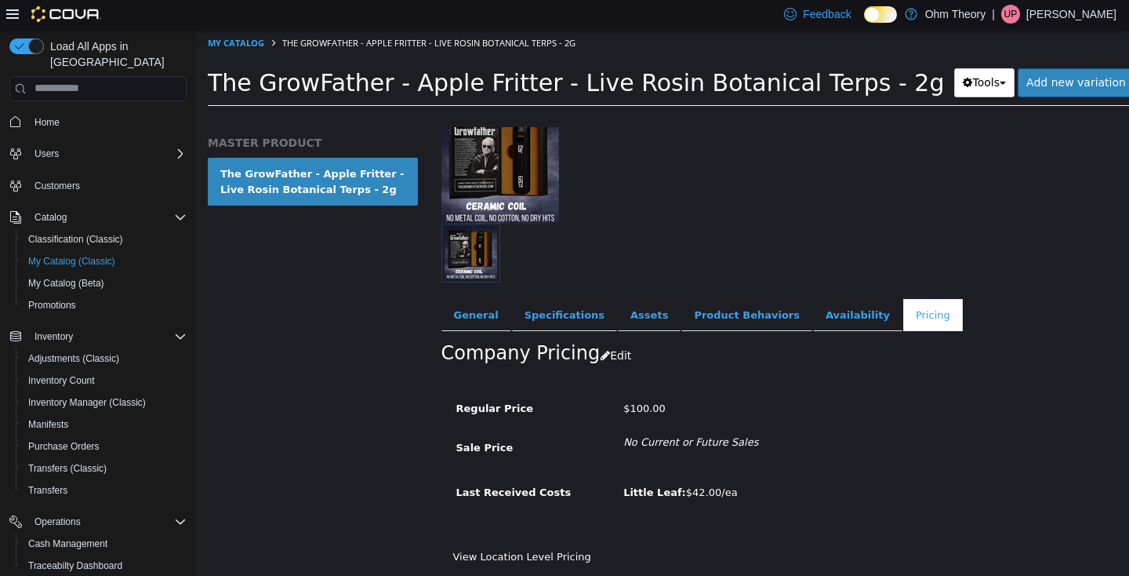
scroll to position [132, 0]
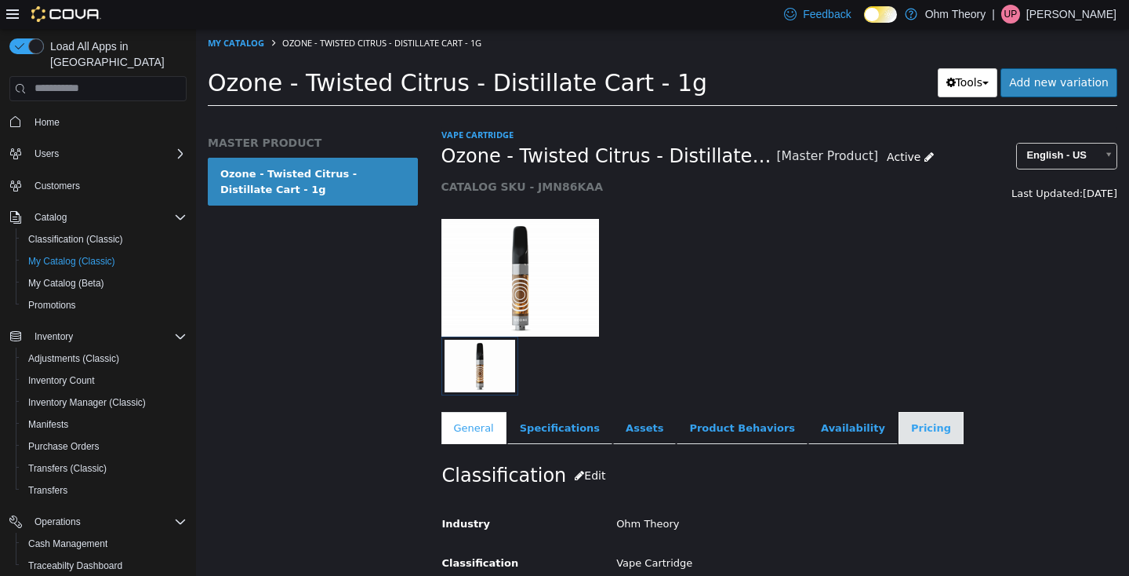
click at [899, 432] on link "Pricing" at bounding box center [931, 427] width 65 height 33
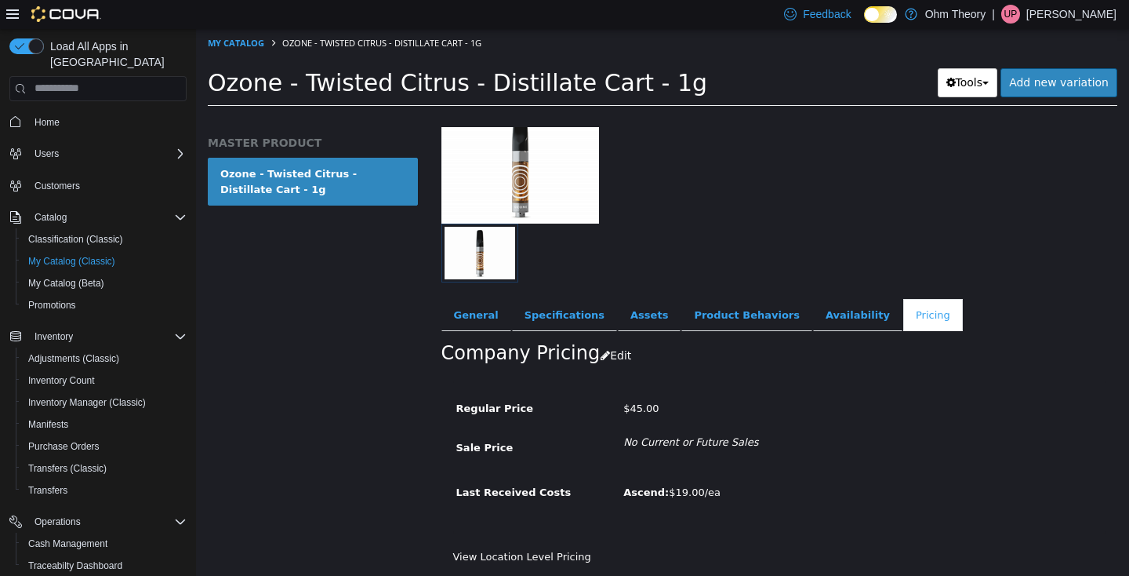
scroll to position [132, 0]
click at [813, 302] on link "Availability" at bounding box center [857, 314] width 89 height 33
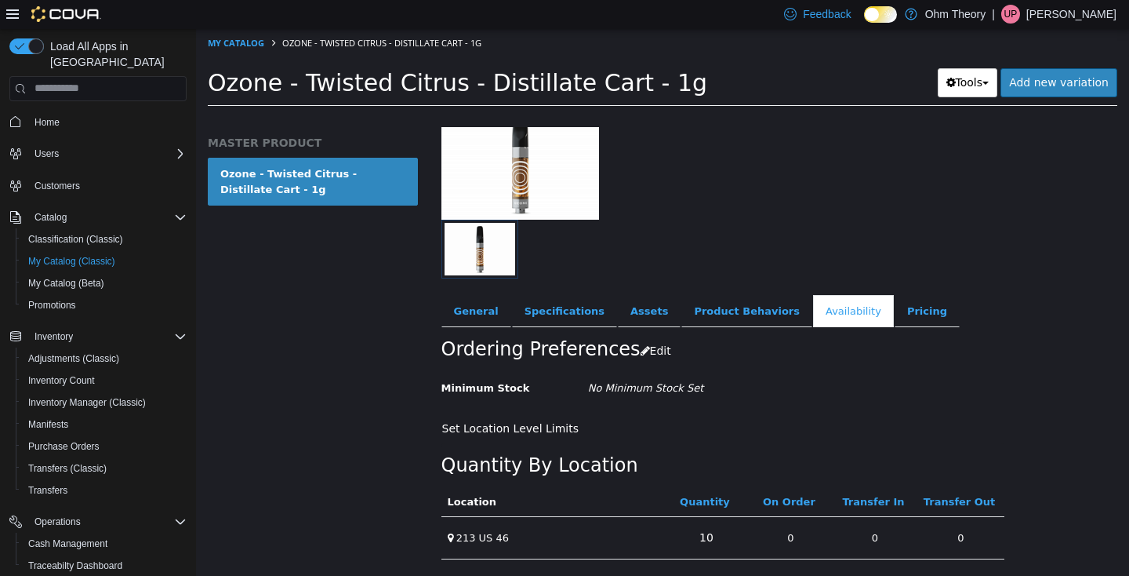
scroll to position [136, 0]
click at [707, 522] on link "10" at bounding box center [706, 536] width 31 height 29
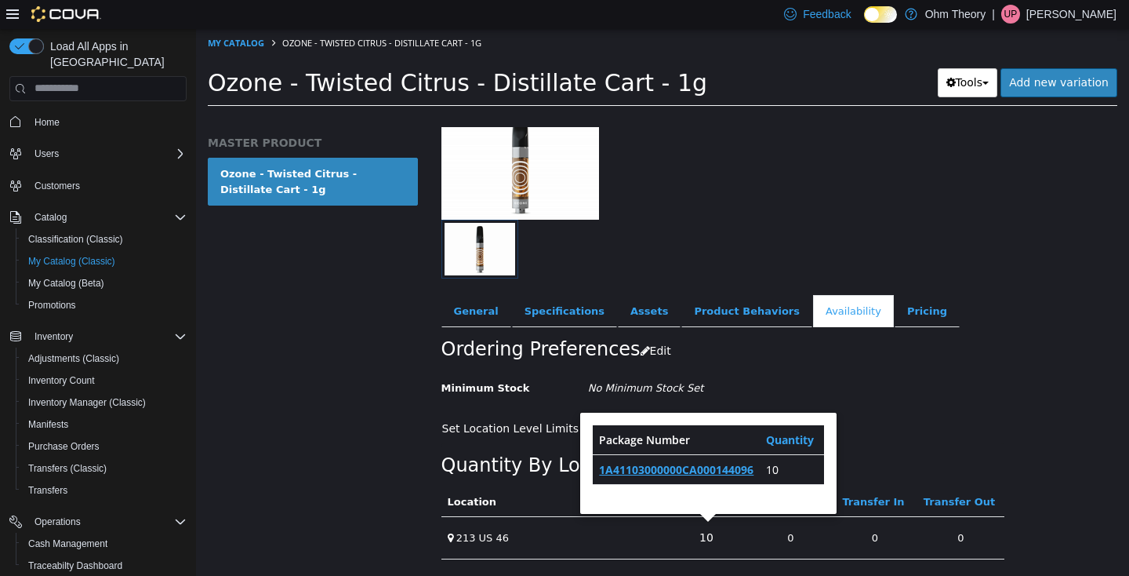
click at [735, 461] on link "1A41103000000CA000144096" at bounding box center [676, 468] width 154 height 15
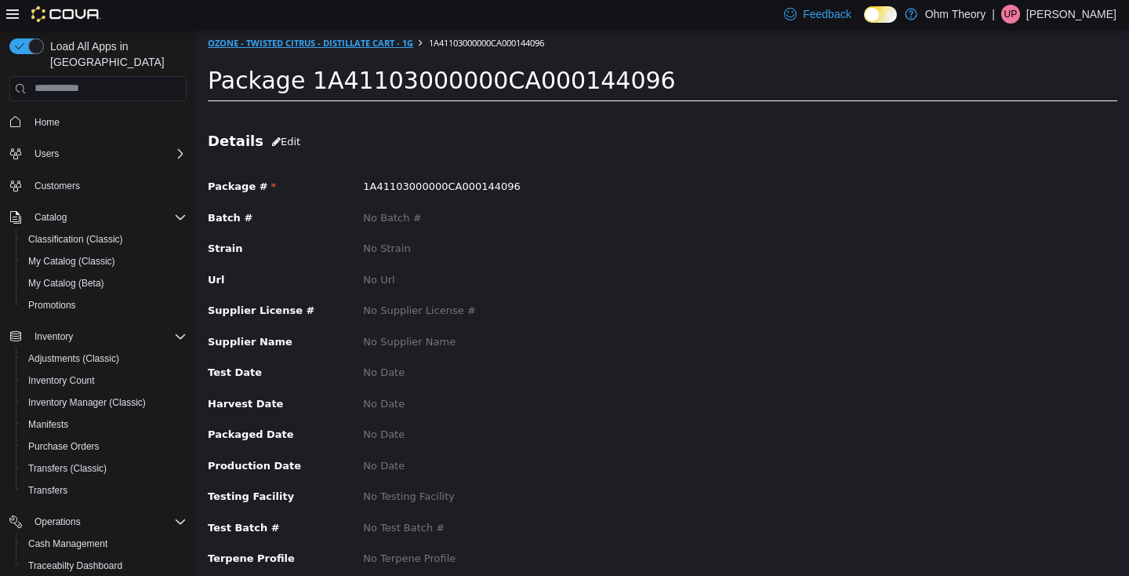
click at [366, 45] on link "Ozone - Twisted Citrus - Distillate Cart - 1g" at bounding box center [310, 42] width 205 height 12
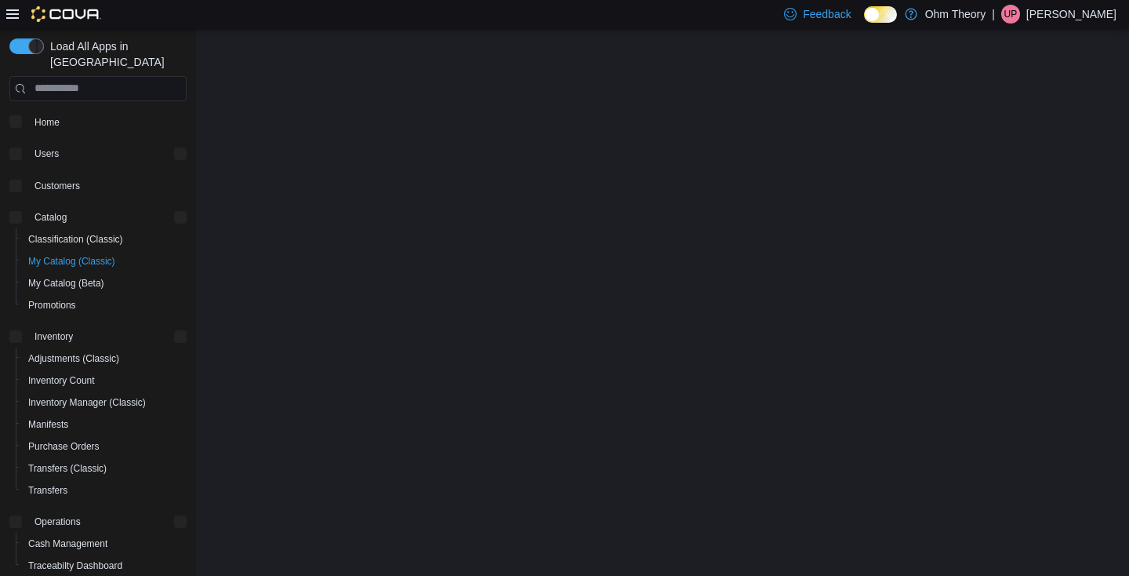
click at [285, 1] on div "Feedback Dark Mode Ohm Theory | UP [PERSON_NAME]" at bounding box center [564, 14] width 1129 height 29
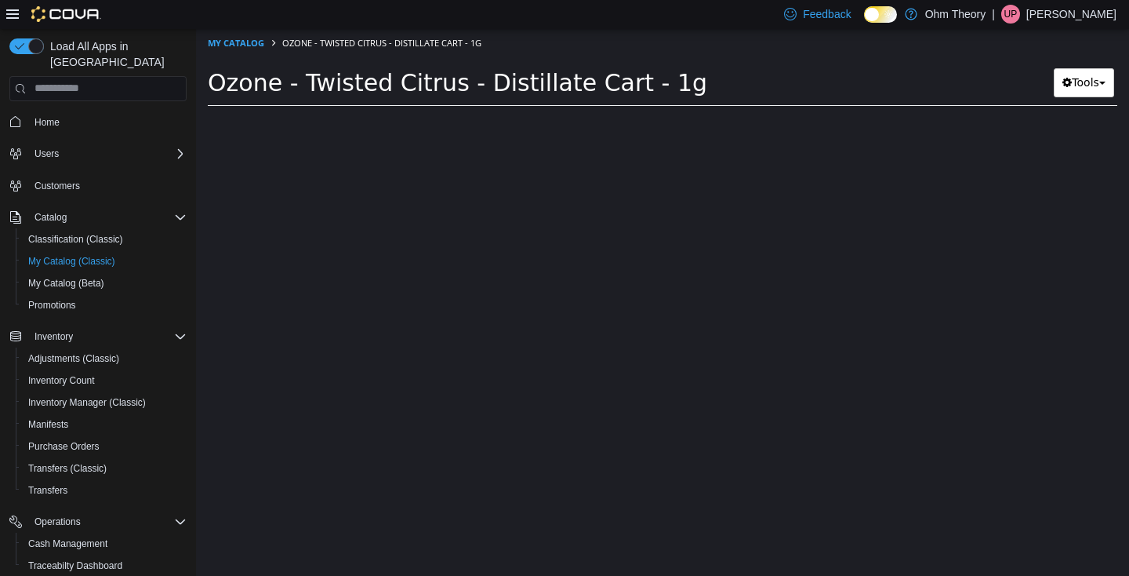
click at [285, 1] on div "Feedback Dark Mode Ohm Theory | UP [PERSON_NAME]" at bounding box center [564, 14] width 1129 height 29
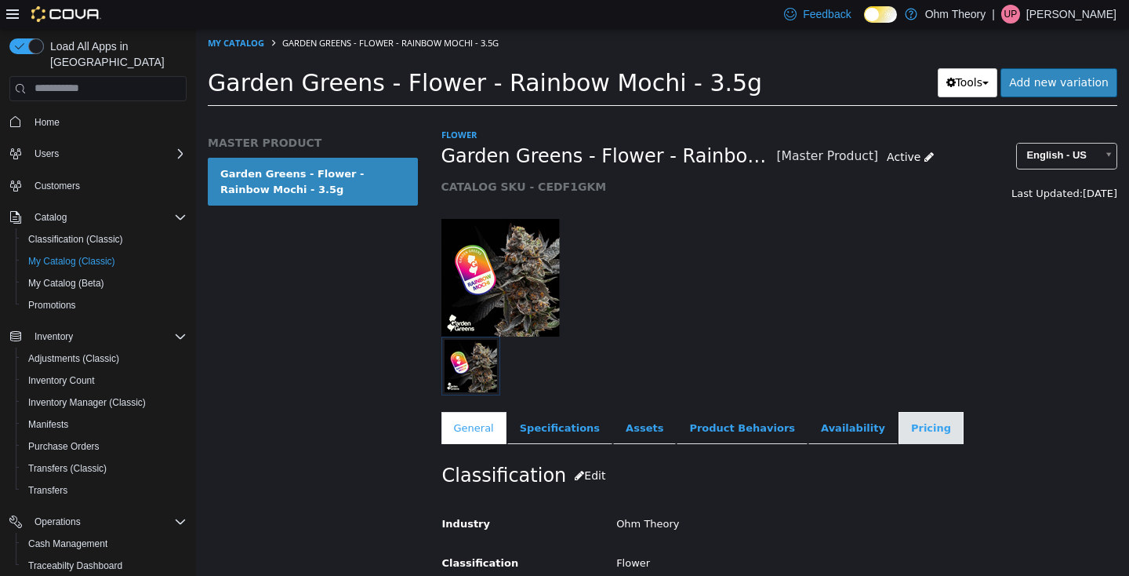
click at [899, 412] on link "Pricing" at bounding box center [931, 427] width 65 height 33
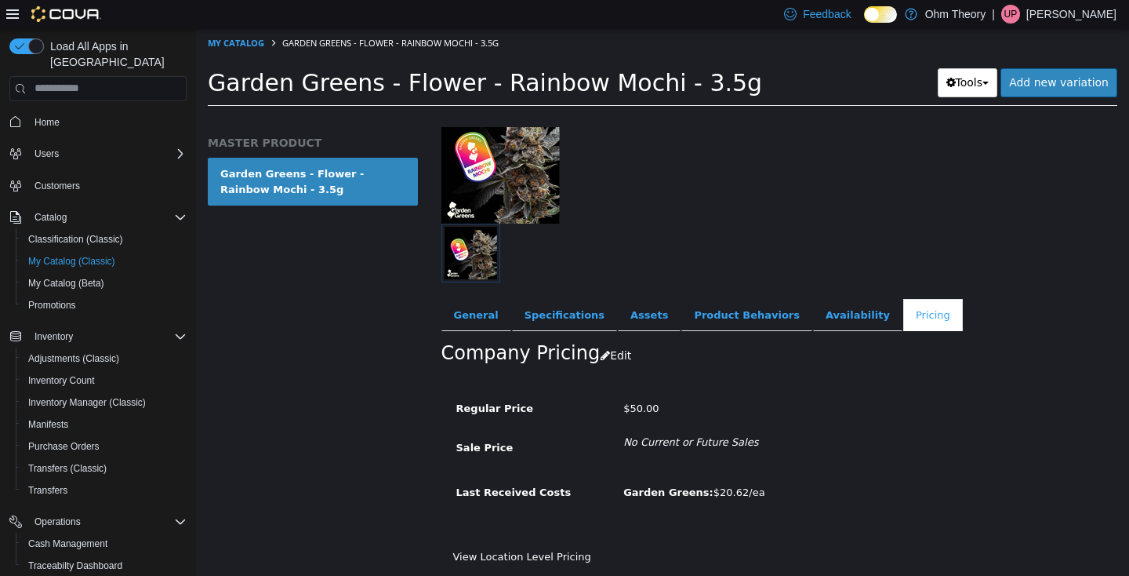
scroll to position [132, 0]
click at [813, 300] on link "Availability" at bounding box center [857, 314] width 89 height 33
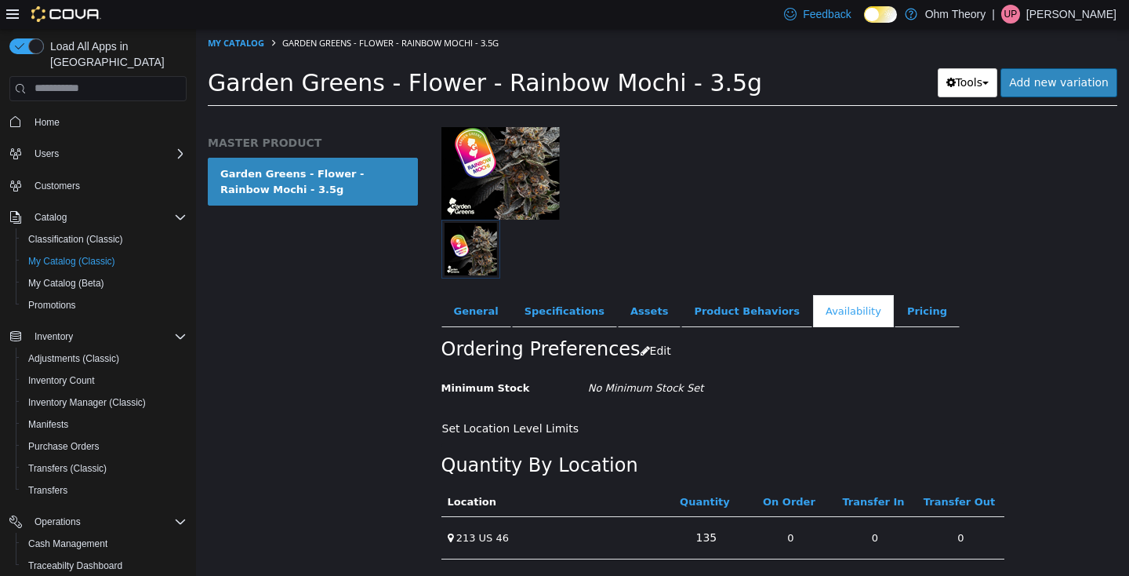
scroll to position [129, 0]
click at [710, 524] on link "135" at bounding box center [707, 536] width 38 height 29
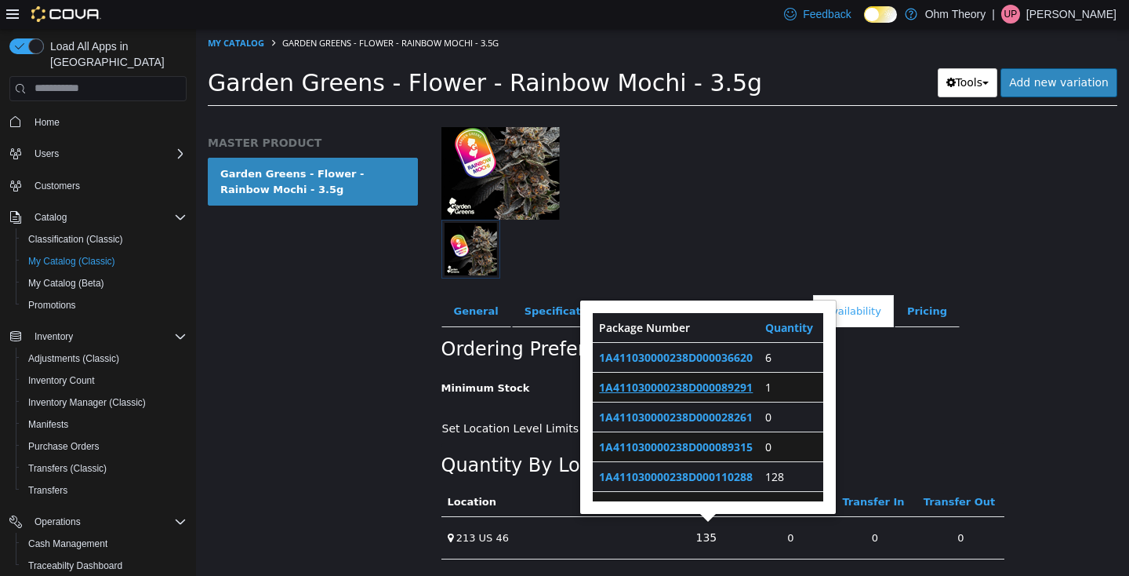
click at [712, 379] on link "1A411030000238D000089291" at bounding box center [676, 386] width 154 height 15
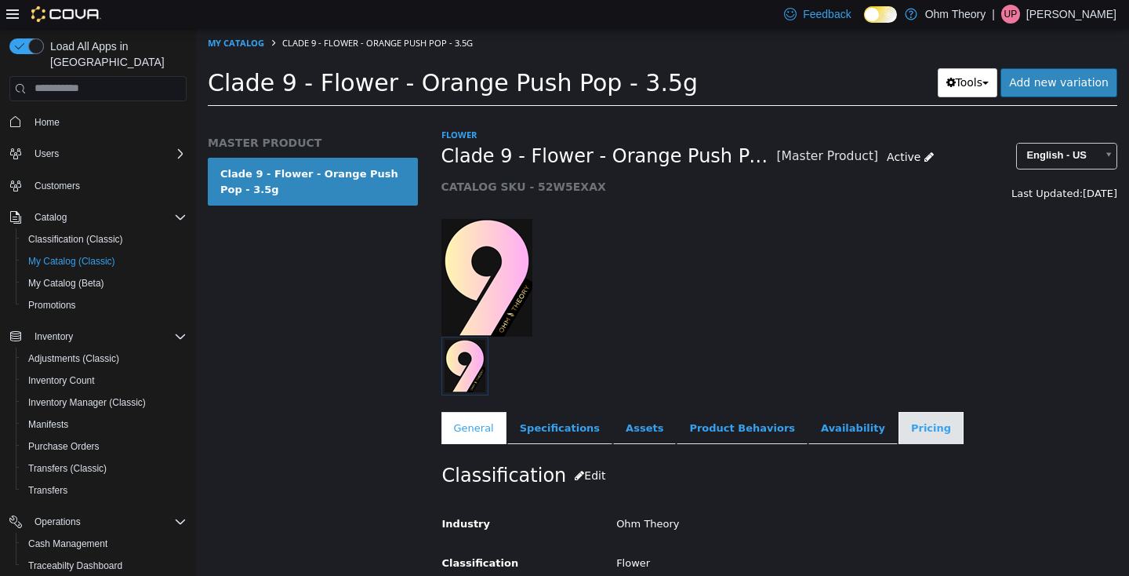
click at [899, 425] on link "Pricing" at bounding box center [931, 427] width 65 height 33
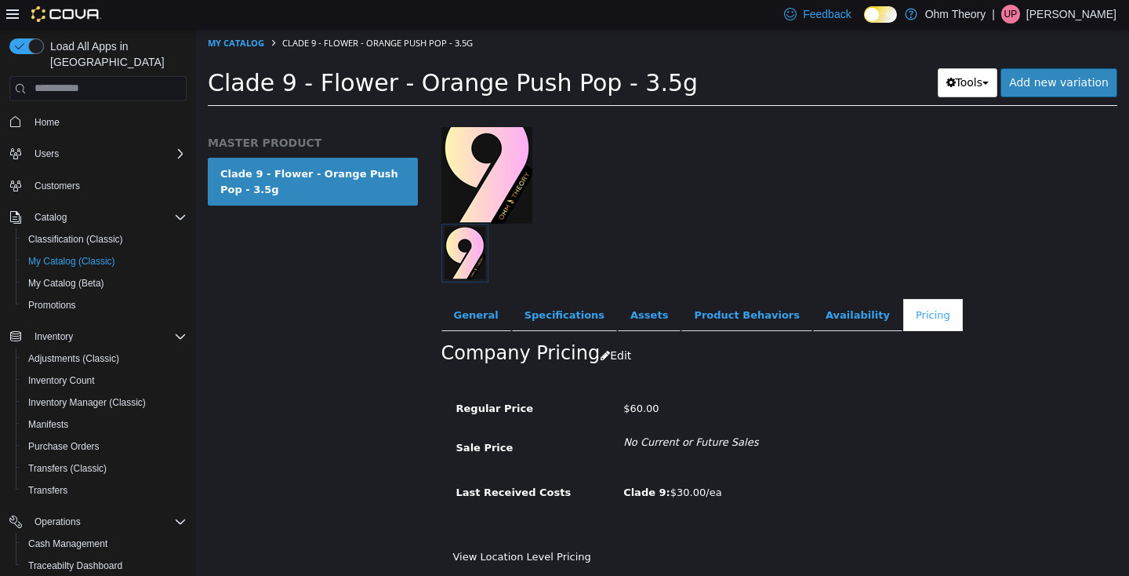
scroll to position [132, 0]
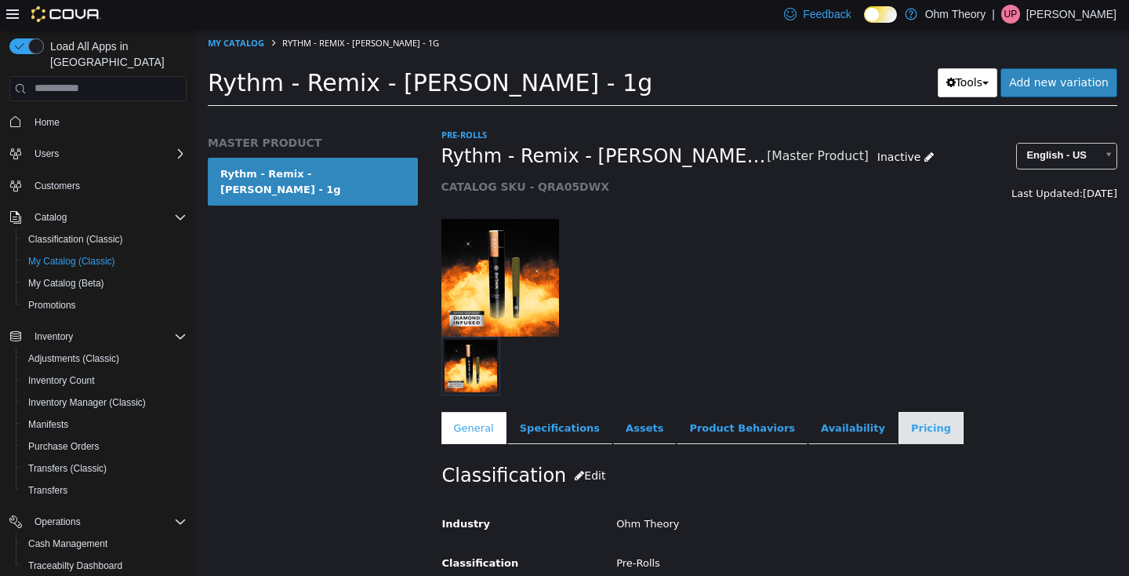
click at [899, 425] on link "Pricing" at bounding box center [931, 427] width 65 height 33
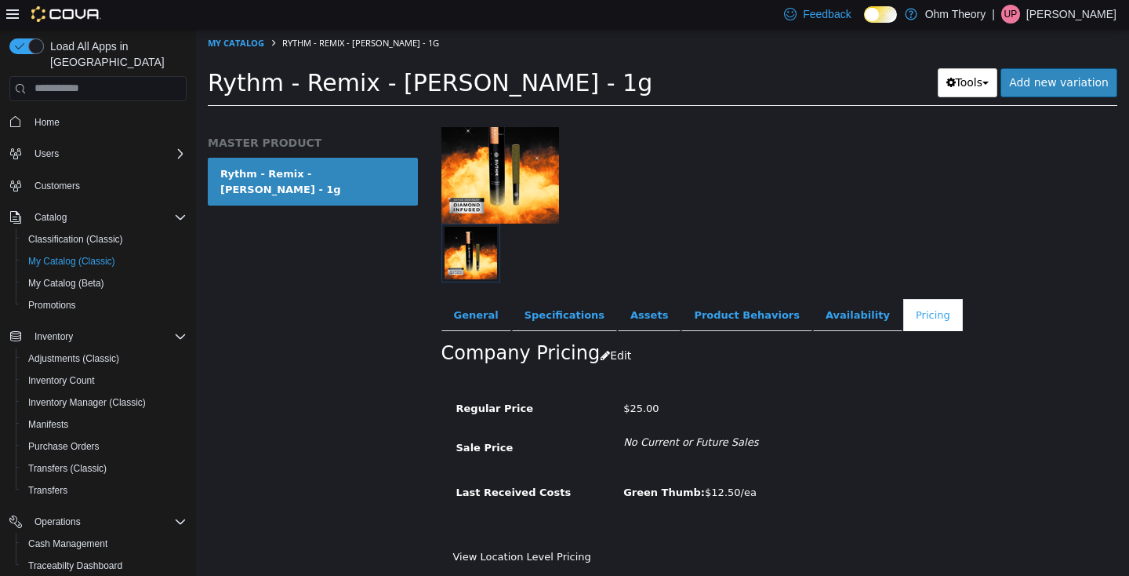
scroll to position [132, 0]
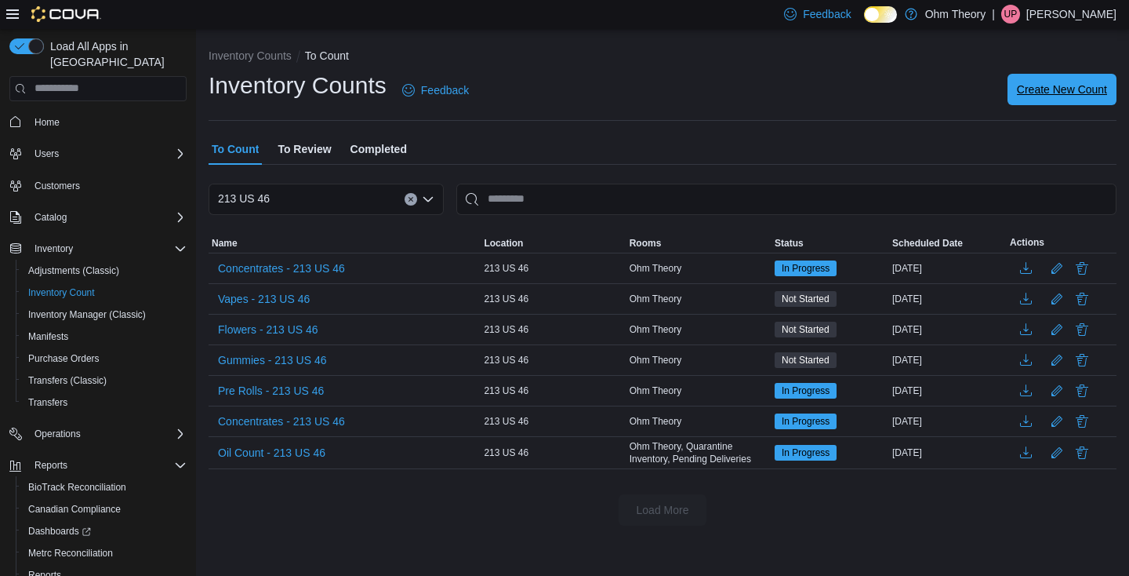
click at [1046, 94] on span "Create New Count" at bounding box center [1062, 90] width 90 height 16
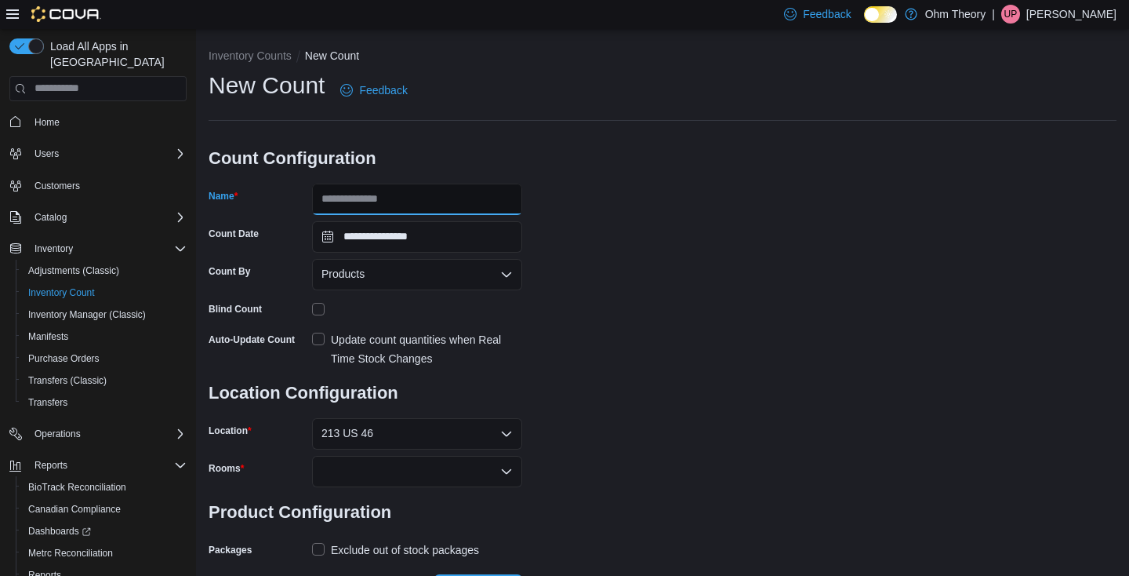
click at [433, 198] on input "Name" at bounding box center [417, 198] width 210 height 31
click at [466, 275] on div "Products" at bounding box center [417, 274] width 210 height 31
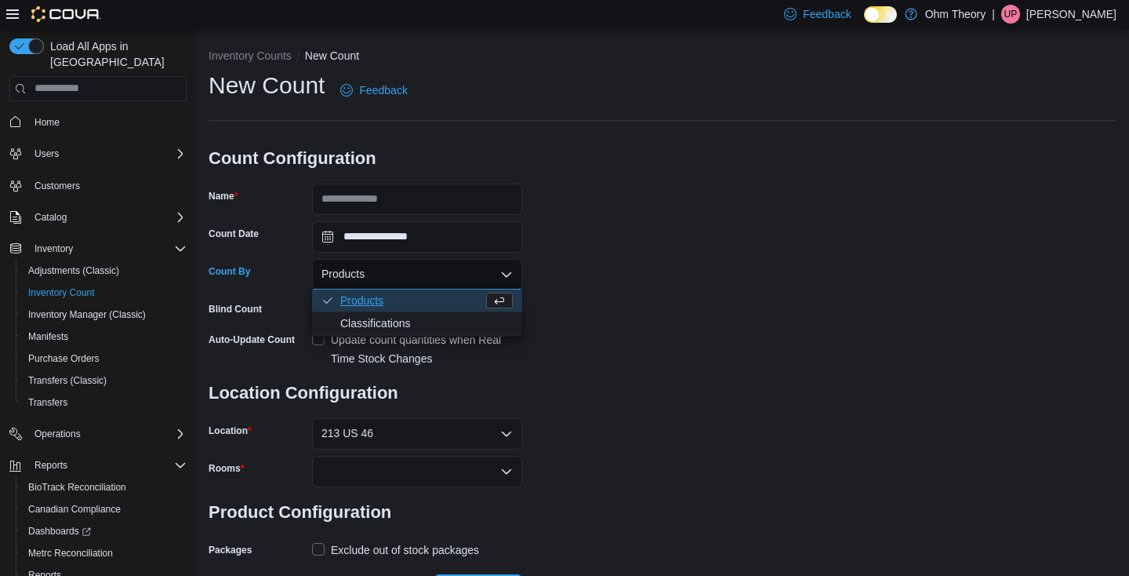
click at [573, 376] on div "**********" at bounding box center [663, 316] width 908 height 492
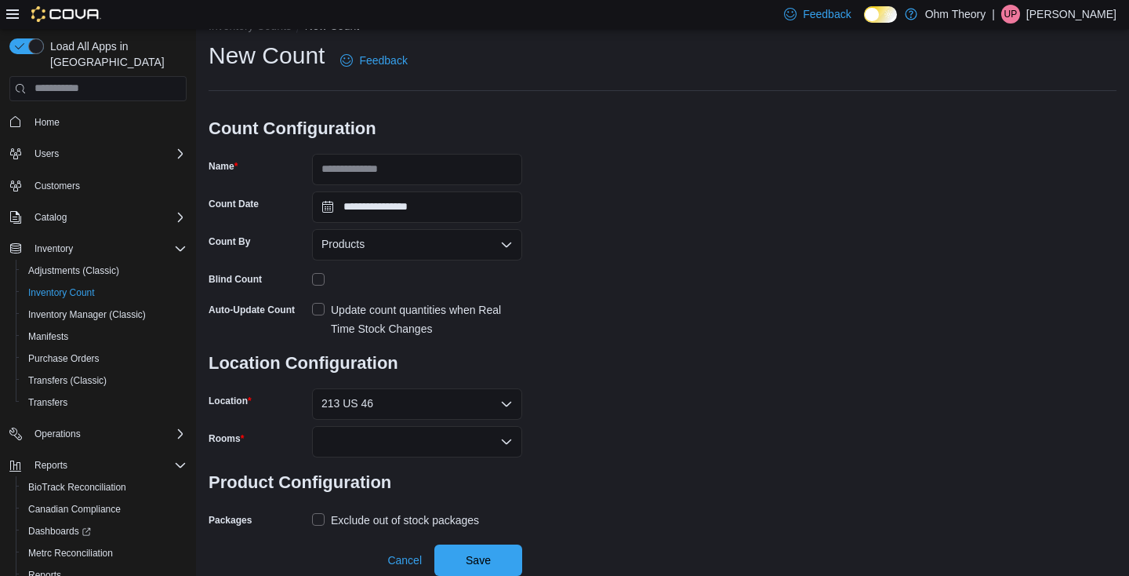
scroll to position [29, 0]
click at [408, 557] on span "Cancel" at bounding box center [404, 561] width 34 height 16
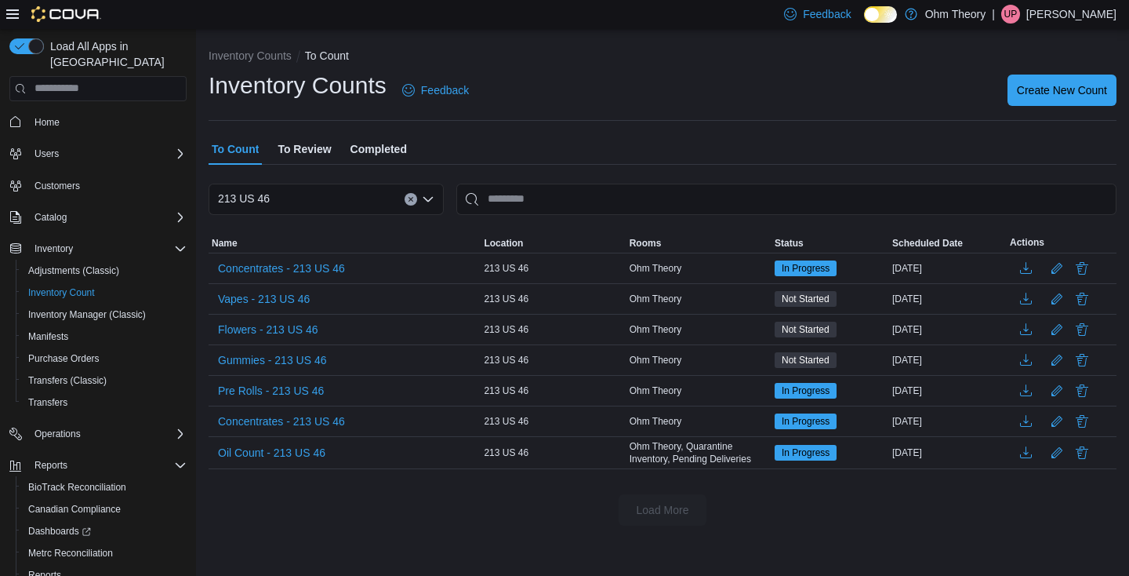
click at [844, 103] on div "Inventory Counts Feedback Create New Count" at bounding box center [663, 90] width 908 height 41
click at [851, 93] on div "Inventory Counts Feedback Create New Count" at bounding box center [663, 90] width 908 height 41
